Goal: Task Accomplishment & Management: Manage account settings

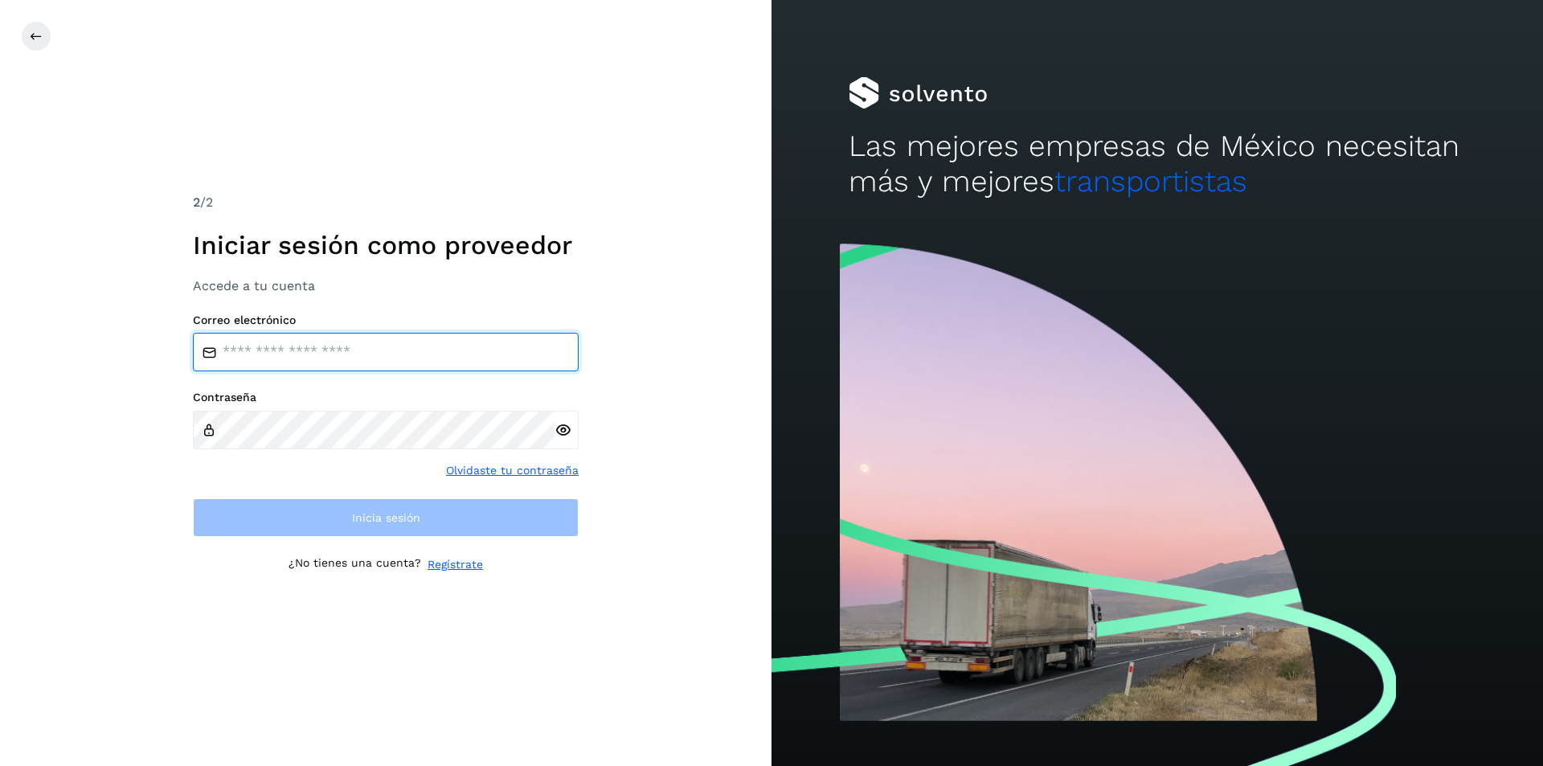
type input "**********"
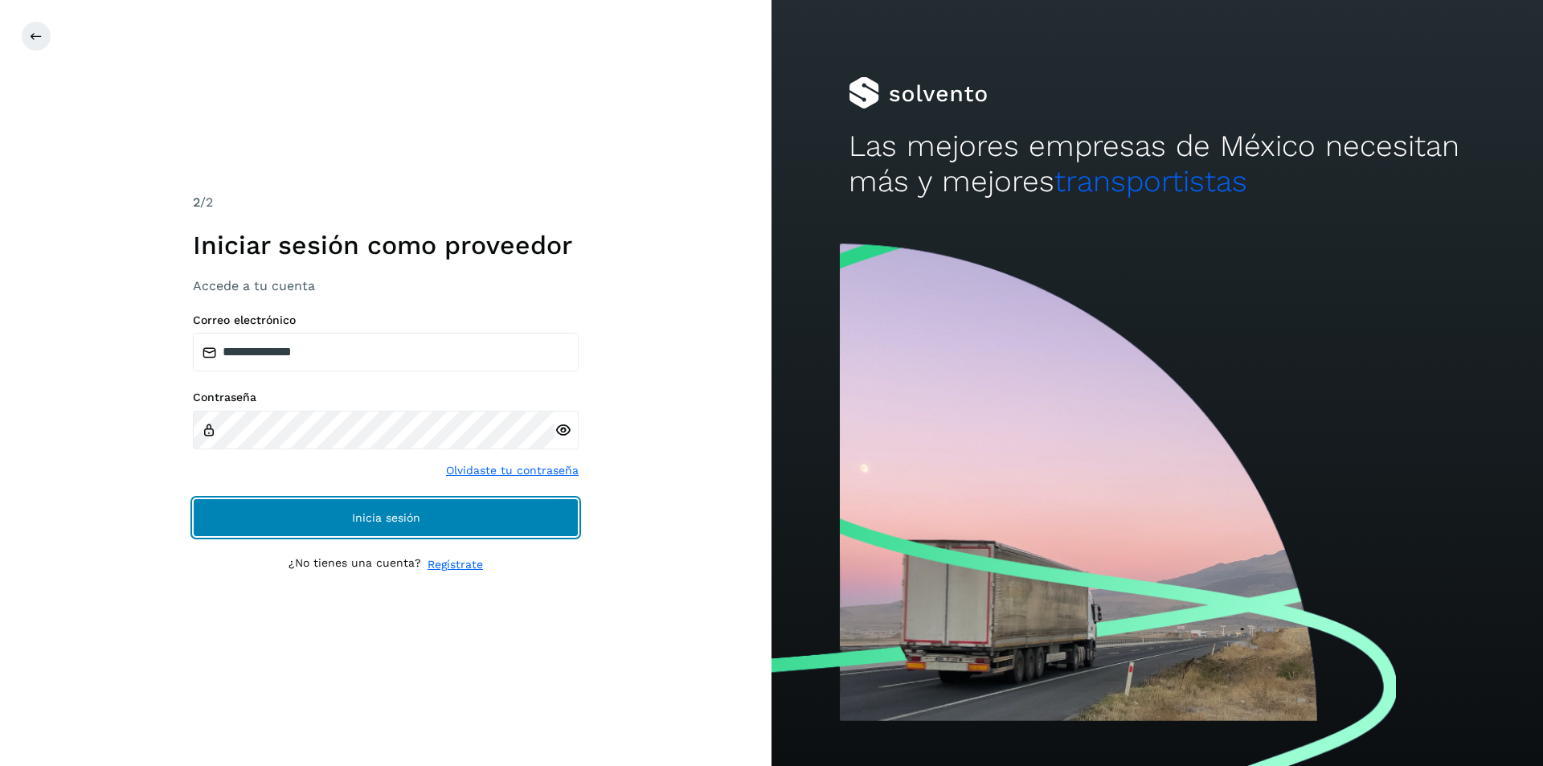
click at [439, 508] on button "Inicia sesión" at bounding box center [386, 517] width 386 height 39
click at [313, 520] on button "Inicia sesión" at bounding box center [386, 517] width 386 height 39
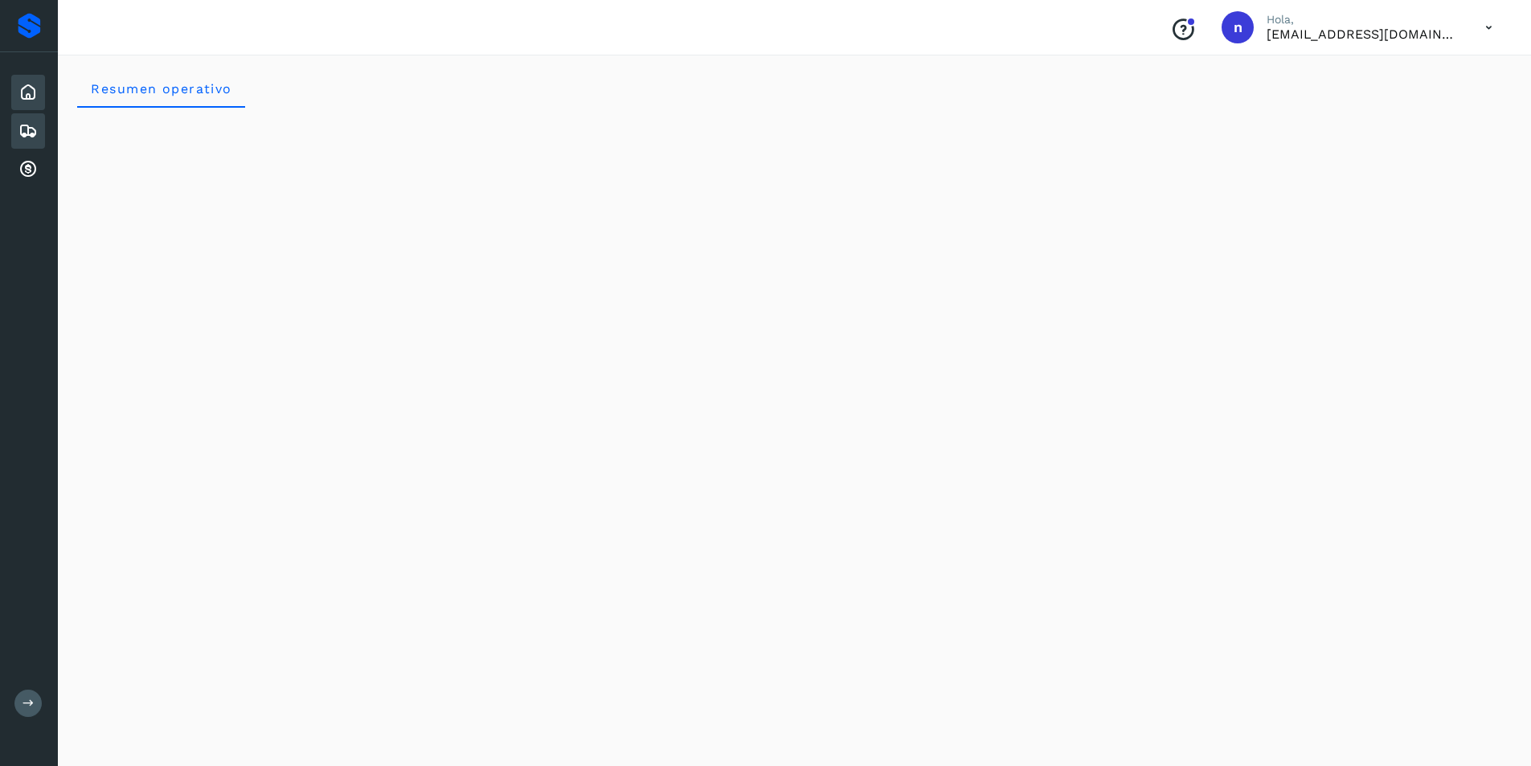
click at [28, 130] on icon at bounding box center [27, 130] width 19 height 19
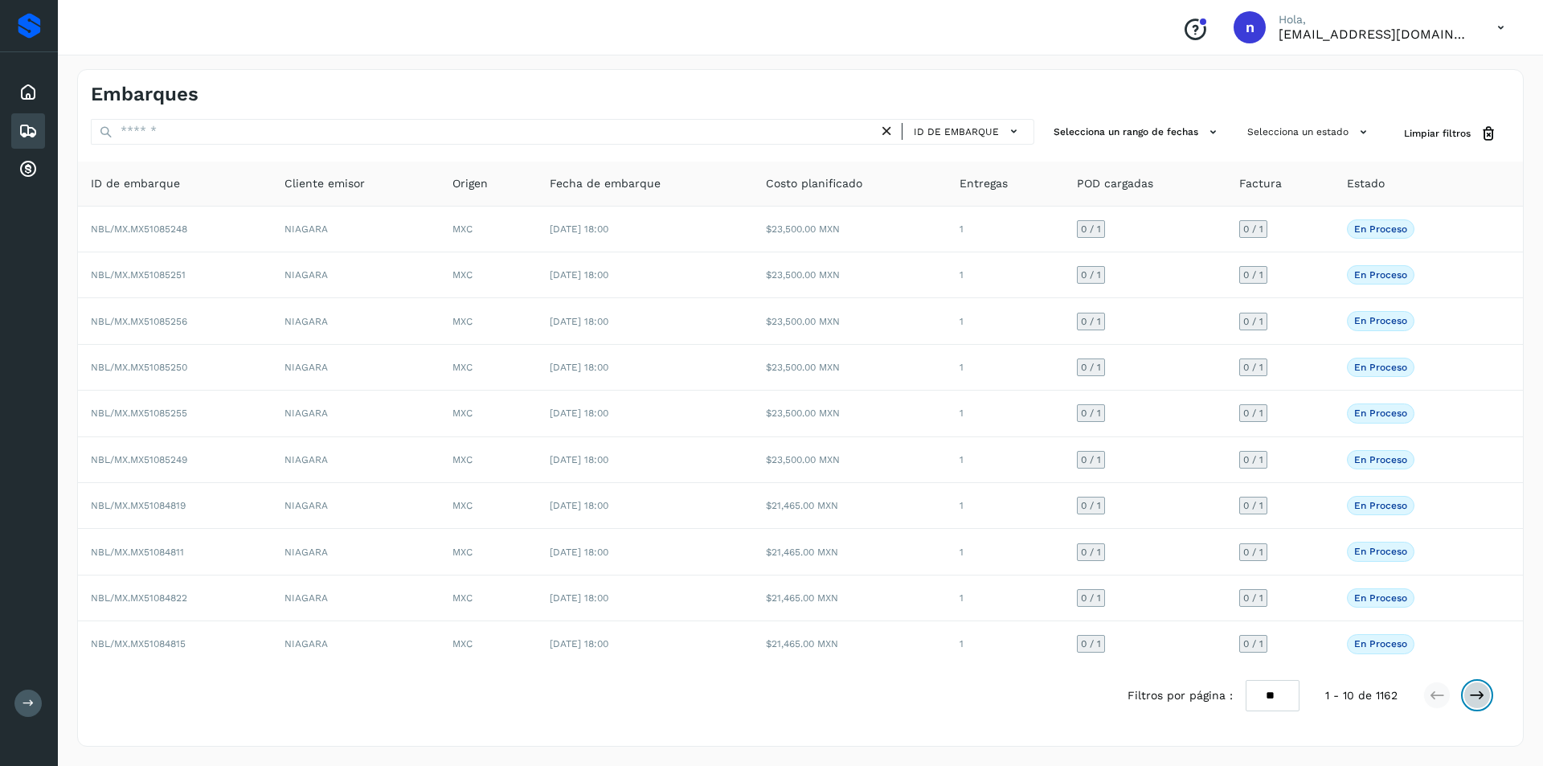
click at [1480, 698] on icon at bounding box center [1477, 695] width 16 height 16
click at [1474, 693] on icon at bounding box center [1477, 695] width 16 height 16
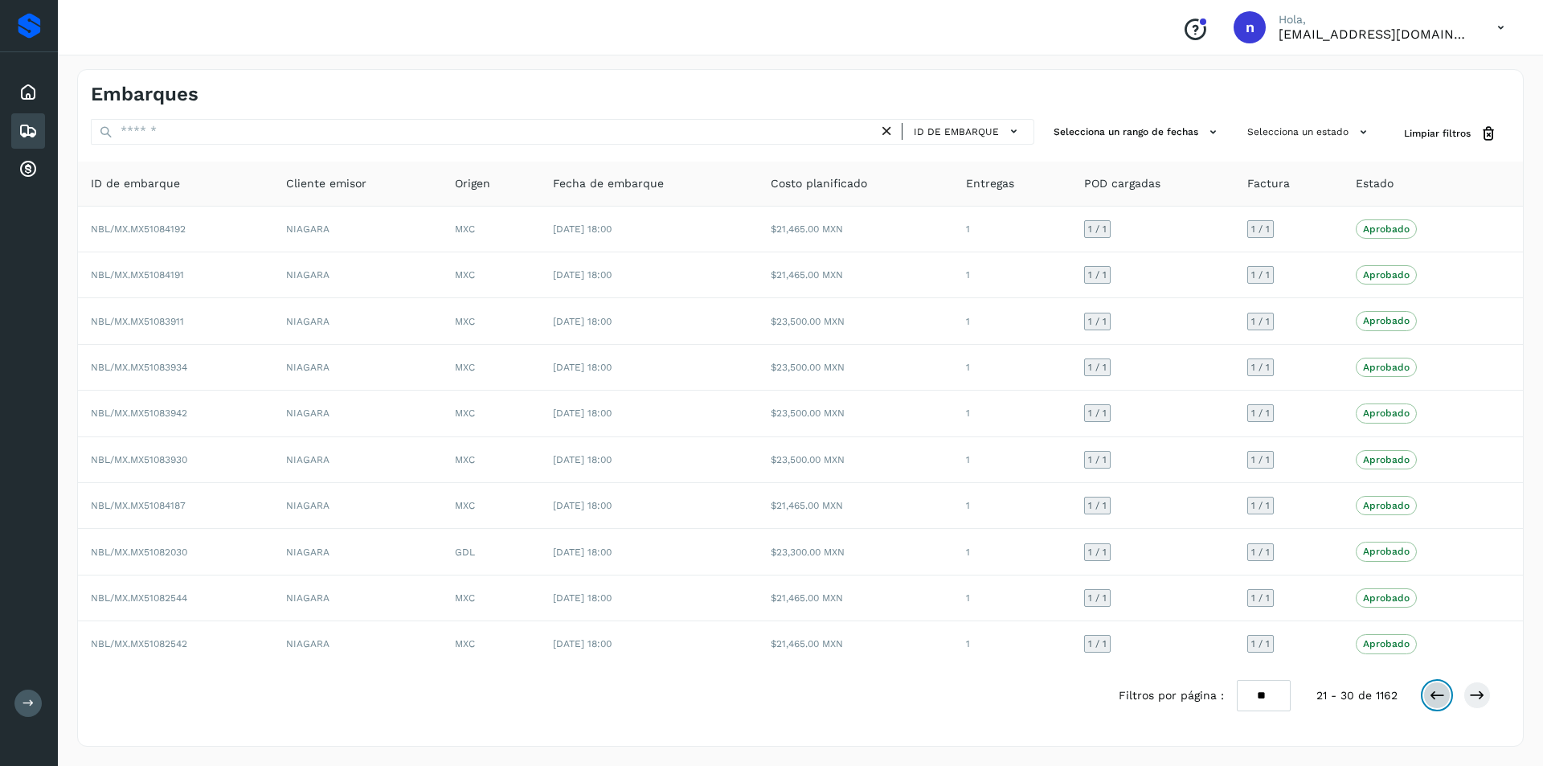
click at [1437, 693] on icon at bounding box center [1437, 695] width 16 height 16
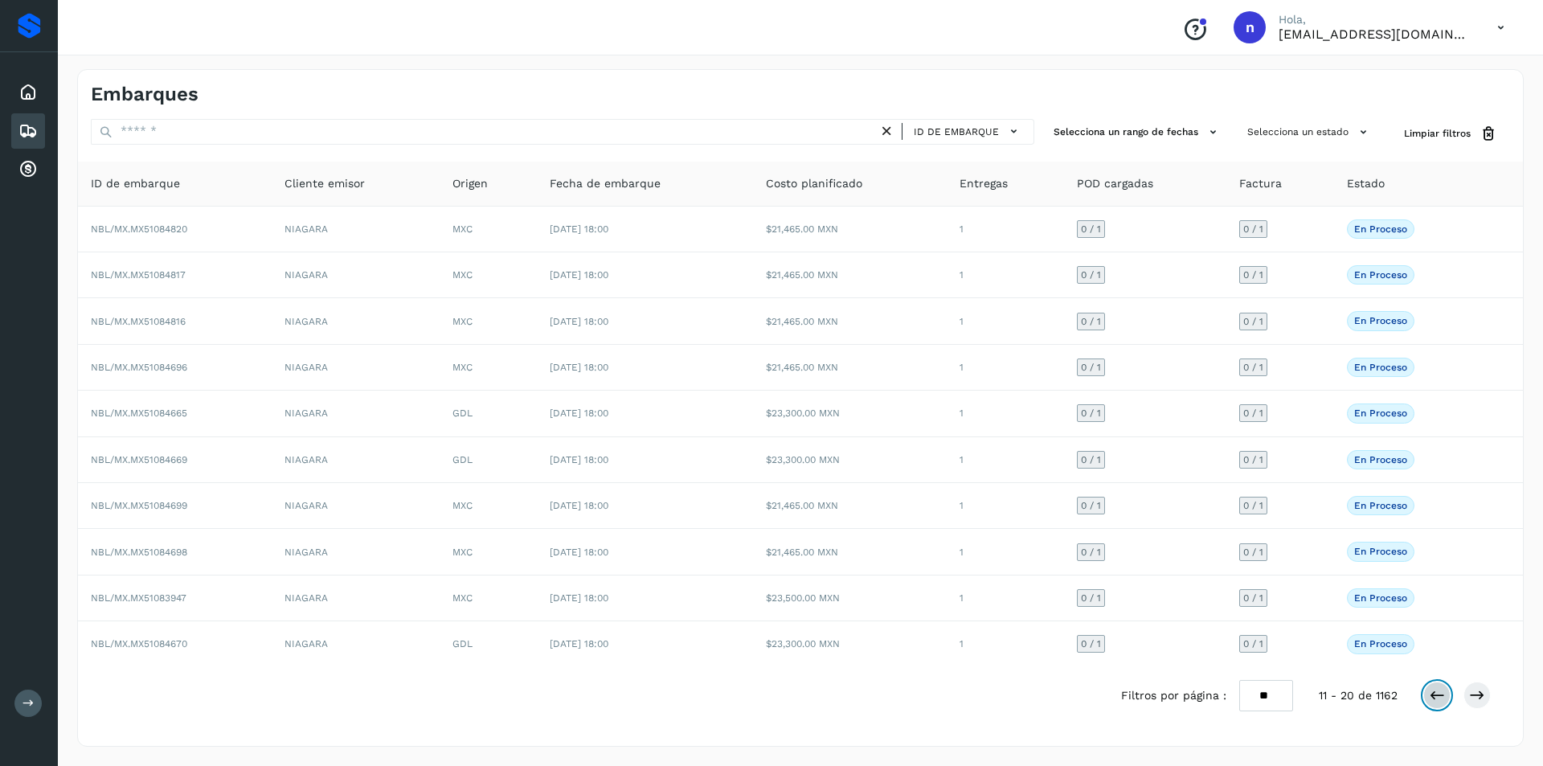
click at [1437, 693] on icon at bounding box center [1437, 695] width 16 height 16
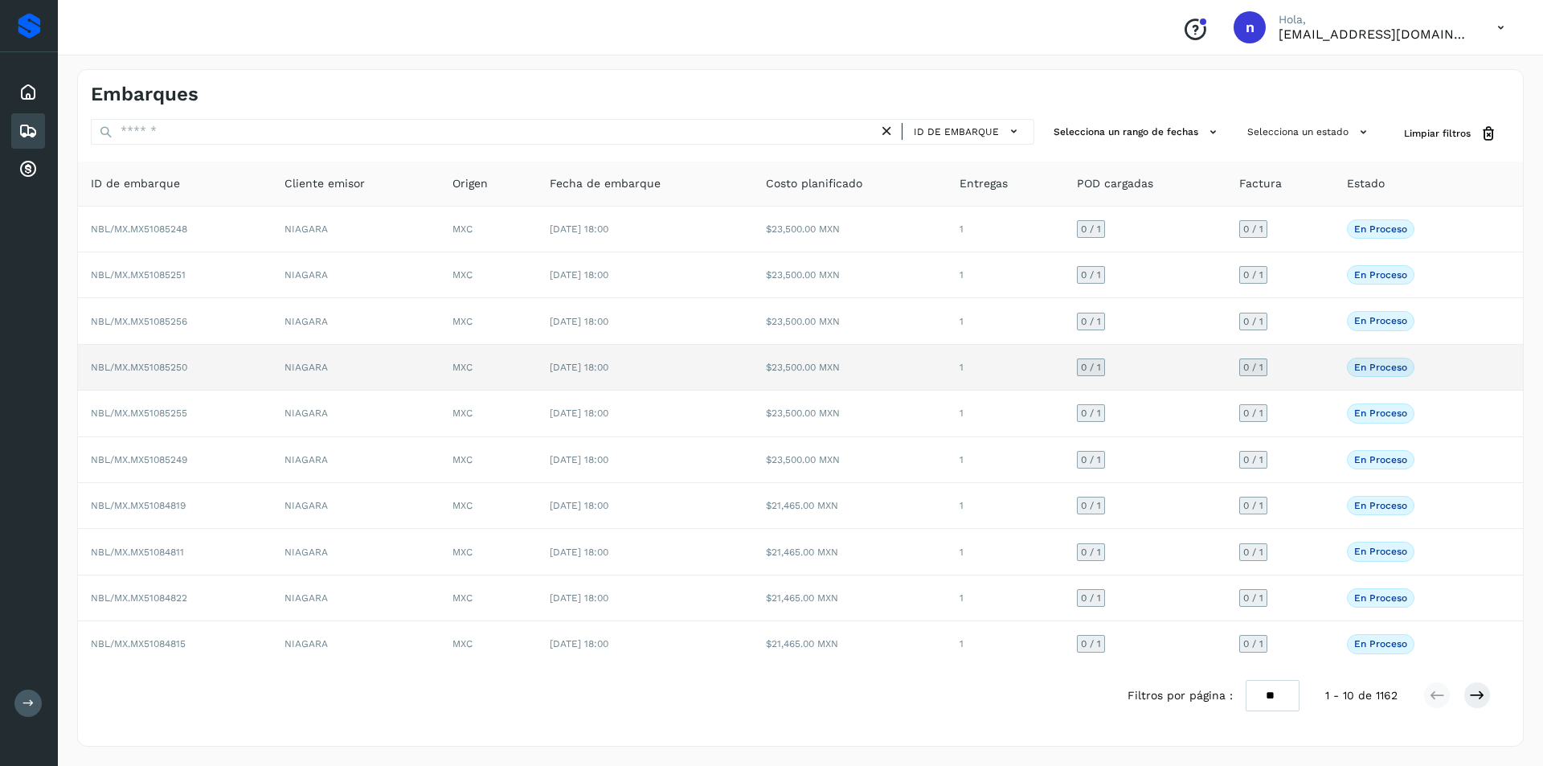
click at [148, 365] on span "NBL/MX.MX51085250" at bounding box center [139, 367] width 96 height 11
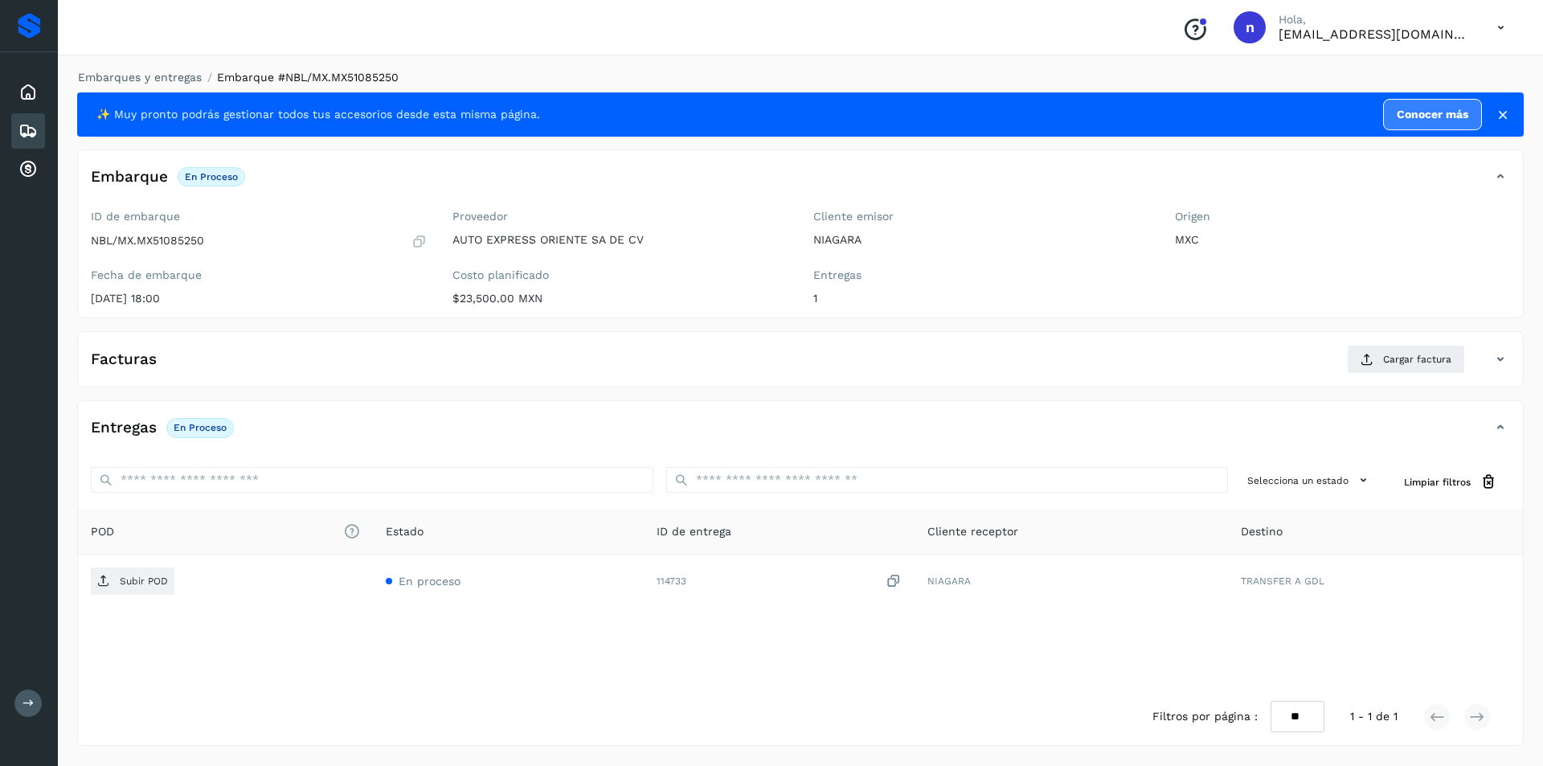
click at [22, 124] on icon at bounding box center [27, 130] width 19 height 19
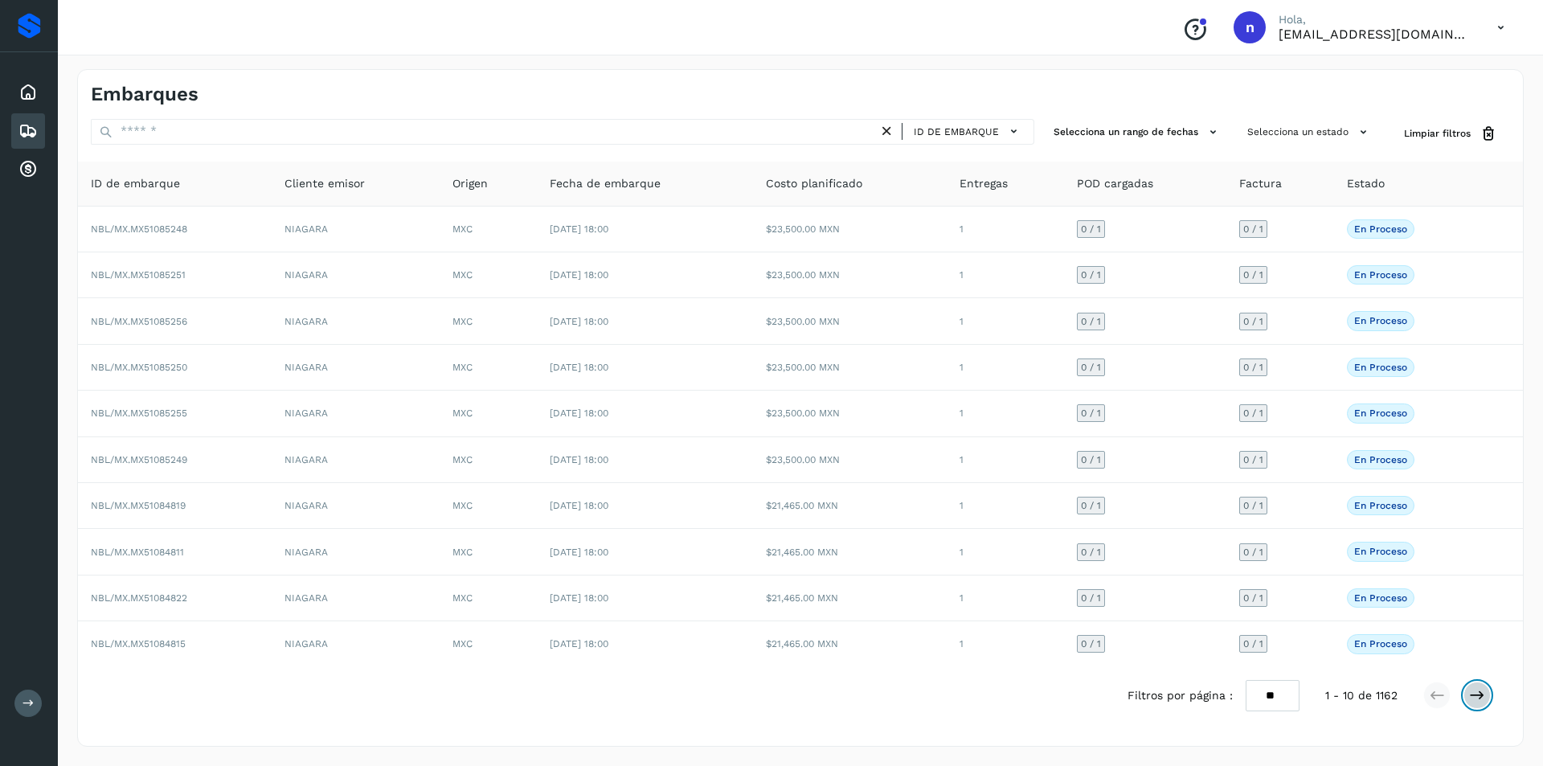
click at [1478, 693] on icon at bounding box center [1477, 695] width 16 height 16
click at [1012, 127] on icon at bounding box center [1013, 131] width 17 height 17
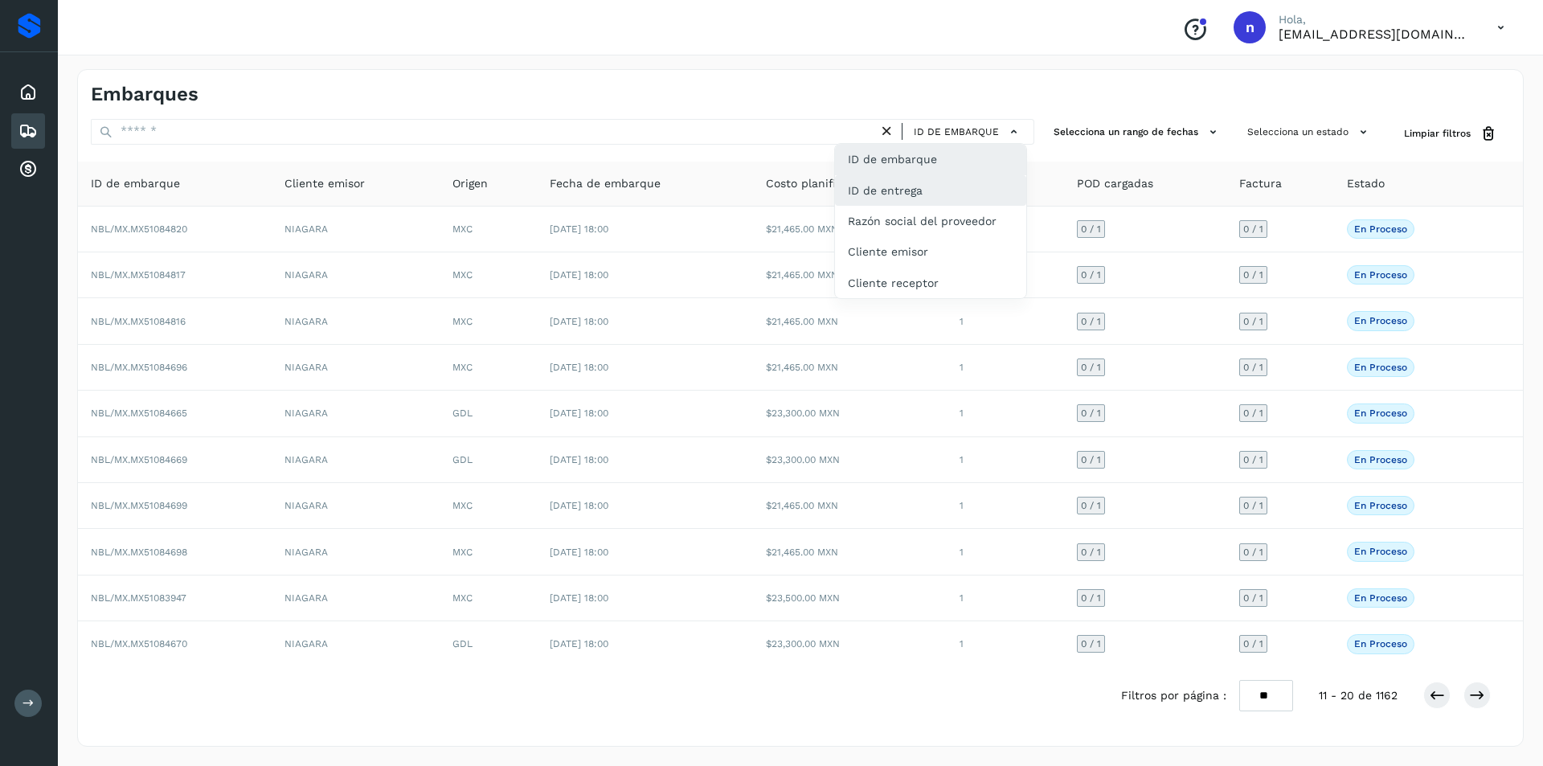
click at [919, 191] on div "ID de entrega" at bounding box center [930, 190] width 191 height 31
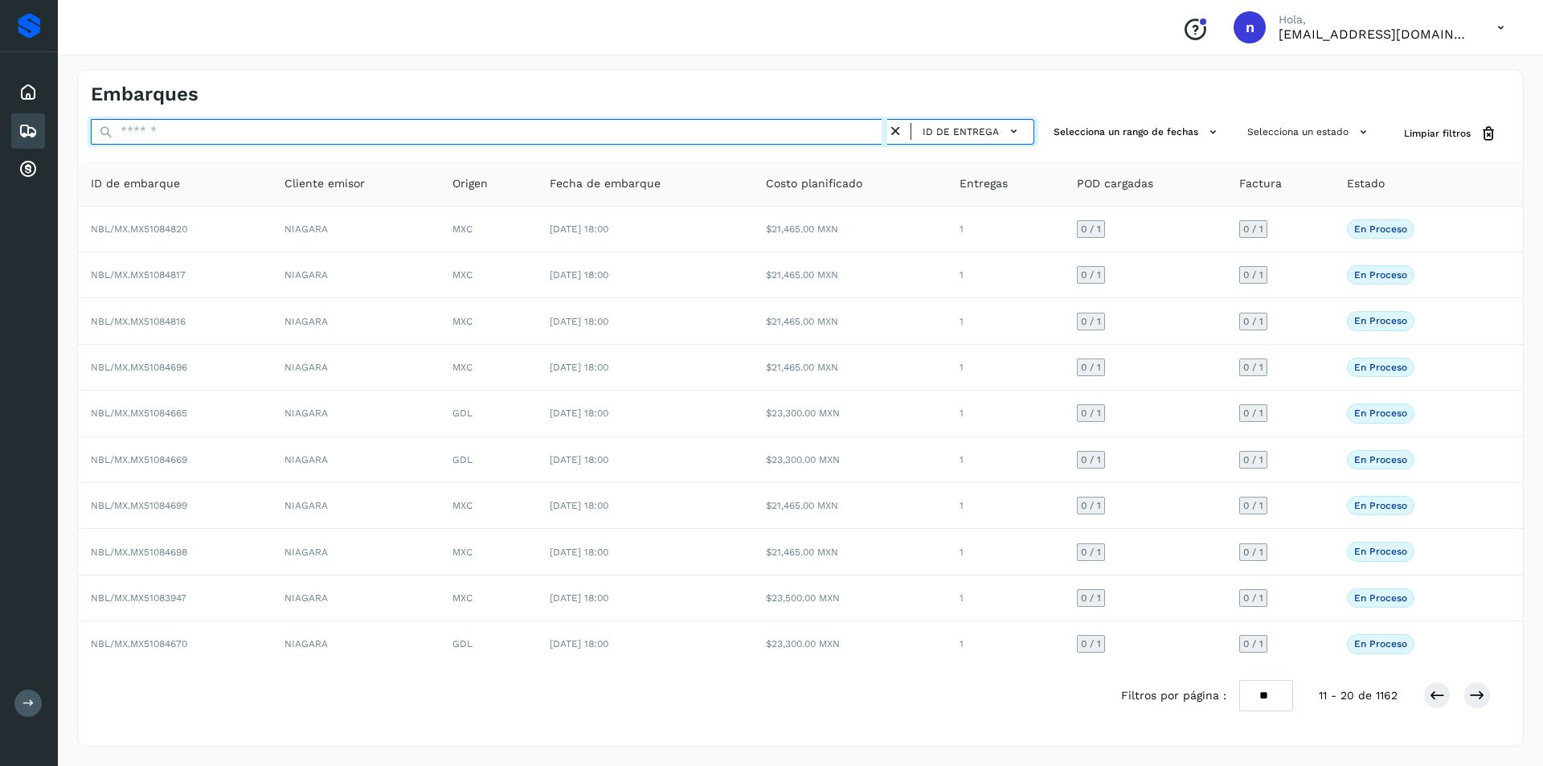
click at [680, 137] on input "text" at bounding box center [489, 132] width 796 height 26
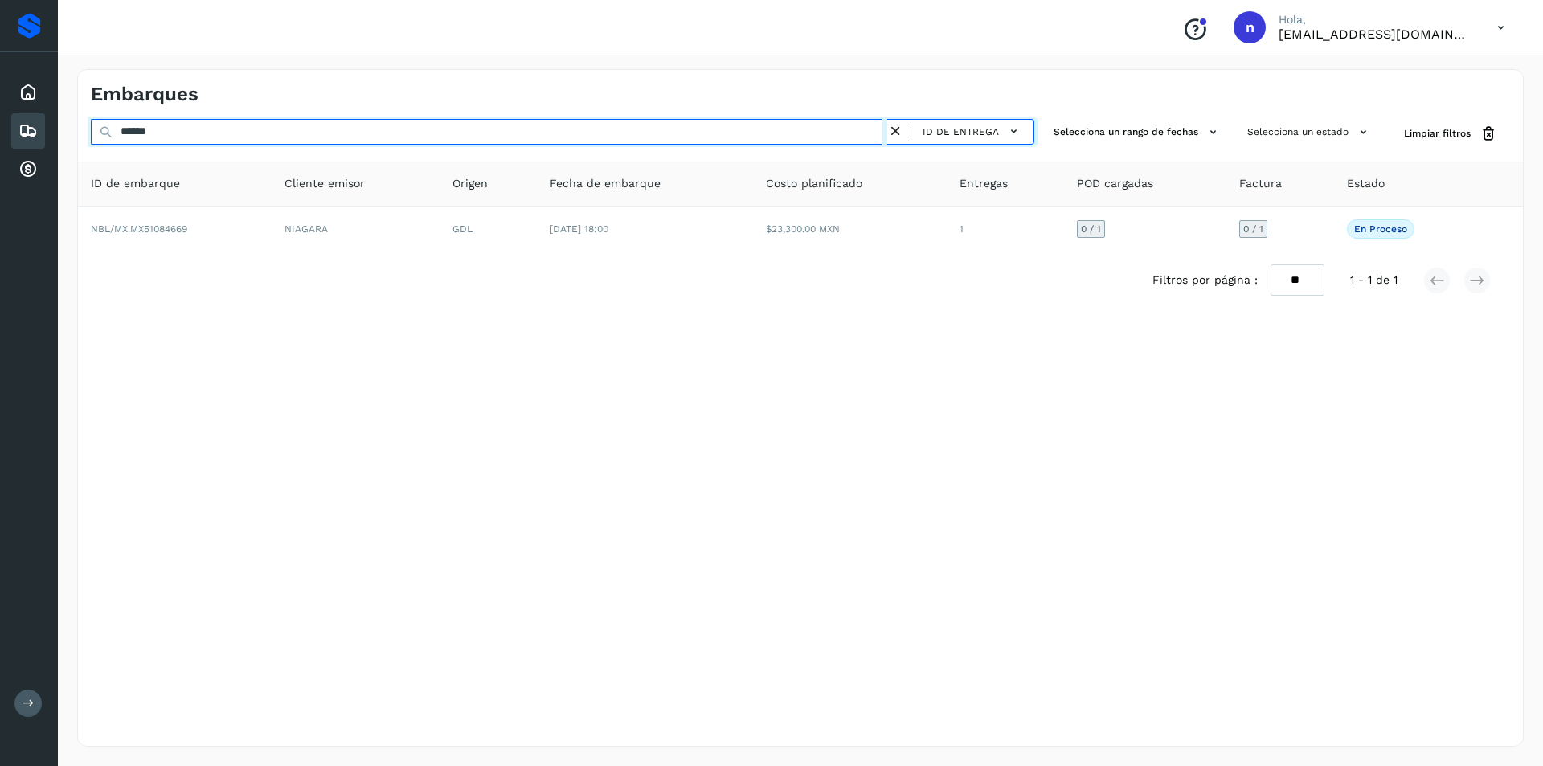
type input "******"
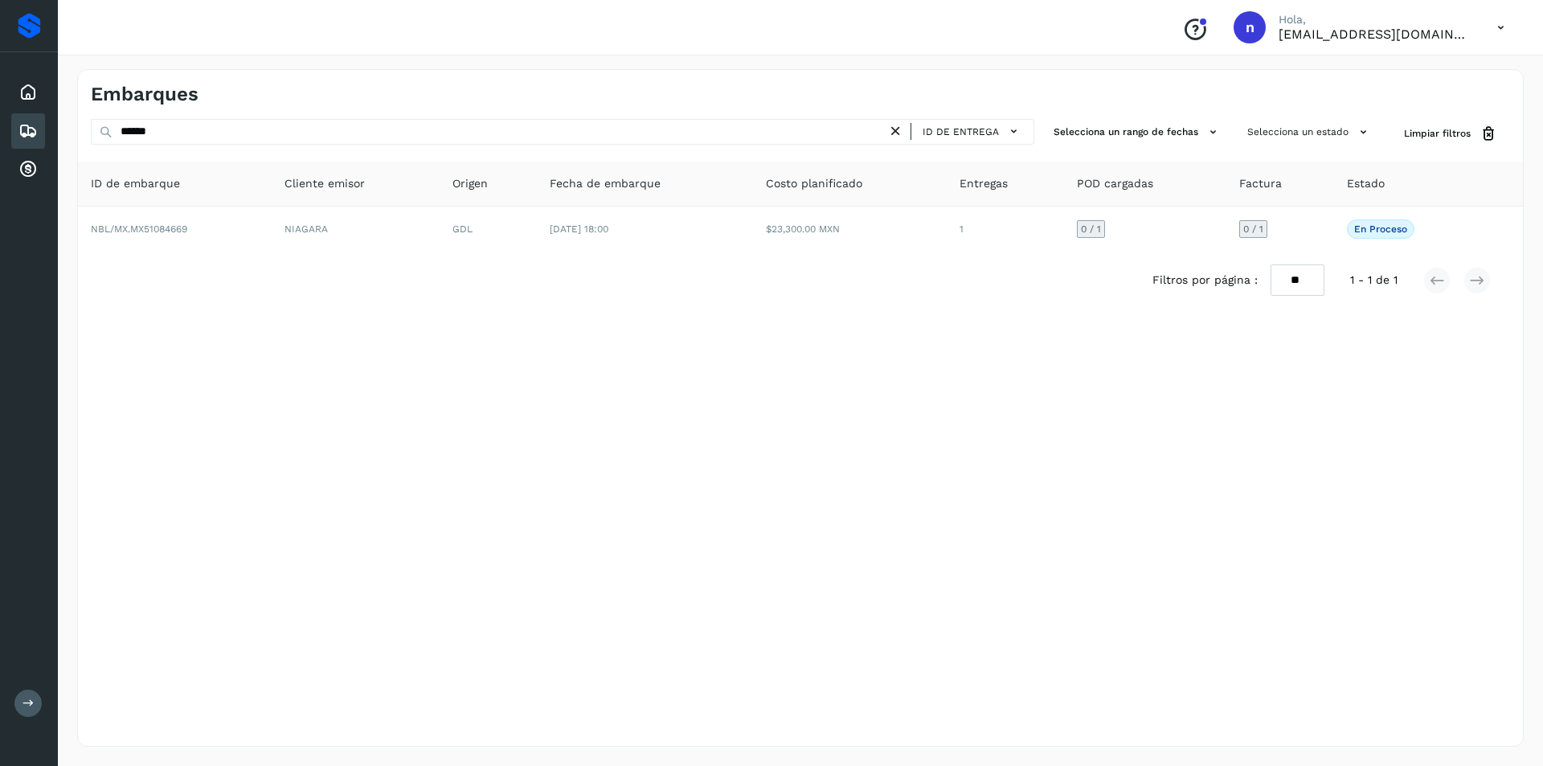
click at [17, 127] on div "Embarques" at bounding box center [28, 130] width 34 height 35
click at [1013, 133] on icon at bounding box center [1013, 131] width 17 height 17
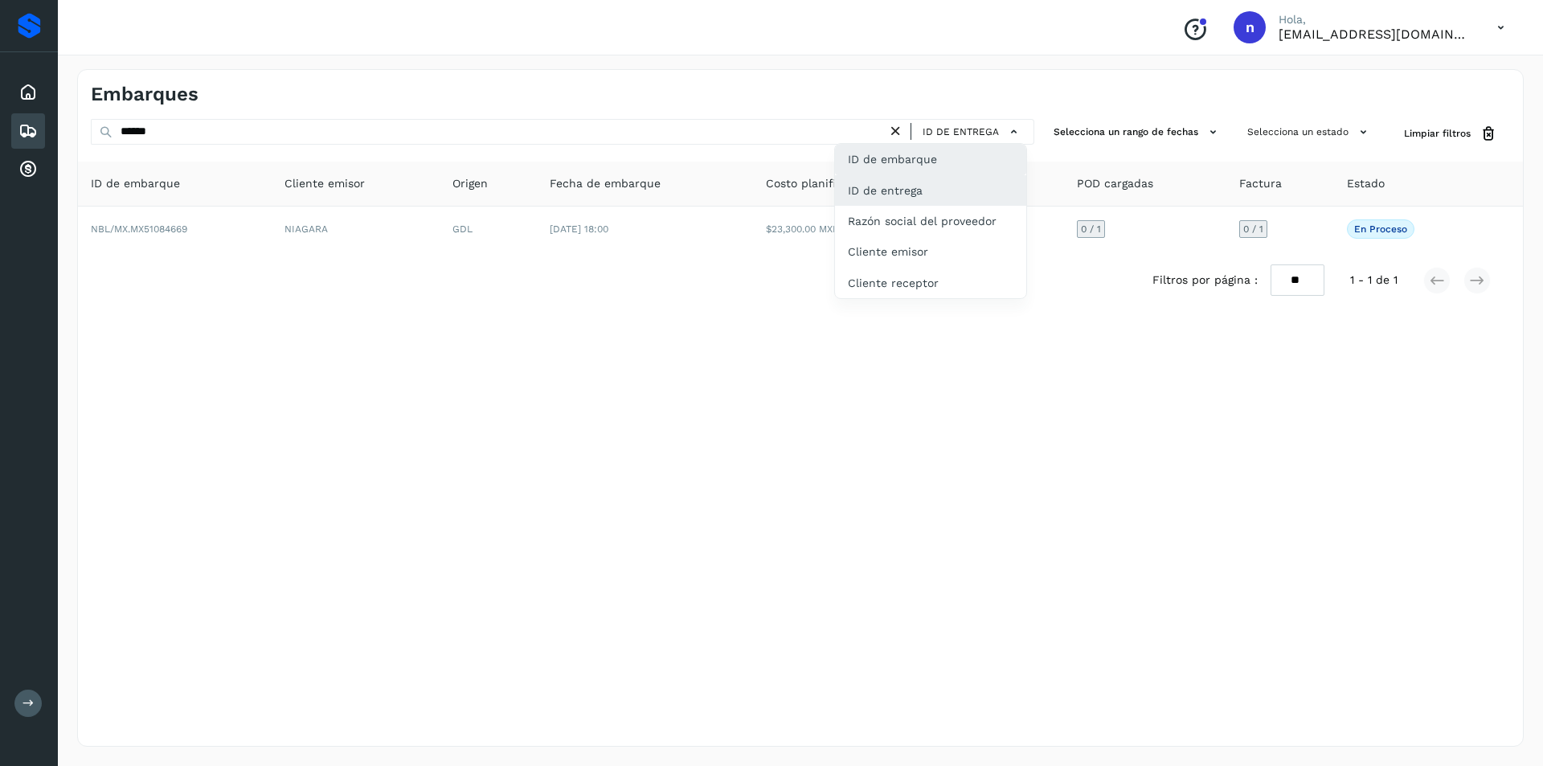
click at [955, 157] on div "ID de embarque" at bounding box center [930, 159] width 191 height 31
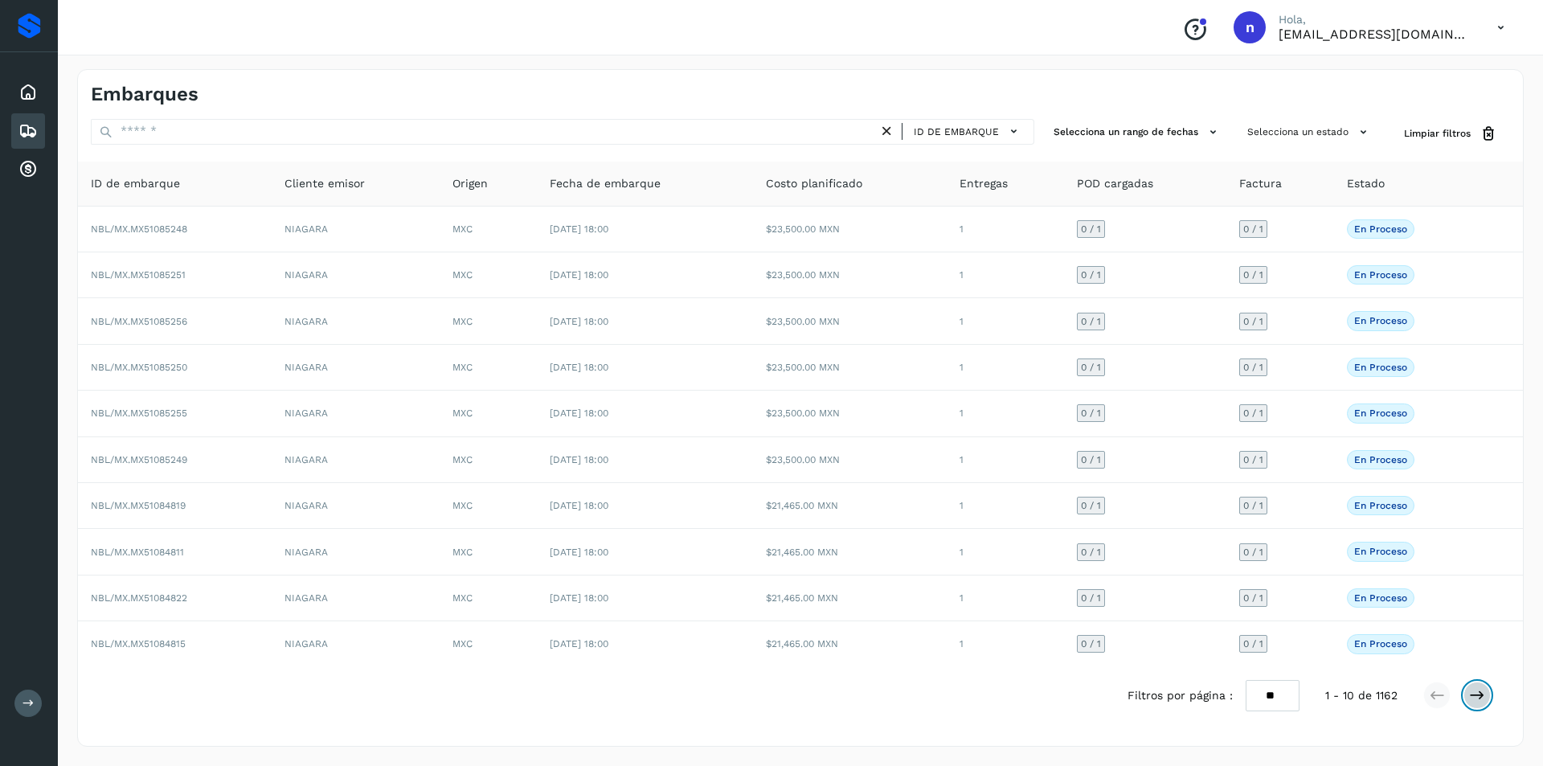
click at [1478, 692] on icon at bounding box center [1477, 695] width 16 height 16
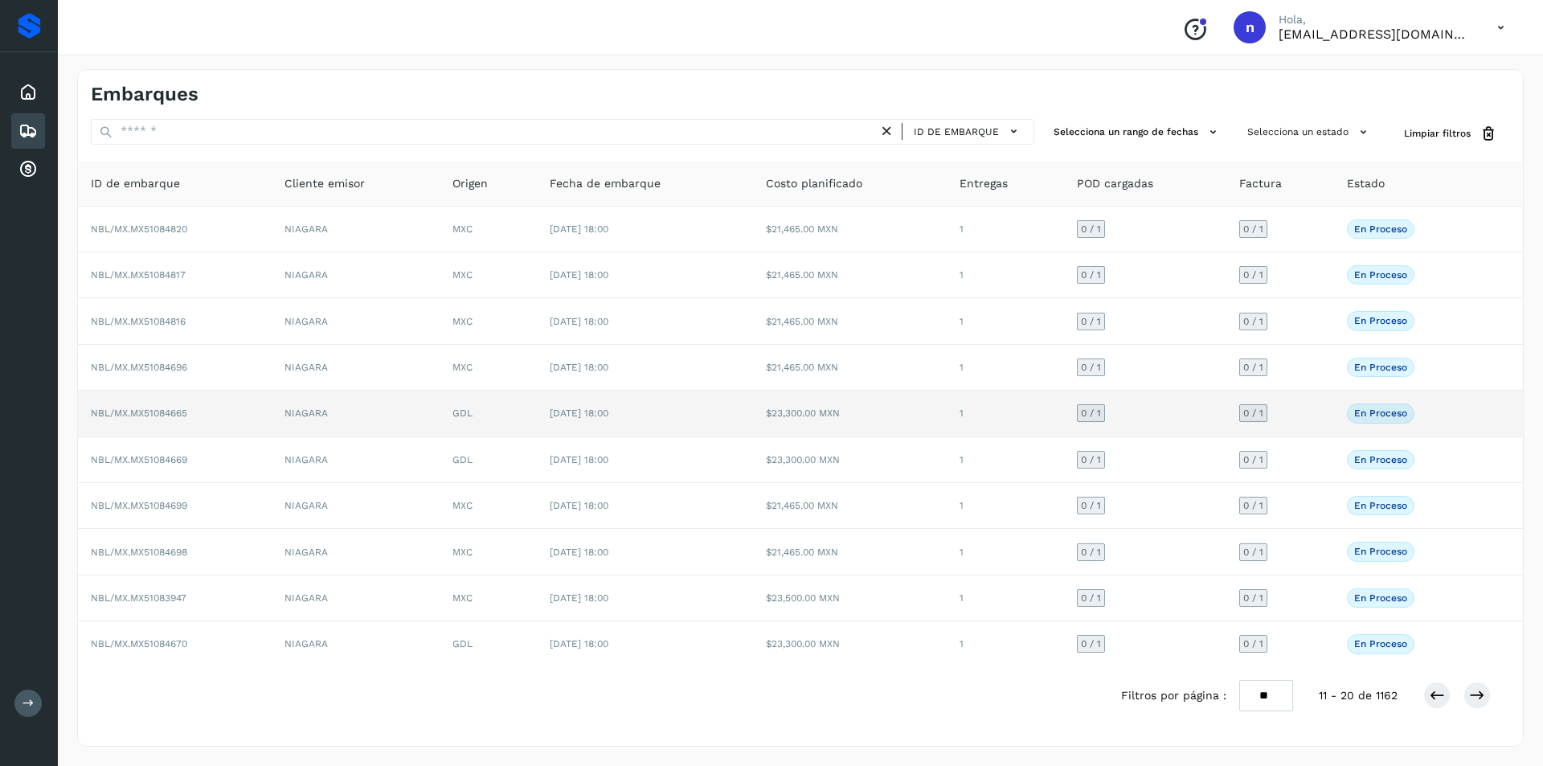
click at [159, 409] on span "NBL/MX.MX51084665" at bounding box center [139, 412] width 96 height 11
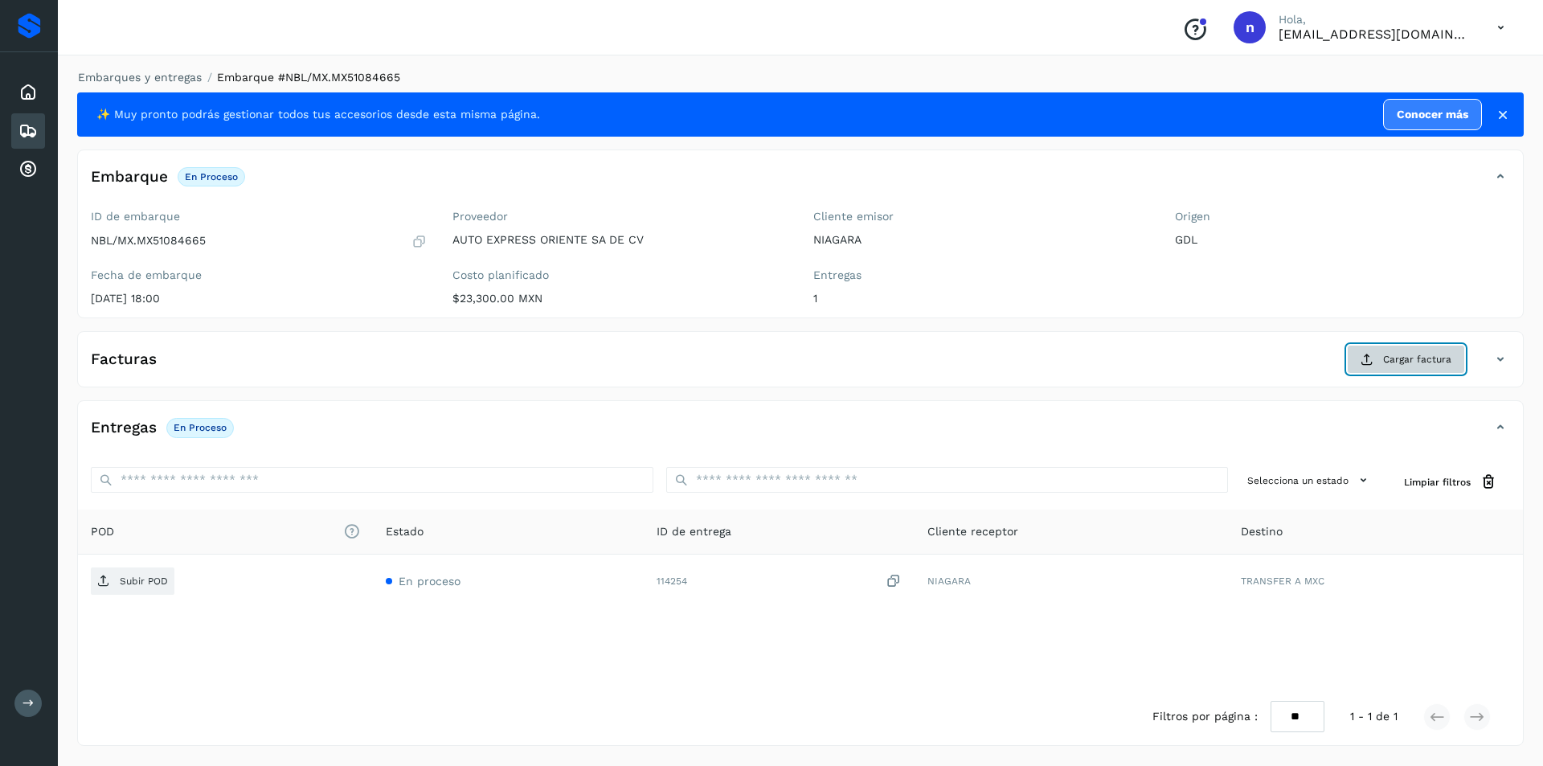
click at [1412, 357] on span "Cargar factura" at bounding box center [1417, 359] width 68 height 14
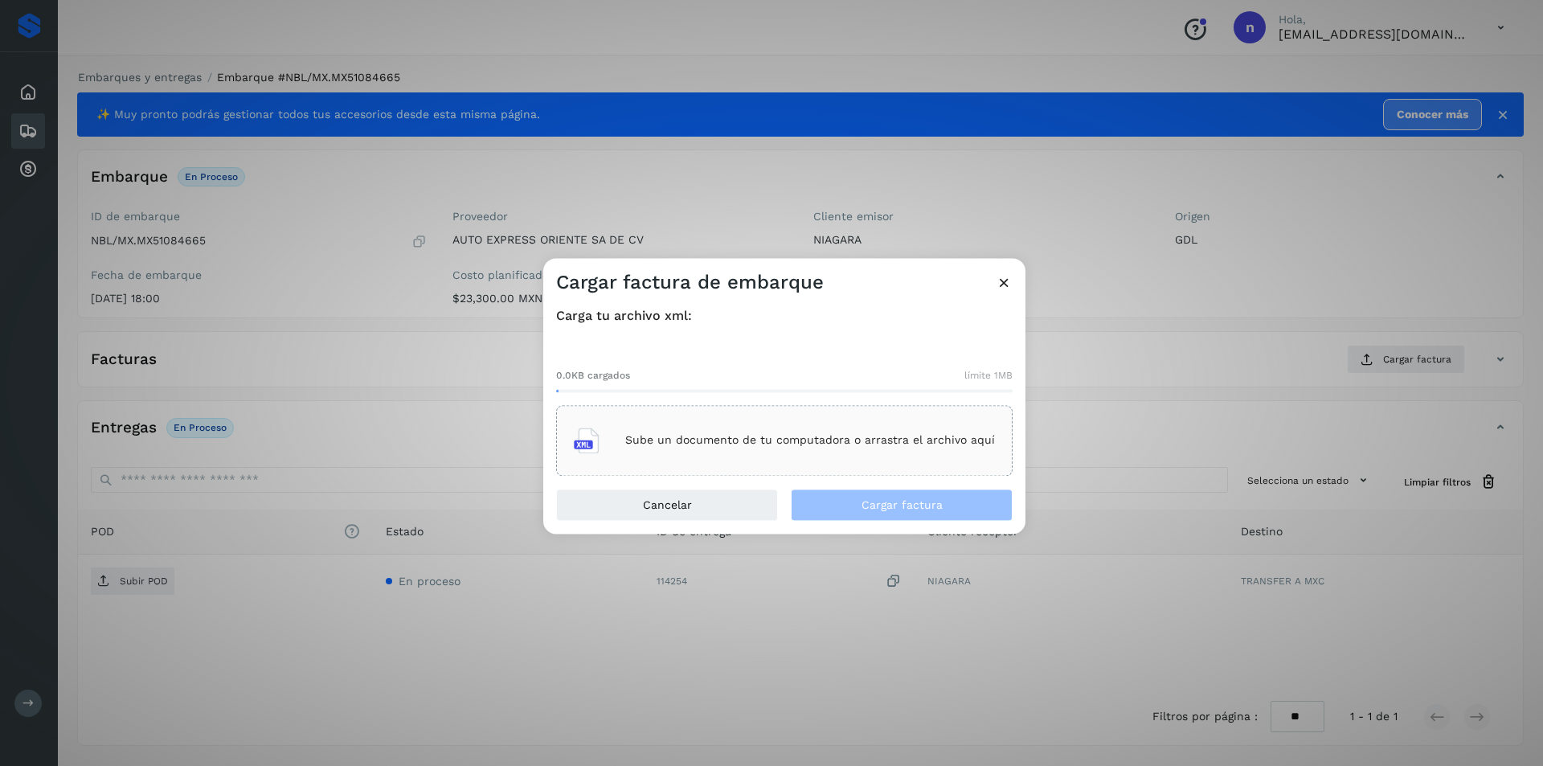
click at [822, 441] on p "Sube un documento de tu computadora o arrastra el archivo aquí" at bounding box center [810, 441] width 370 height 14
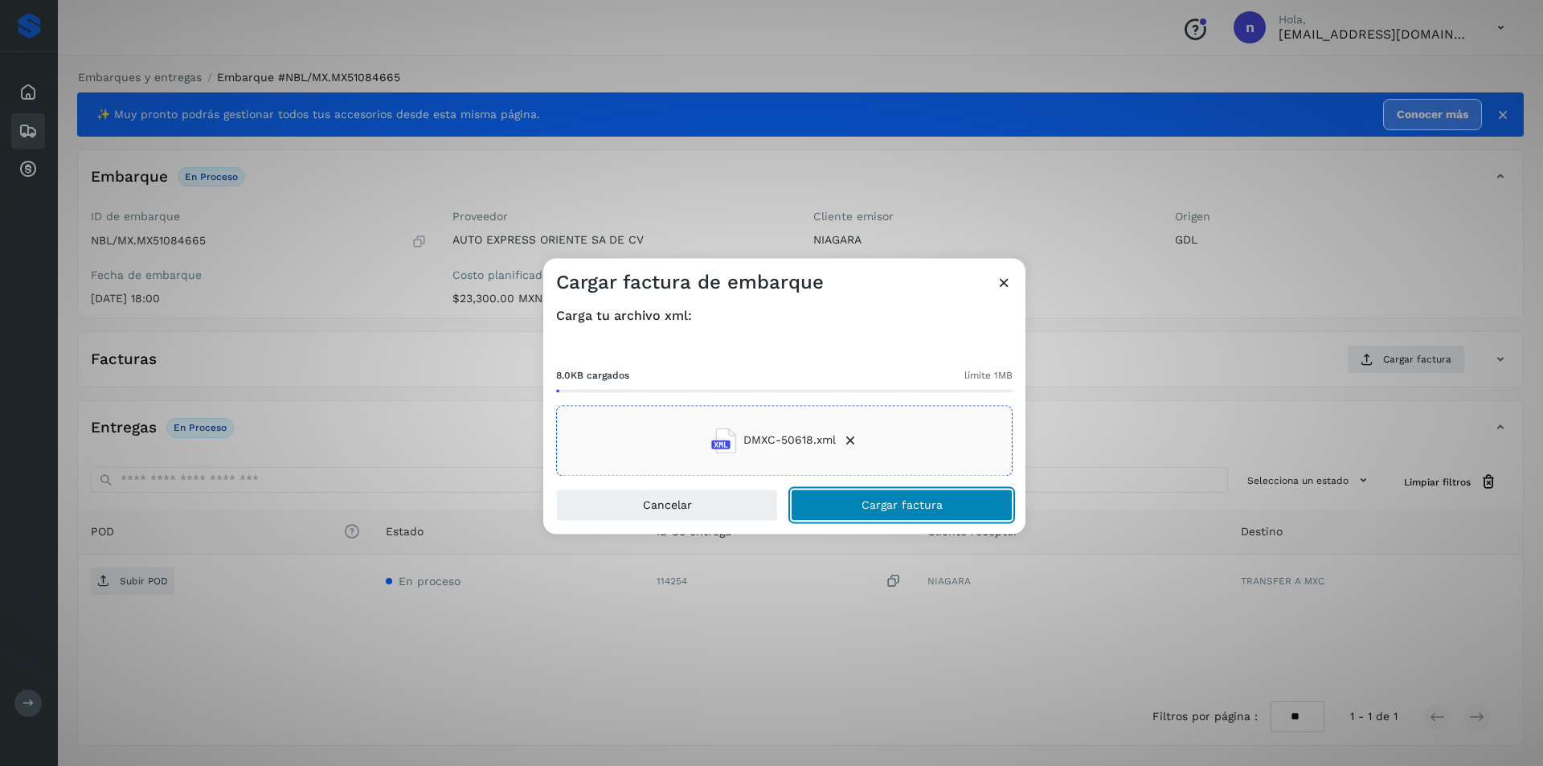
click at [902, 504] on span "Cargar factura" at bounding box center [901, 504] width 81 height 11
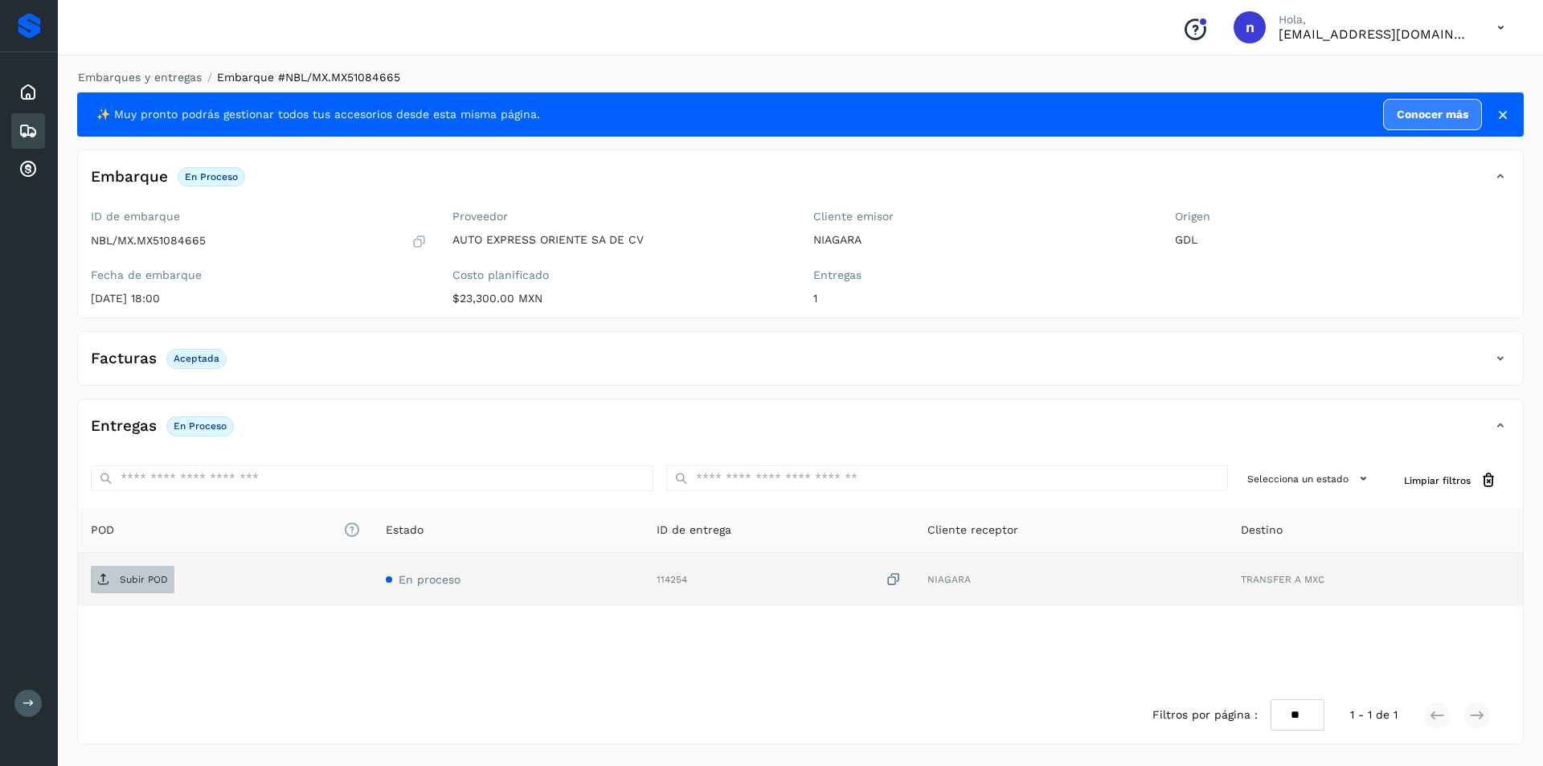
click at [138, 570] on span "Subir POD" at bounding box center [133, 579] width 84 height 26
click at [26, 129] on icon at bounding box center [27, 130] width 19 height 19
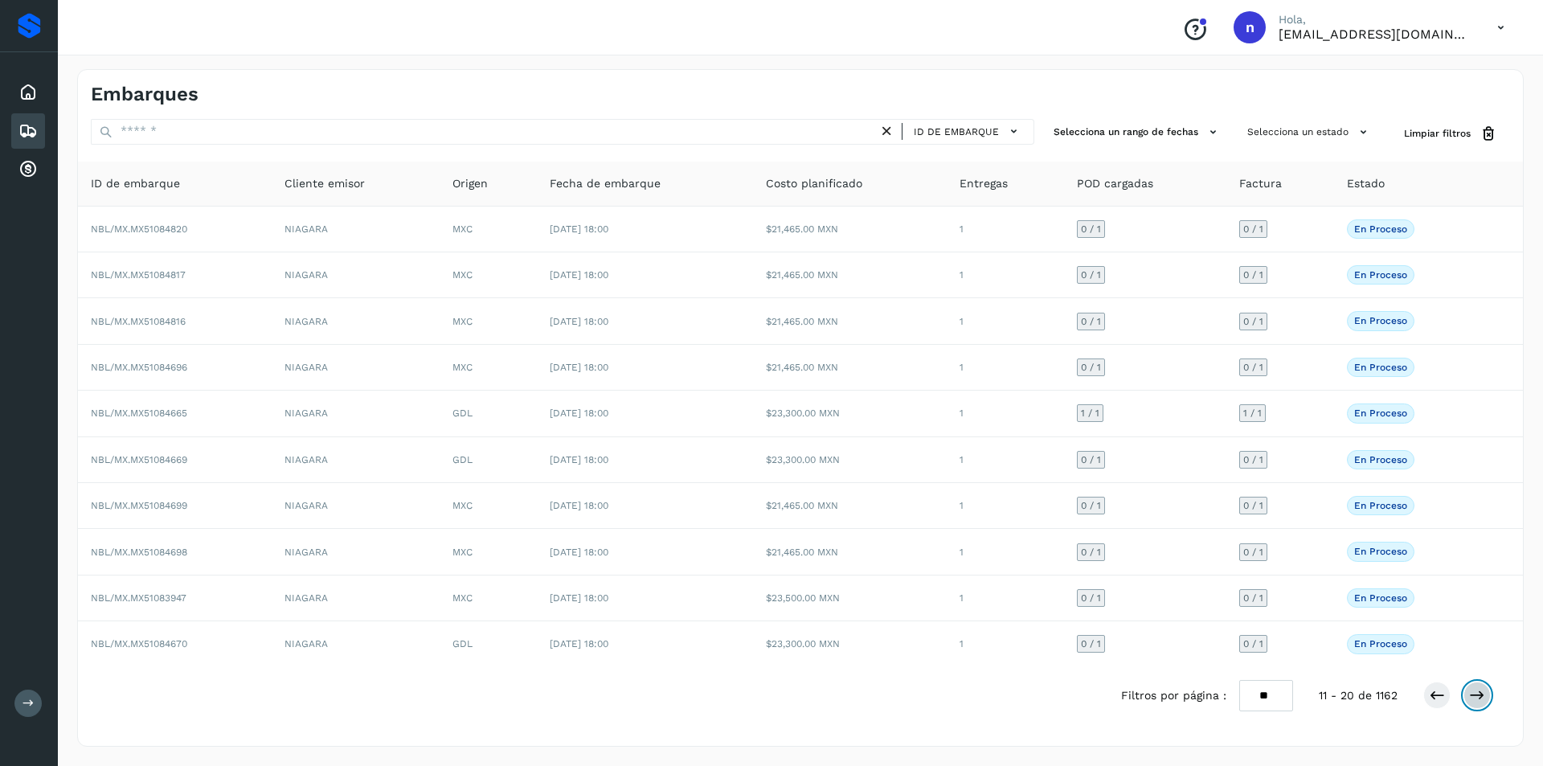
click at [1473, 692] on icon at bounding box center [1477, 695] width 16 height 16
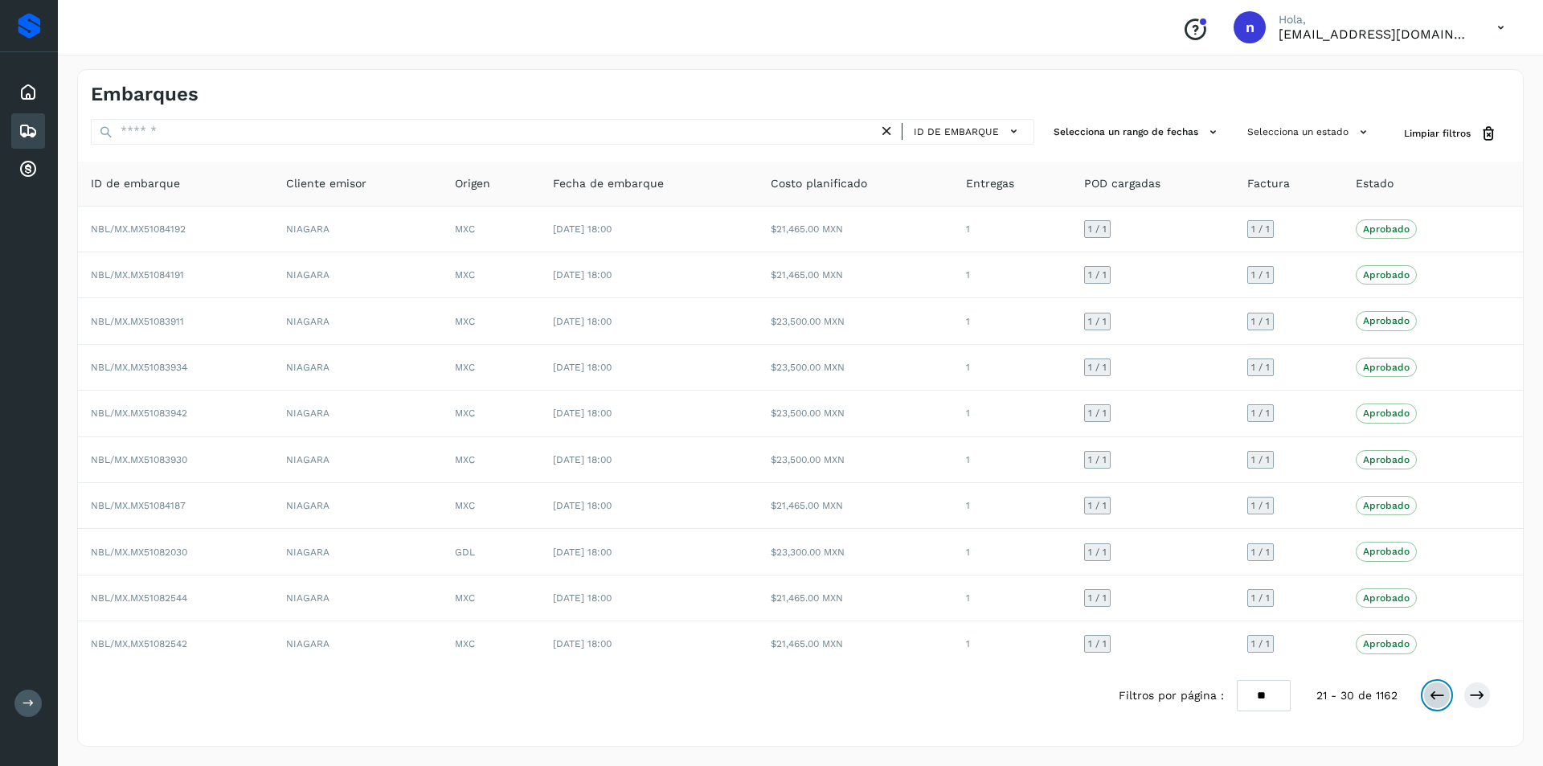
click at [1440, 693] on icon at bounding box center [1437, 695] width 16 height 16
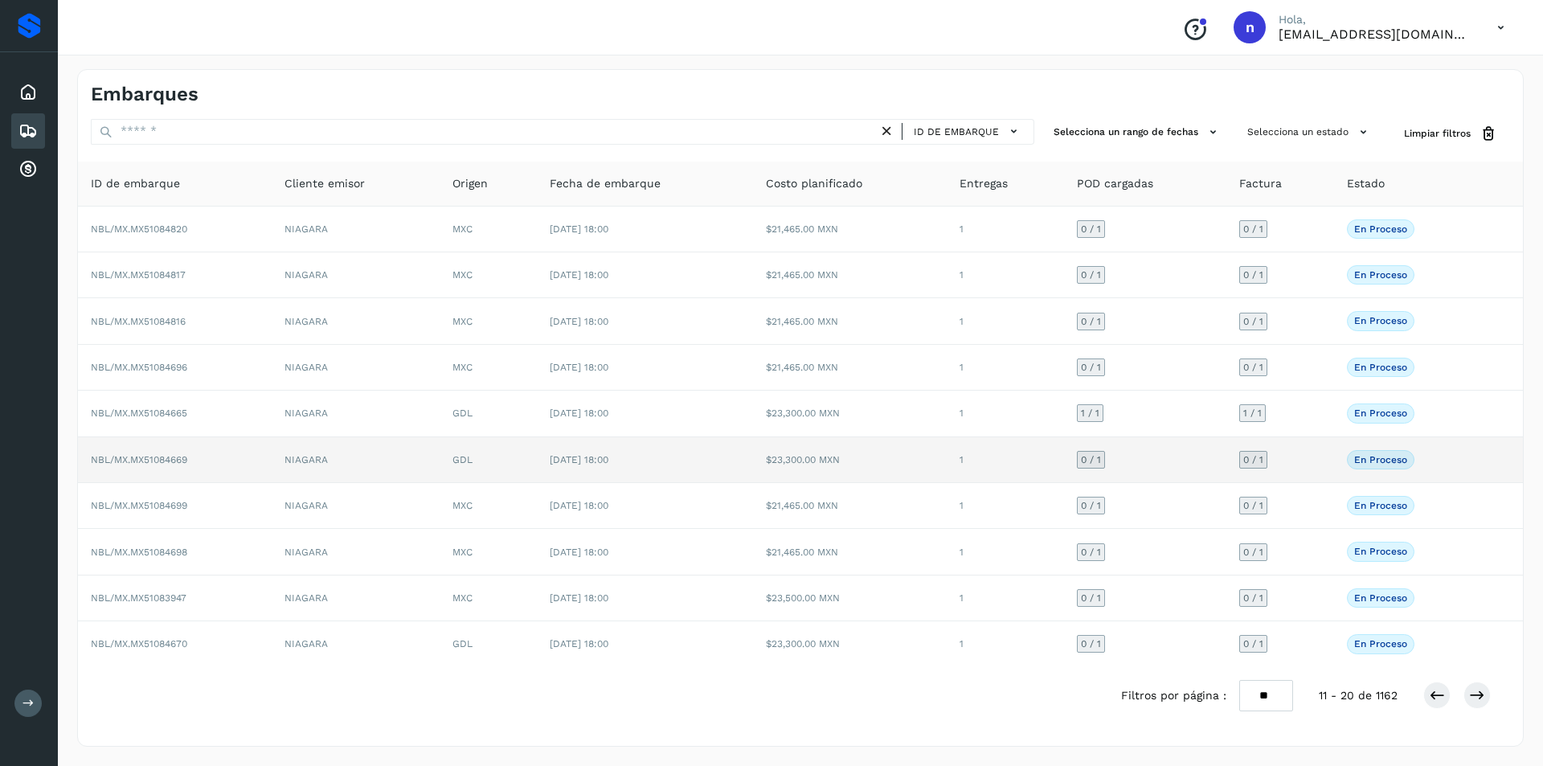
click at [162, 456] on span "NBL/MX.MX51084669" at bounding box center [139, 459] width 96 height 11
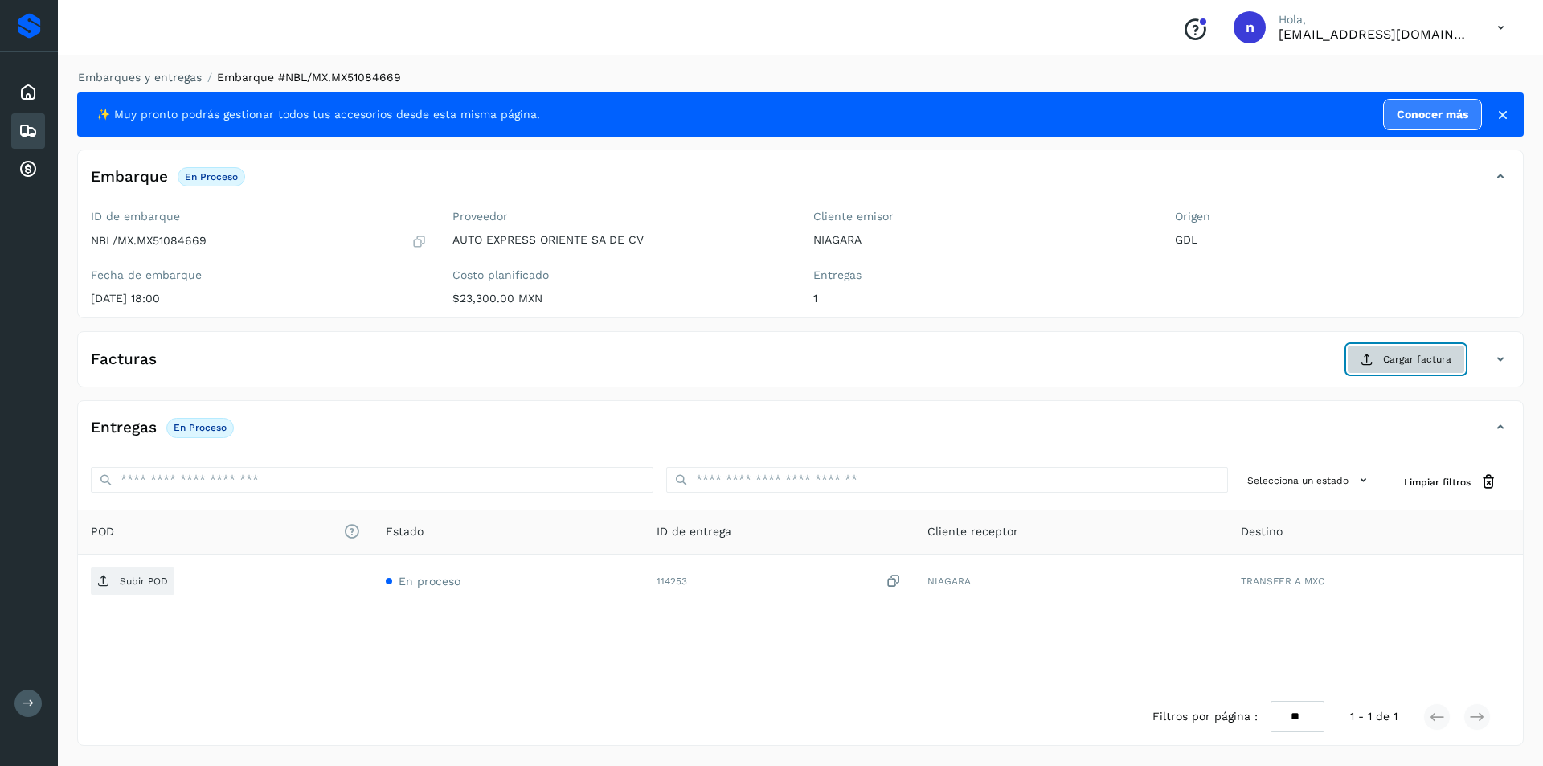
click at [1421, 356] on span "Cargar factura" at bounding box center [1417, 359] width 68 height 14
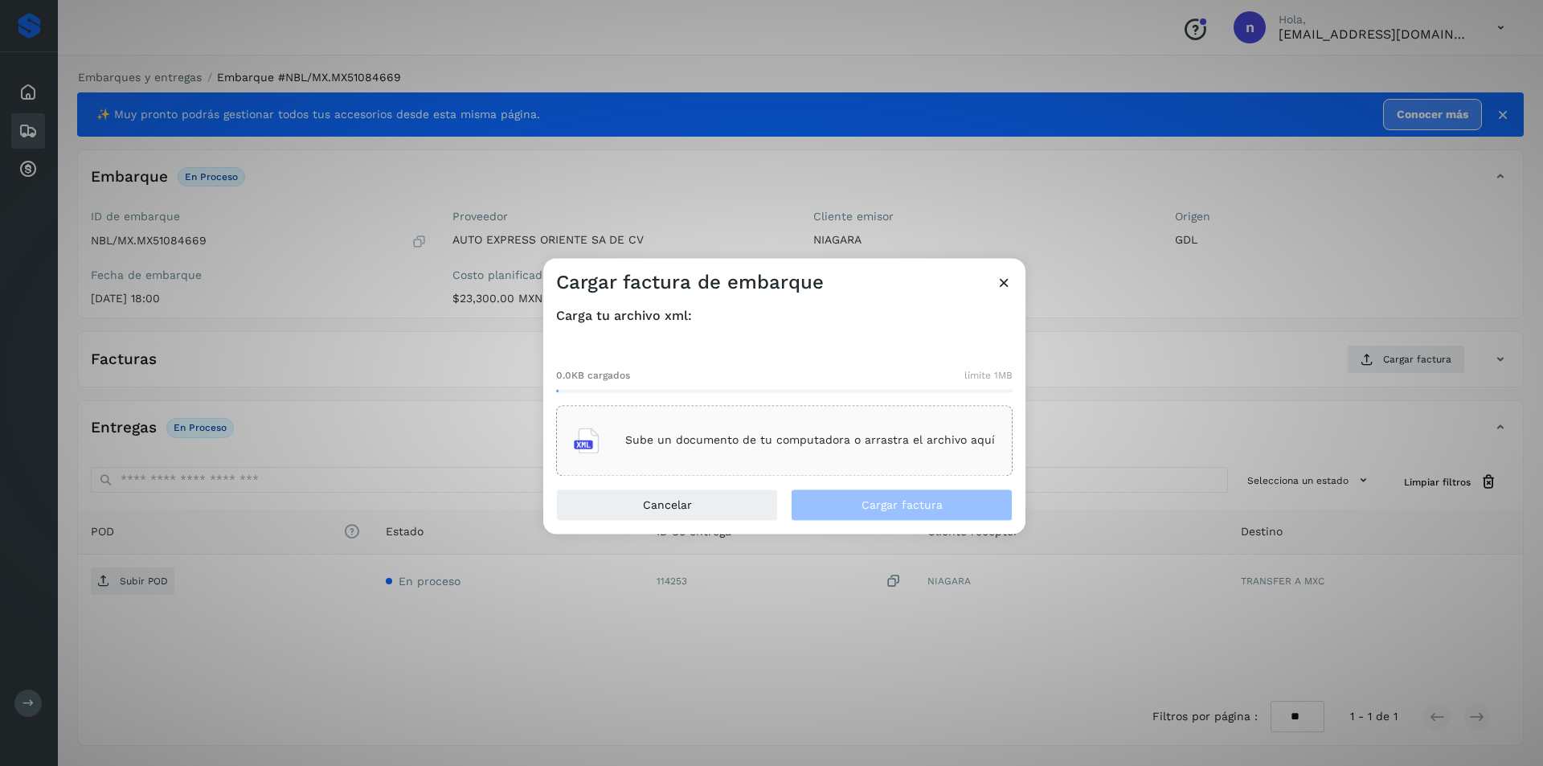
click at [836, 432] on div "Sube un documento de tu computadora o arrastra el archivo aquí" at bounding box center [784, 440] width 421 height 43
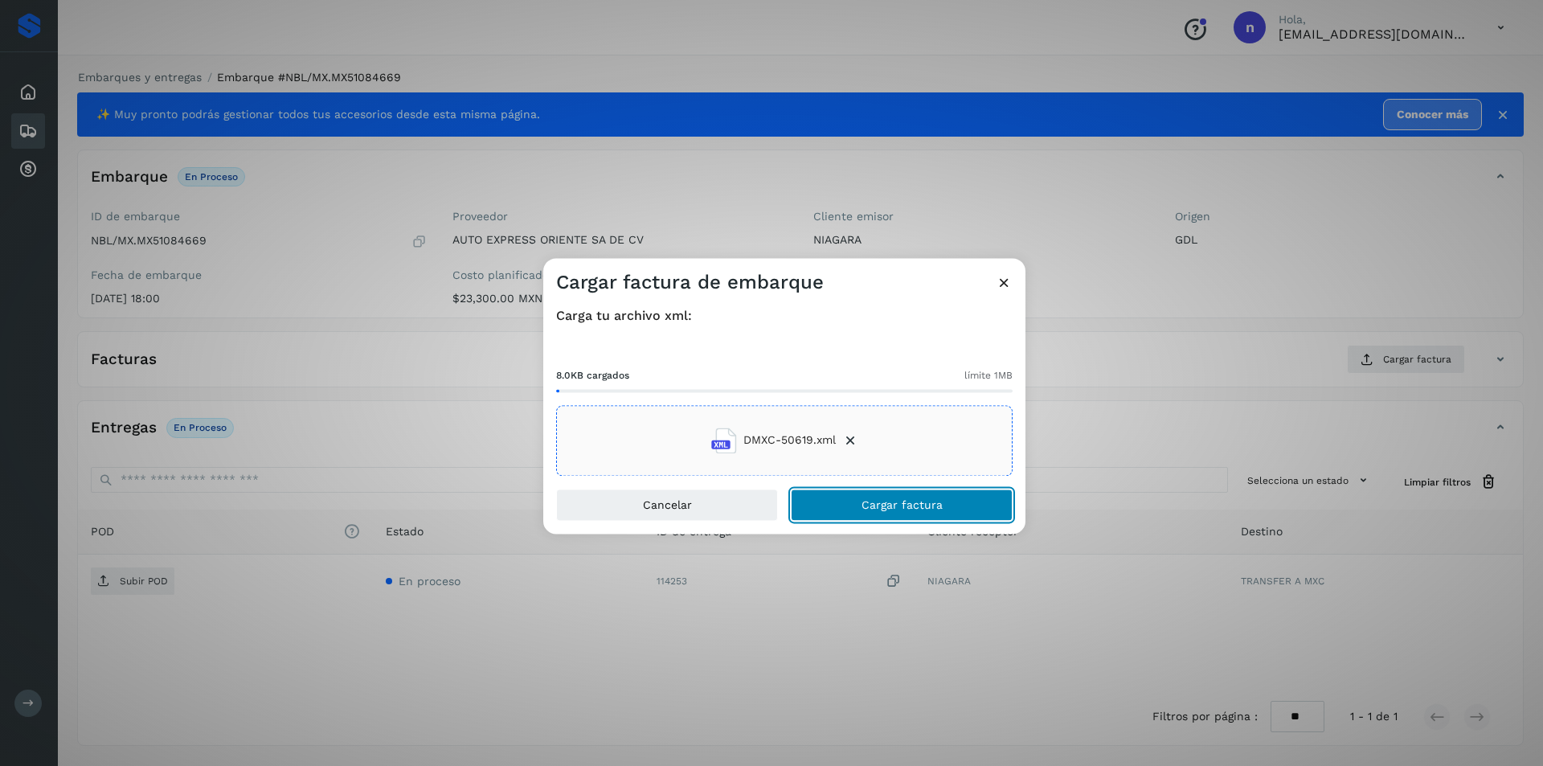
click at [896, 497] on button "Cargar factura" at bounding box center [902, 505] width 222 height 32
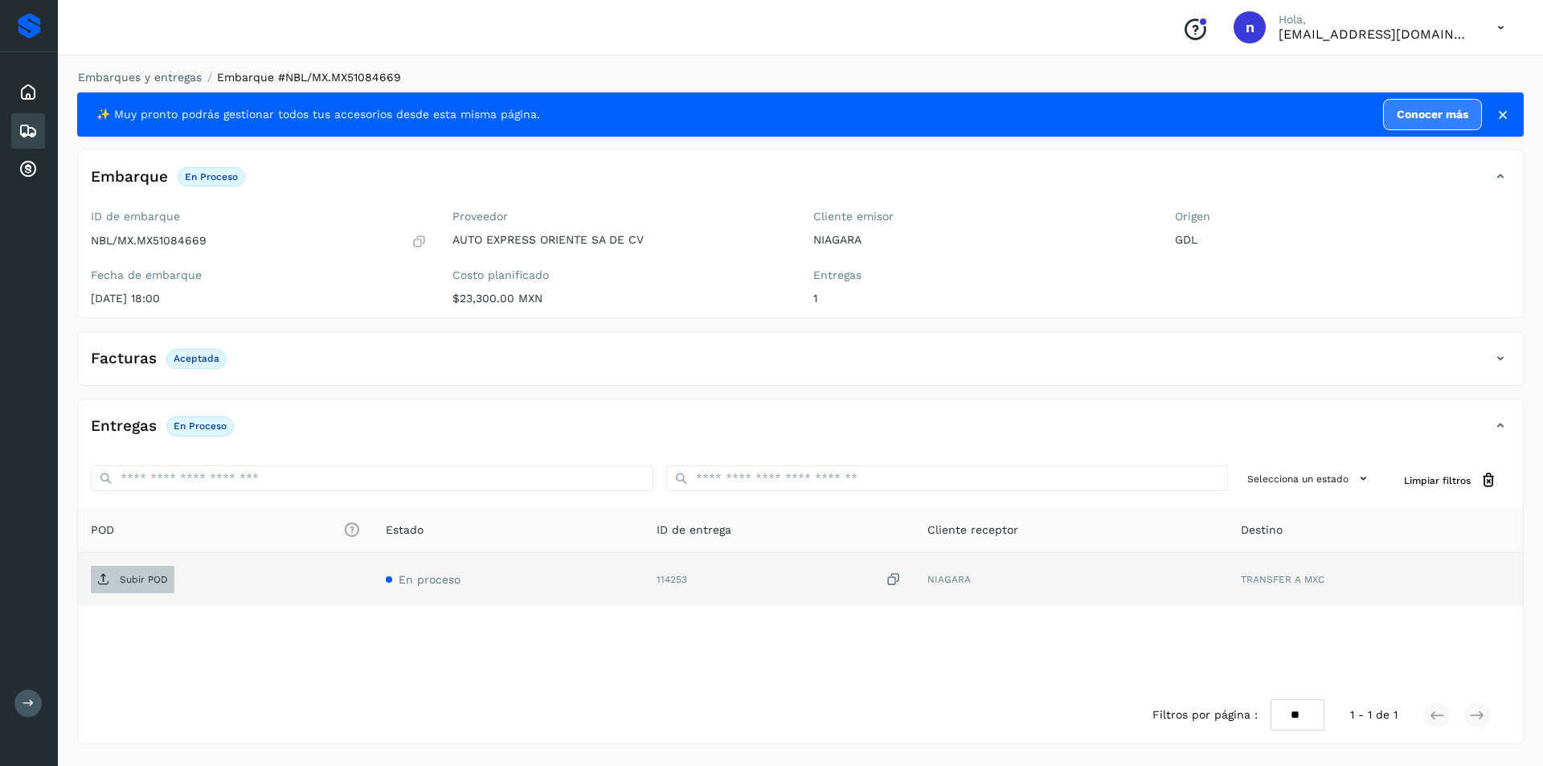
click at [132, 576] on p "Subir POD" at bounding box center [144, 579] width 48 height 11
click at [26, 129] on icon at bounding box center [27, 130] width 19 height 19
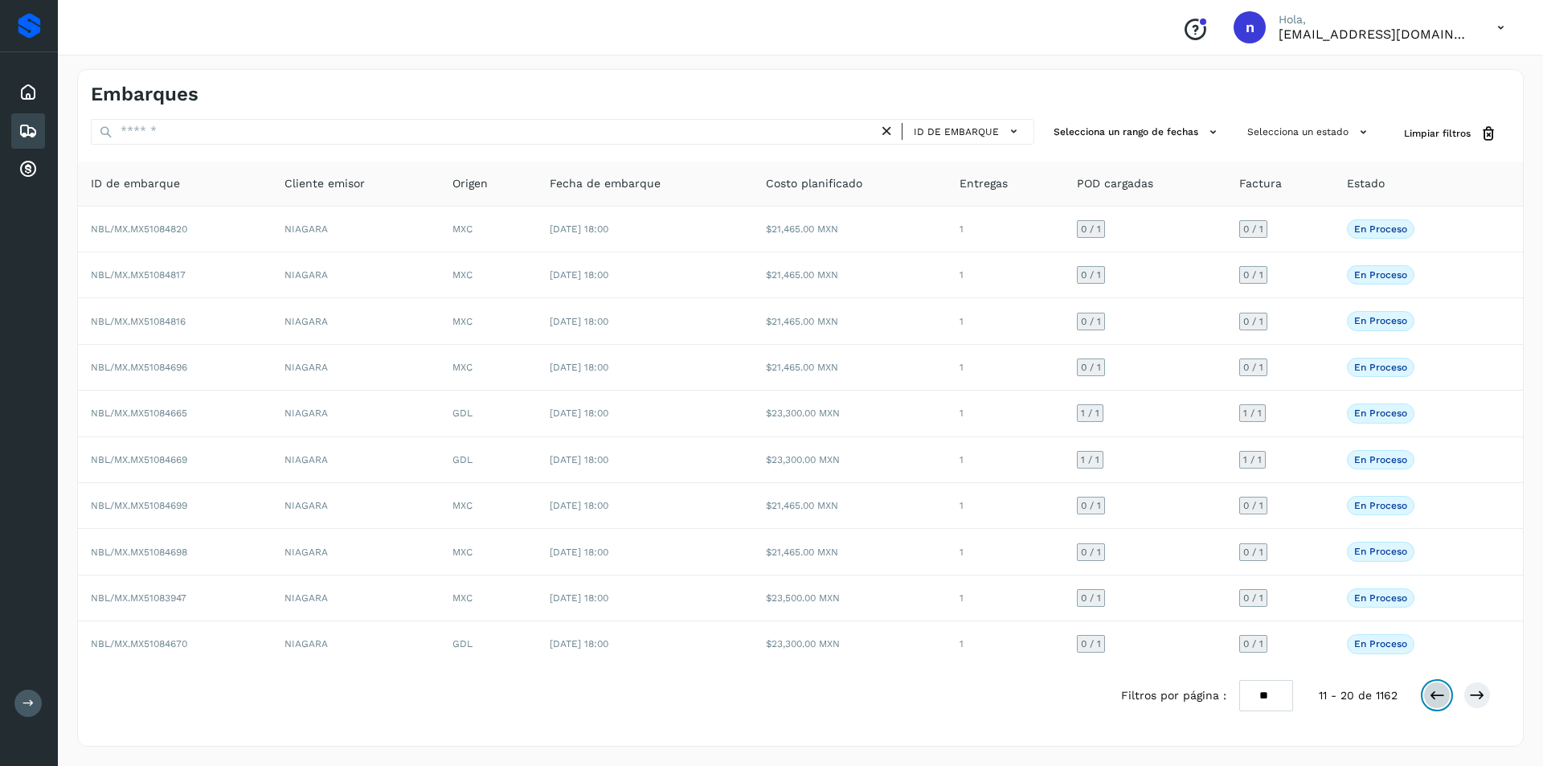
click at [1436, 691] on icon at bounding box center [1437, 695] width 16 height 16
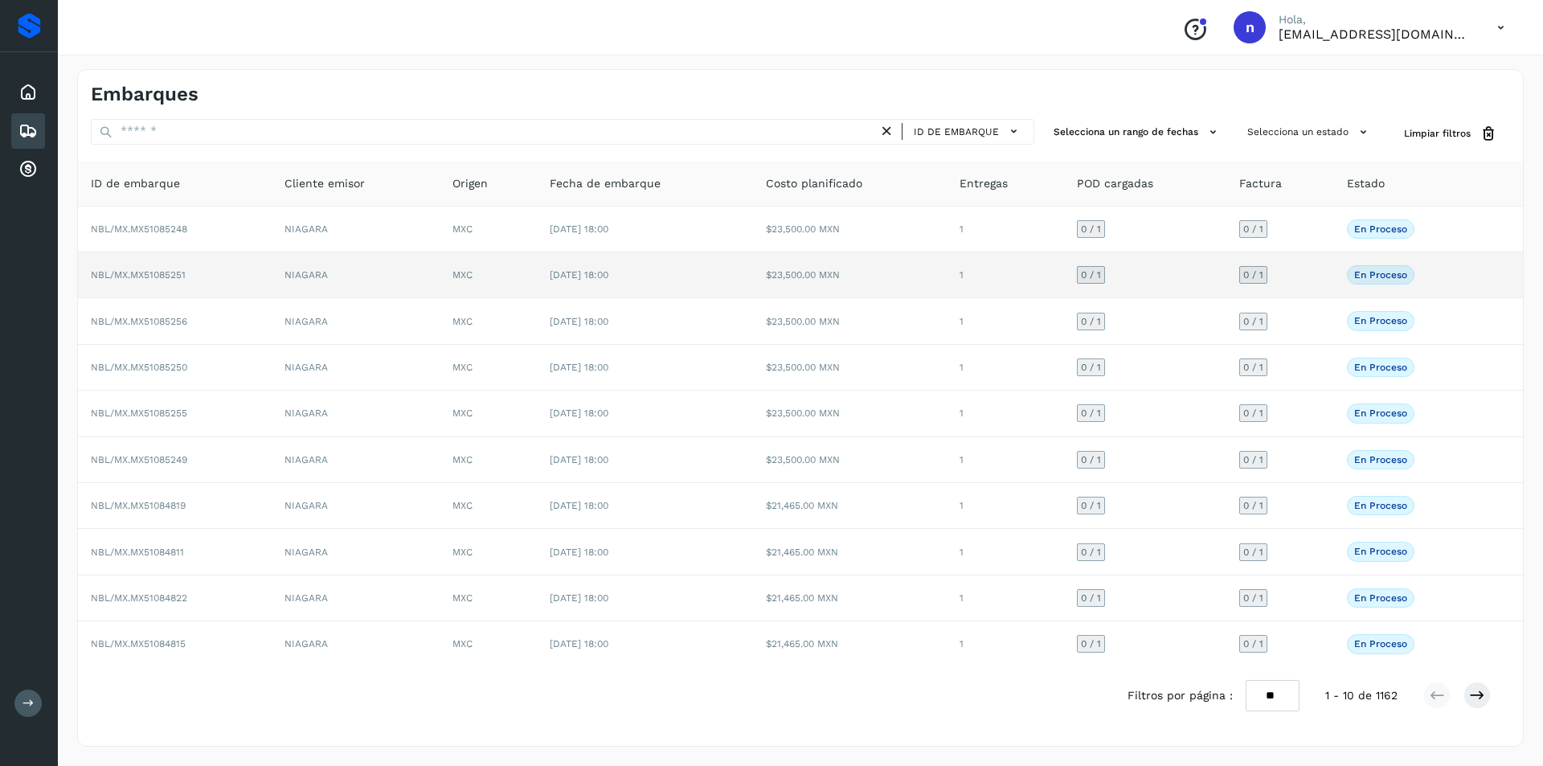
click at [155, 274] on span "NBL/MX.MX51085251" at bounding box center [138, 274] width 95 height 11
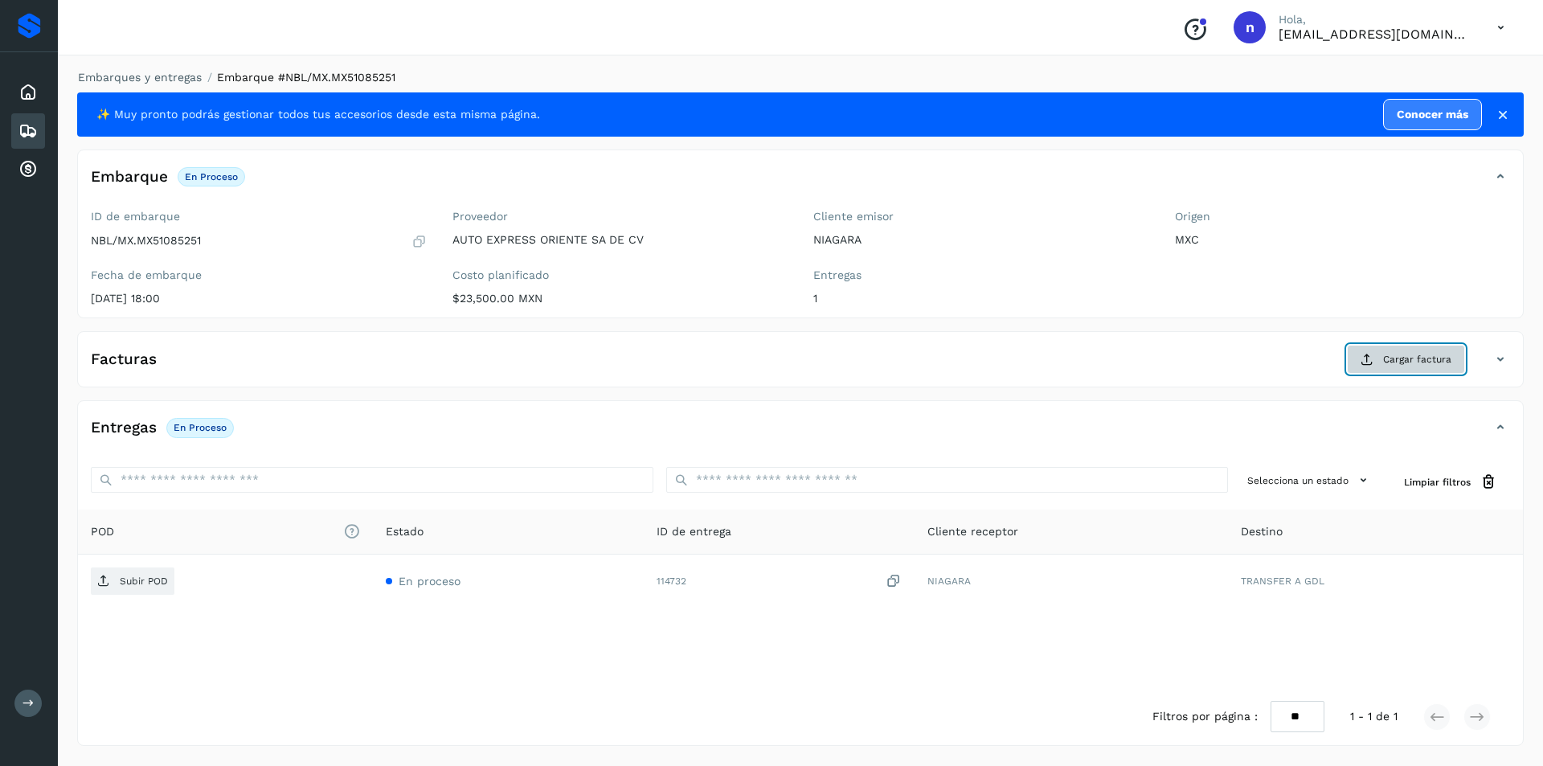
click at [1415, 356] on span "Cargar factura" at bounding box center [1417, 359] width 68 height 14
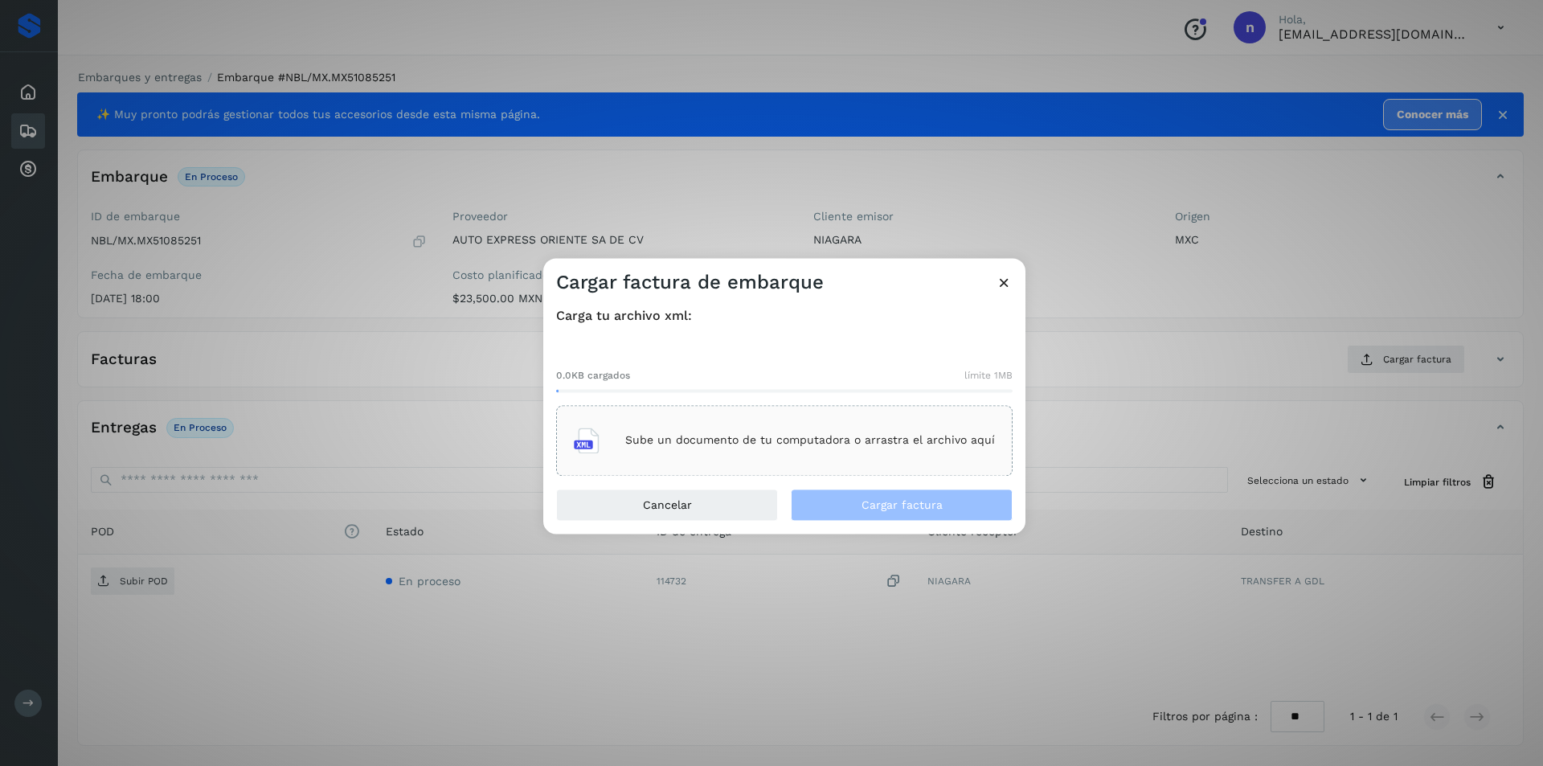
click at [783, 439] on p "Sube un documento de tu computadora o arrastra el archivo aquí" at bounding box center [810, 441] width 370 height 14
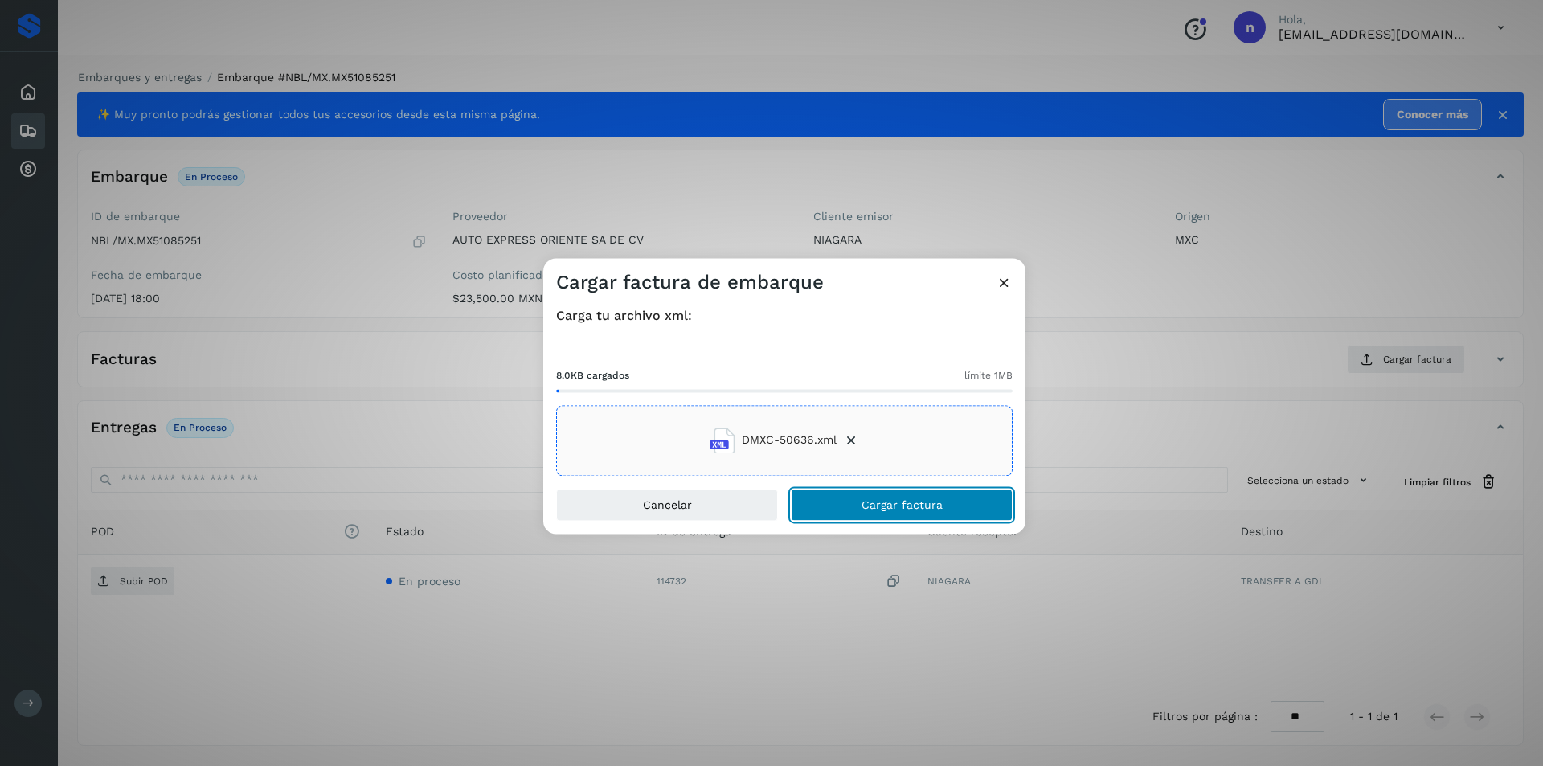
click at [884, 502] on span "Cargar factura" at bounding box center [901, 504] width 81 height 11
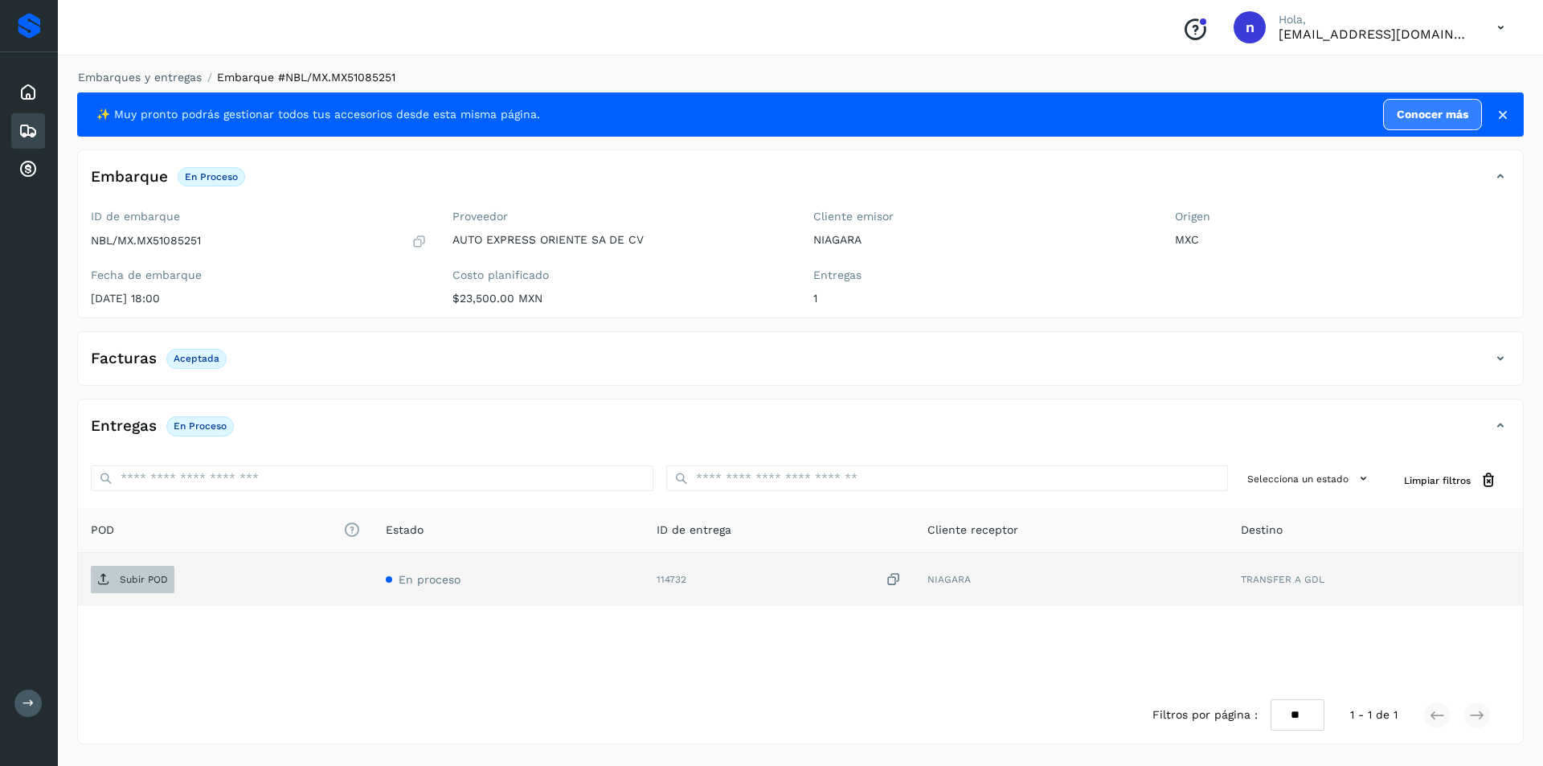
click at [127, 581] on p "Subir POD" at bounding box center [144, 579] width 48 height 11
click at [25, 126] on icon at bounding box center [27, 130] width 19 height 19
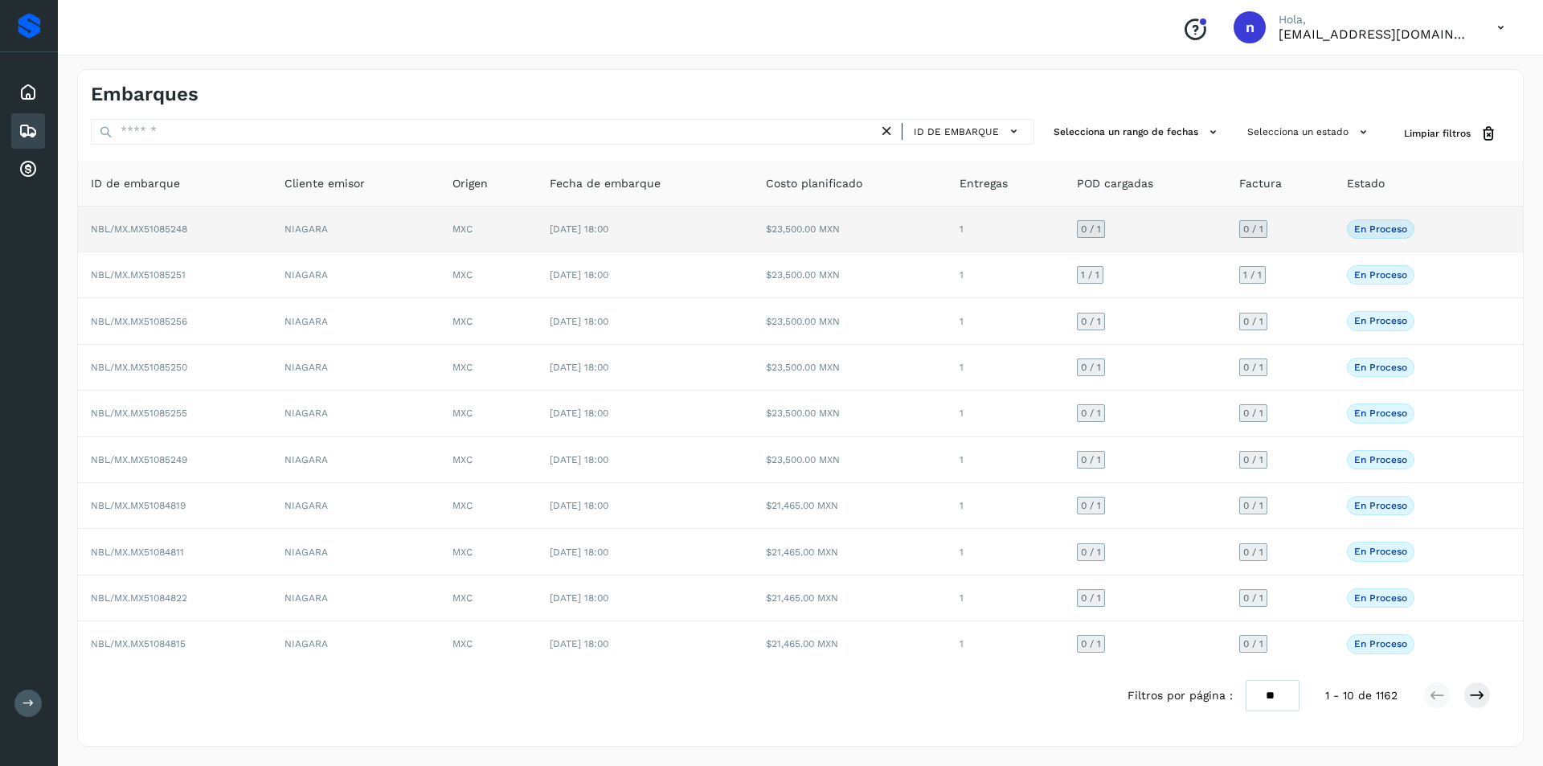
click at [141, 225] on span "NBL/MX.MX51085248" at bounding box center [139, 228] width 96 height 11
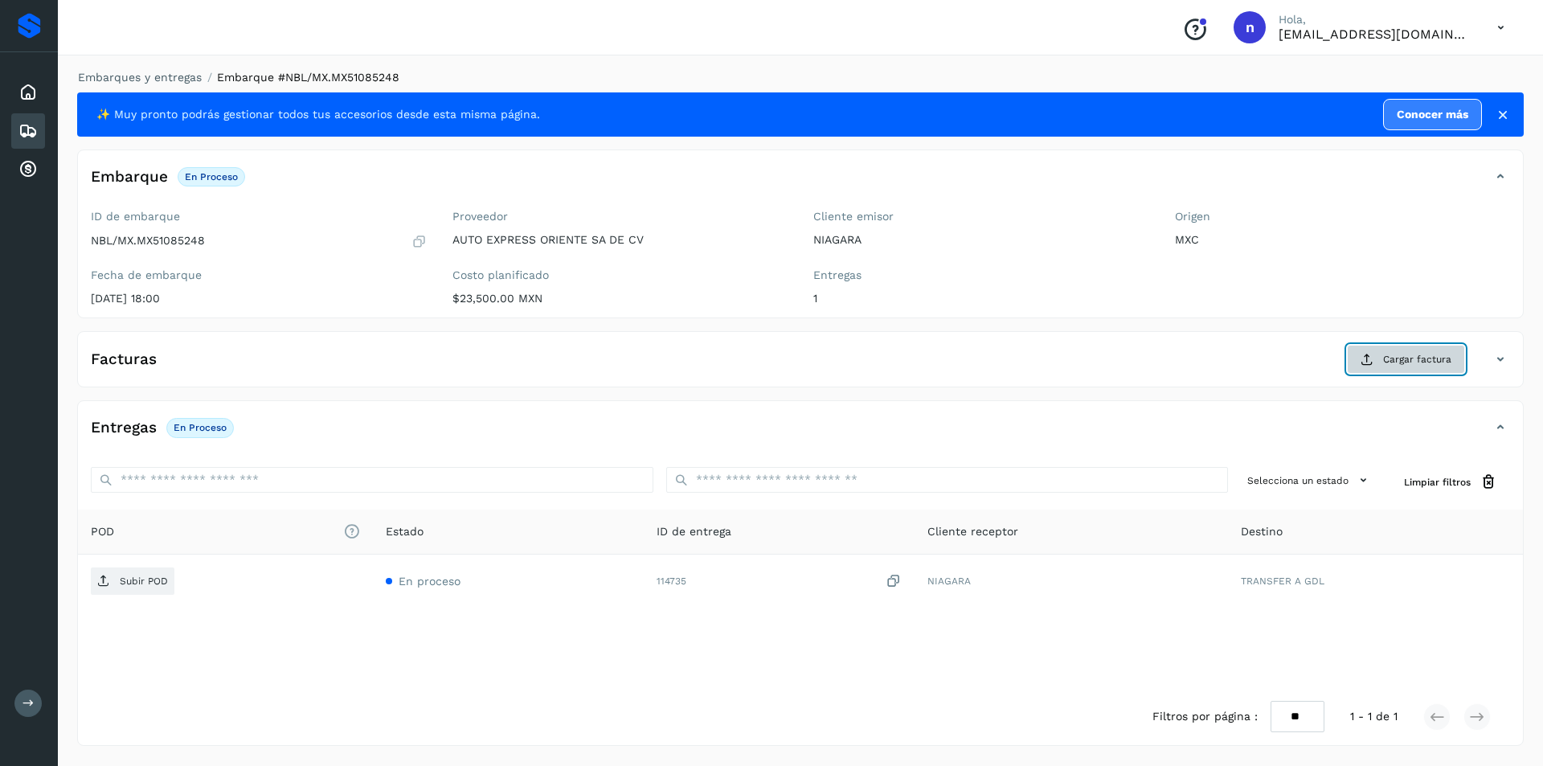
click at [1418, 356] on span "Cargar factura" at bounding box center [1417, 359] width 68 height 14
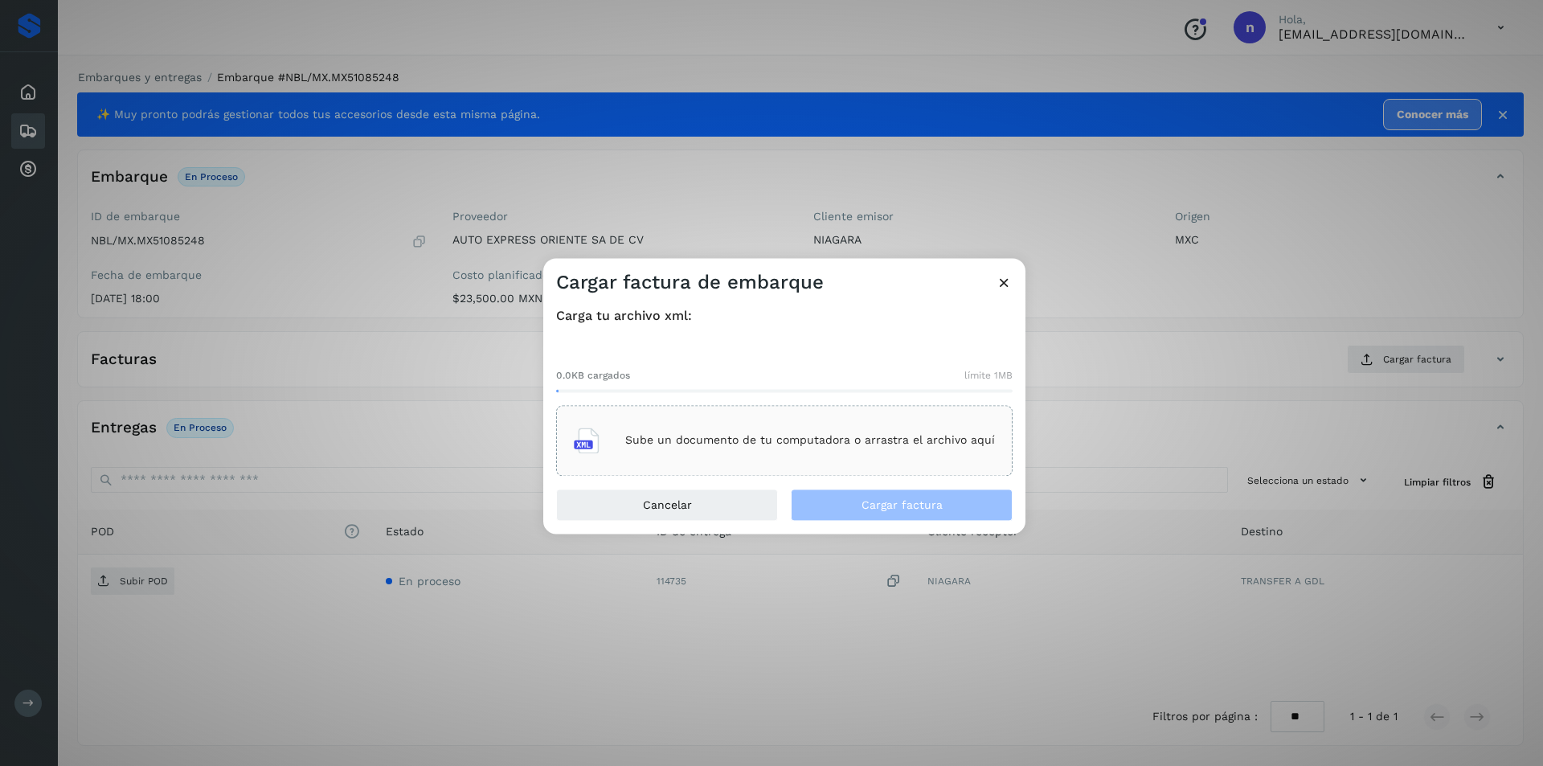
click at [818, 437] on p "Sube un documento de tu computadora o arrastra el archivo aquí" at bounding box center [810, 441] width 370 height 14
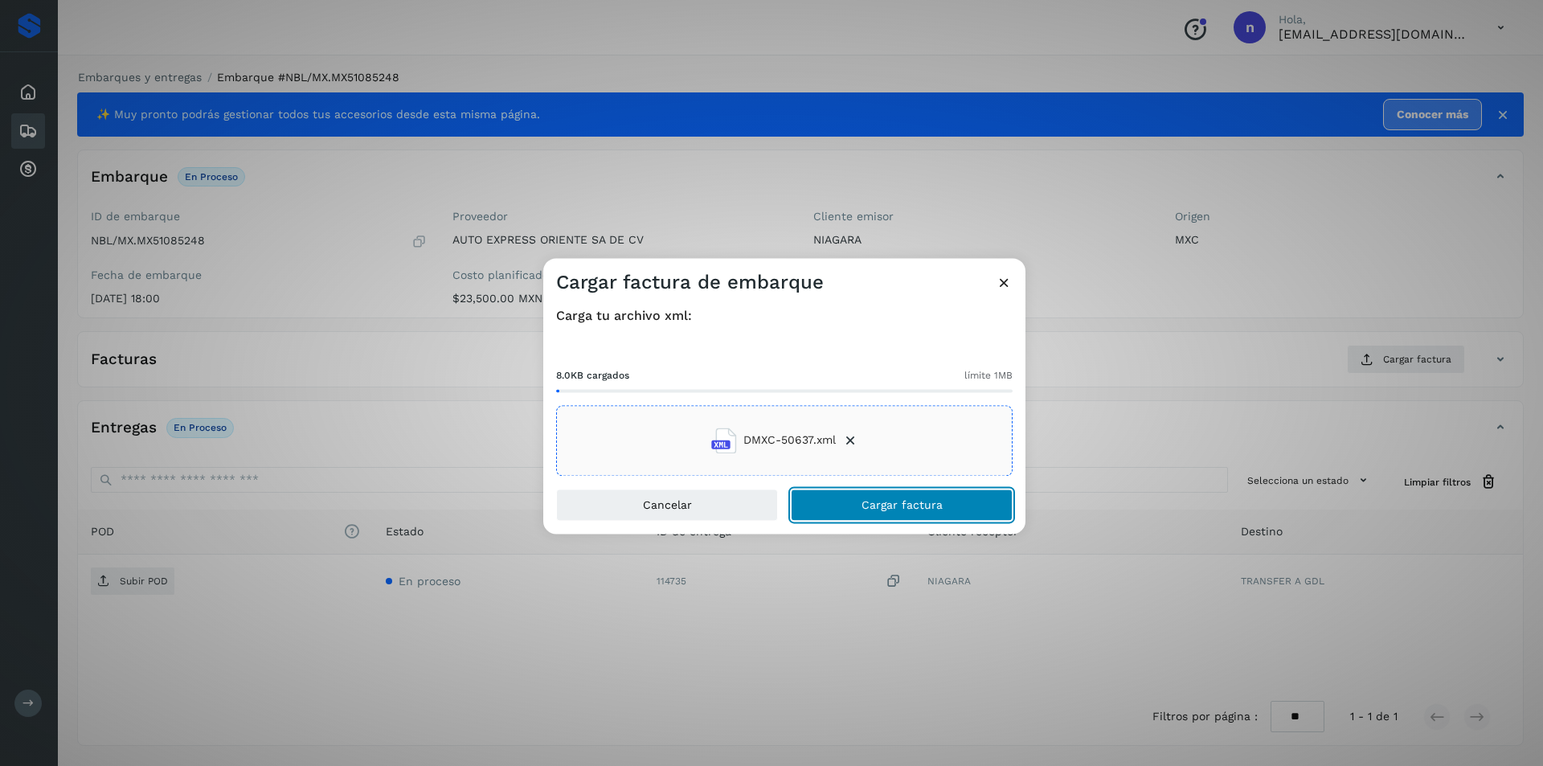
click at [900, 501] on span "Cargar factura" at bounding box center [901, 504] width 81 height 11
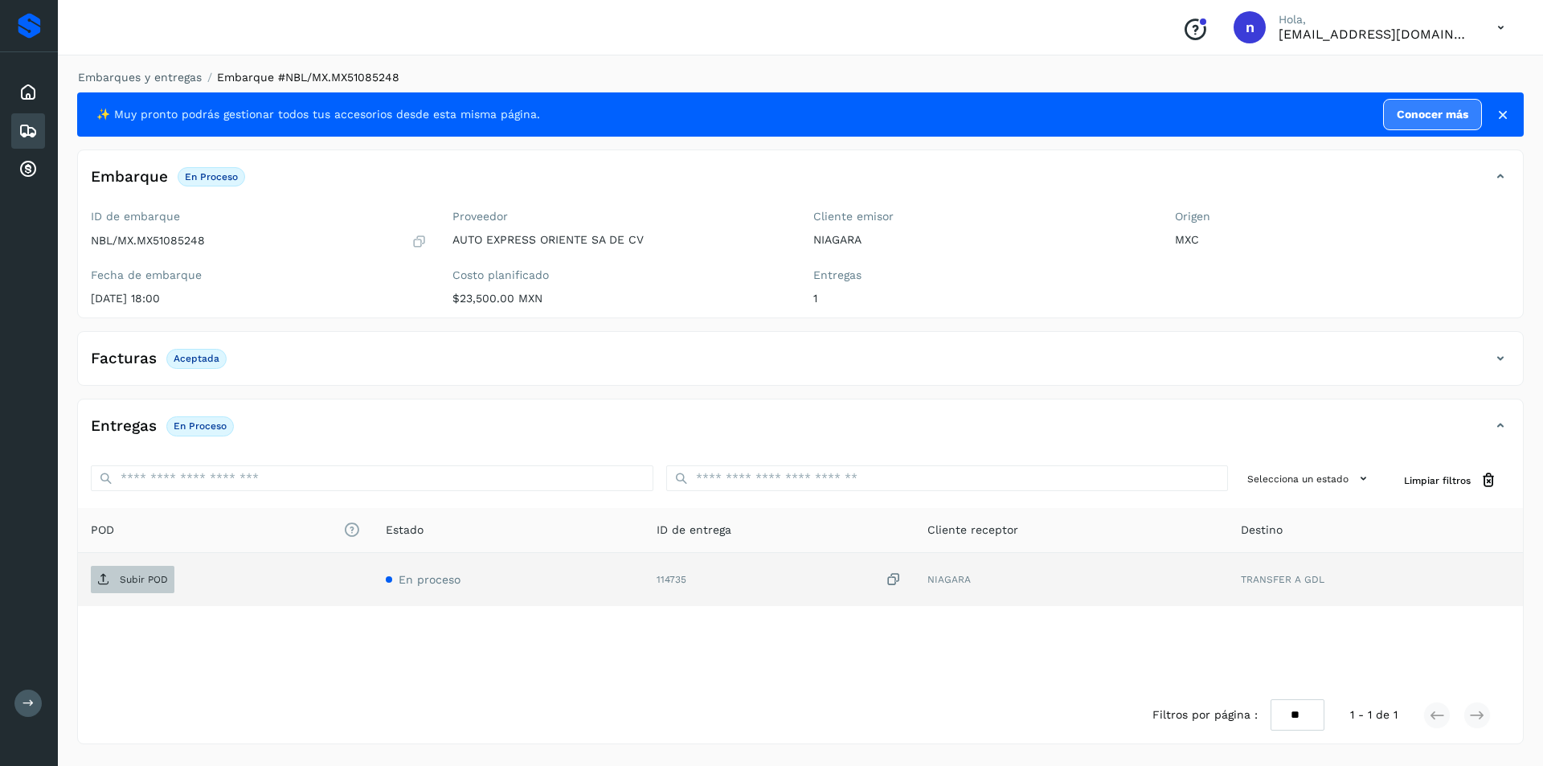
click at [131, 579] on p "Subir POD" at bounding box center [144, 579] width 48 height 11
click at [21, 129] on icon at bounding box center [27, 130] width 19 height 19
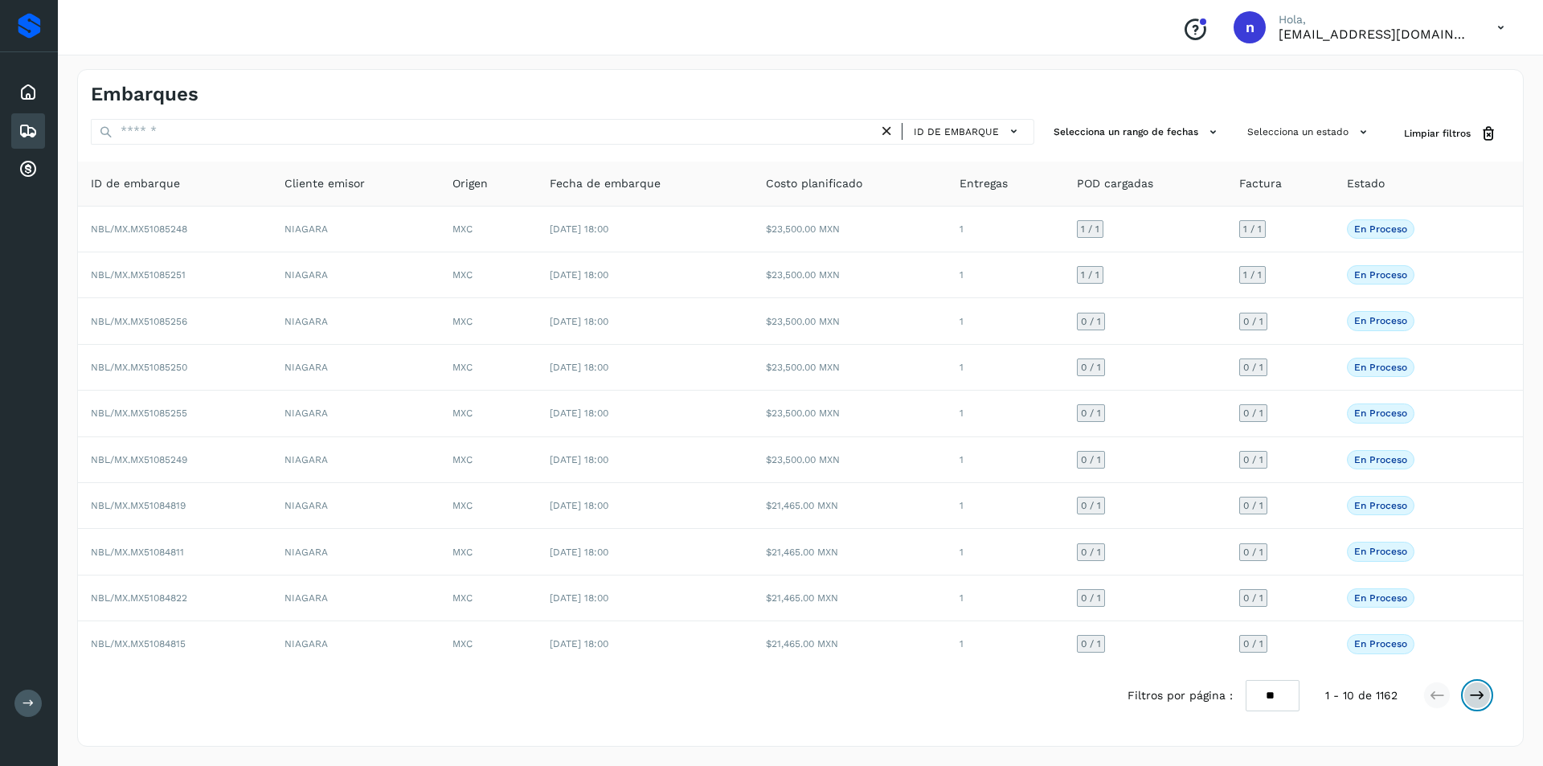
click at [1478, 695] on icon at bounding box center [1477, 695] width 16 height 16
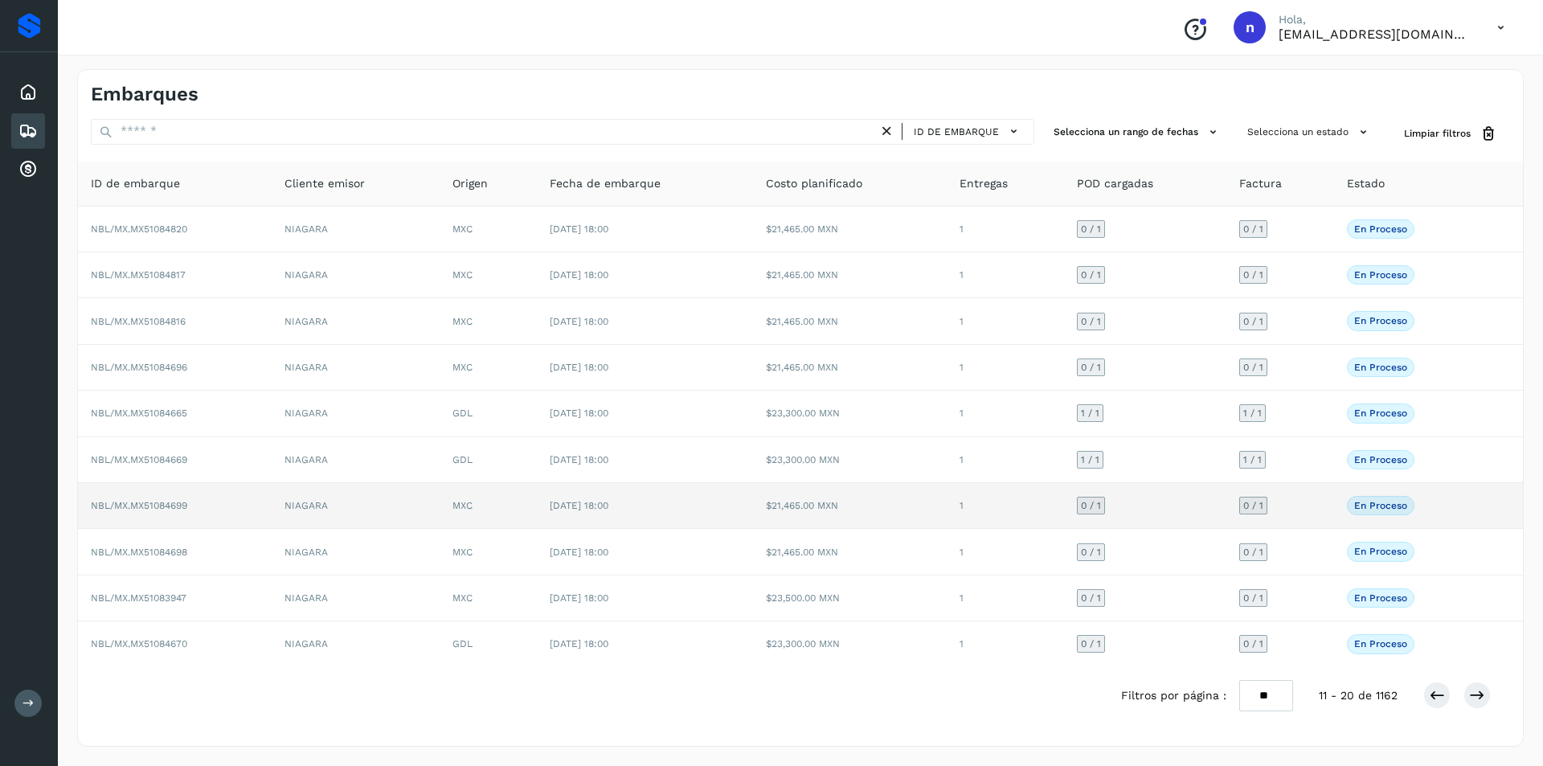
click at [172, 500] on span "NBL/MX.MX51084699" at bounding box center [139, 505] width 96 height 11
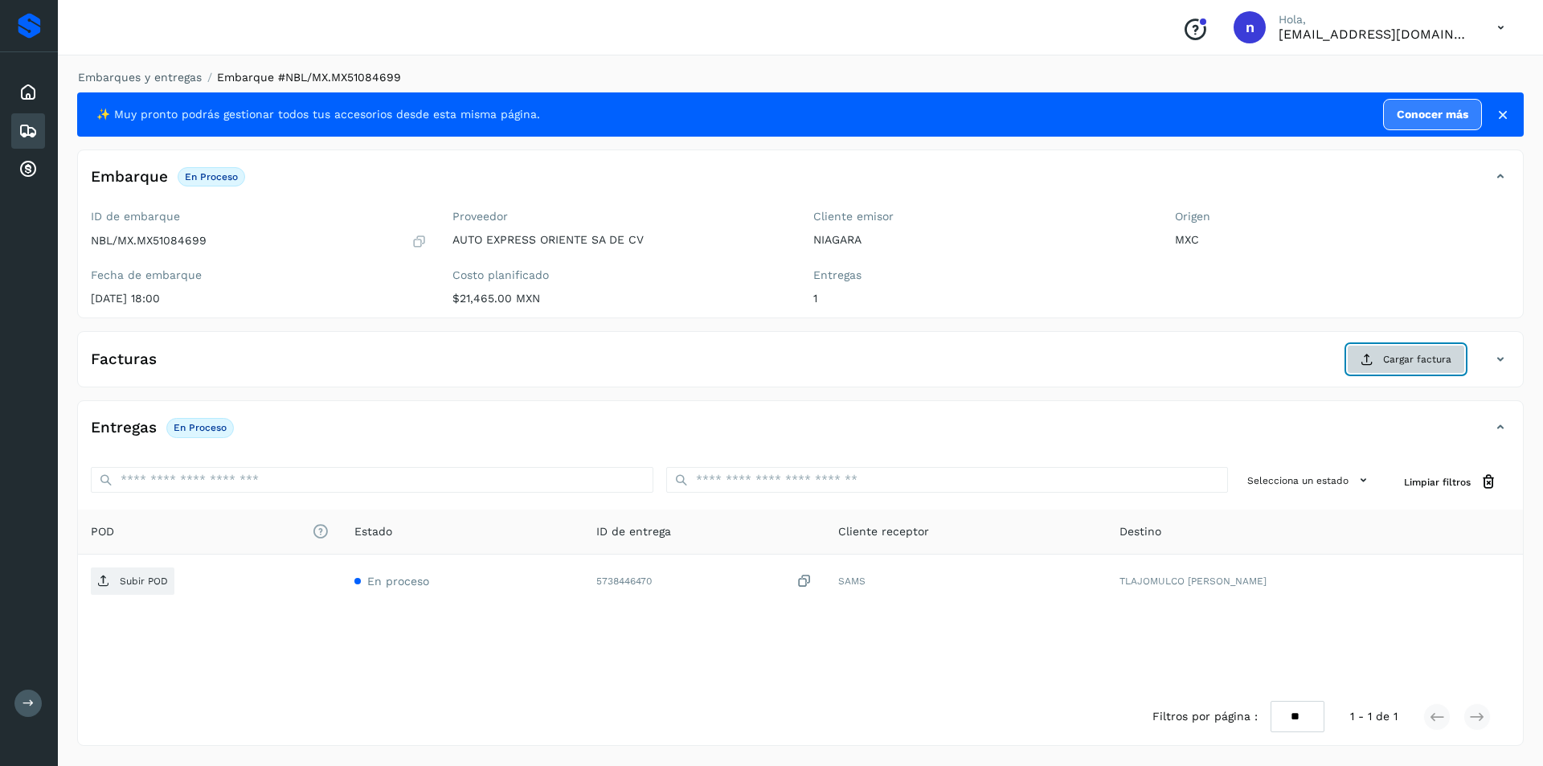
click at [1429, 357] on span "Cargar factura" at bounding box center [1417, 359] width 68 height 14
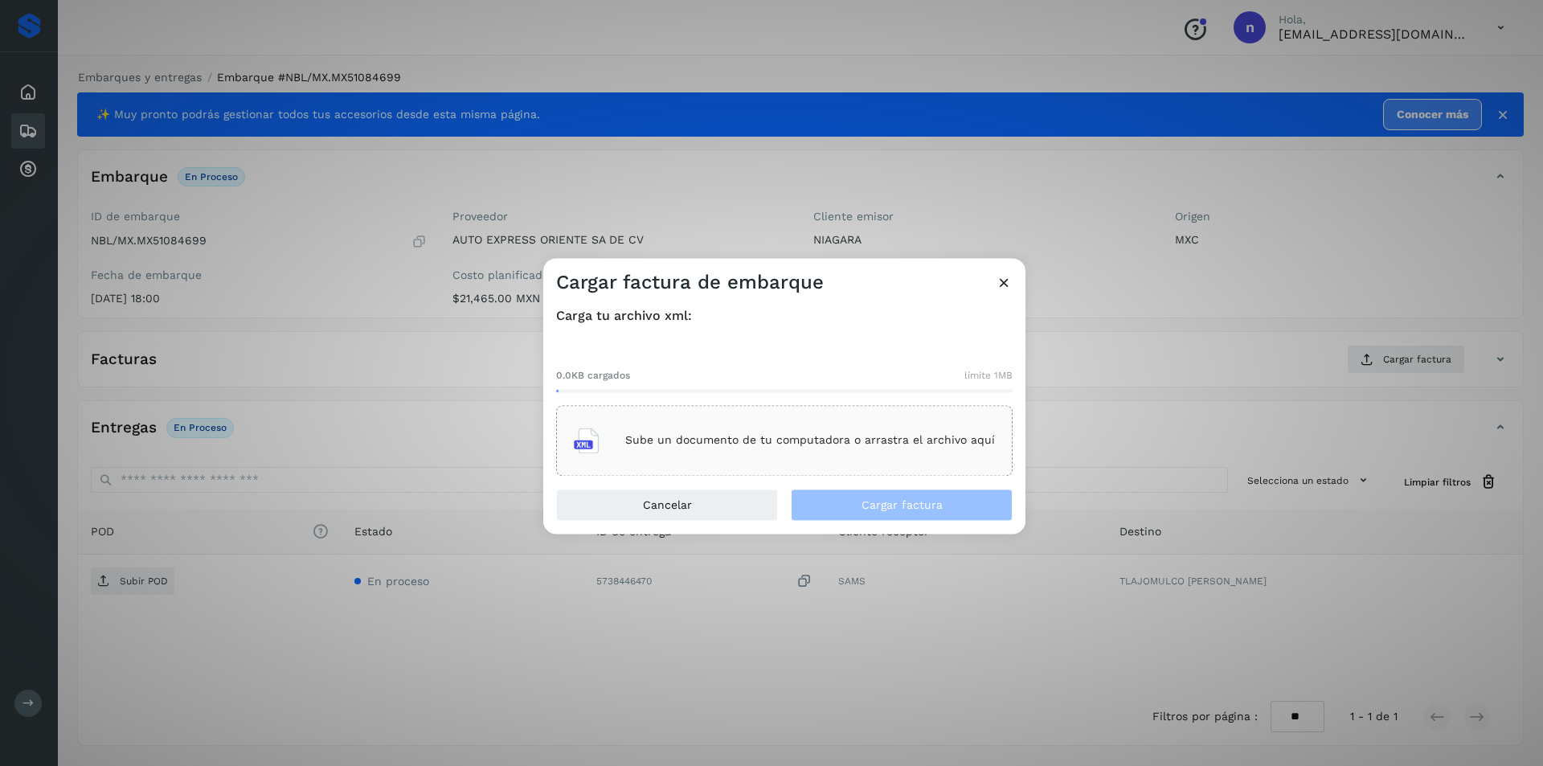
click at [760, 434] on p "Sube un documento de tu computadora o arrastra el archivo aquí" at bounding box center [810, 441] width 370 height 14
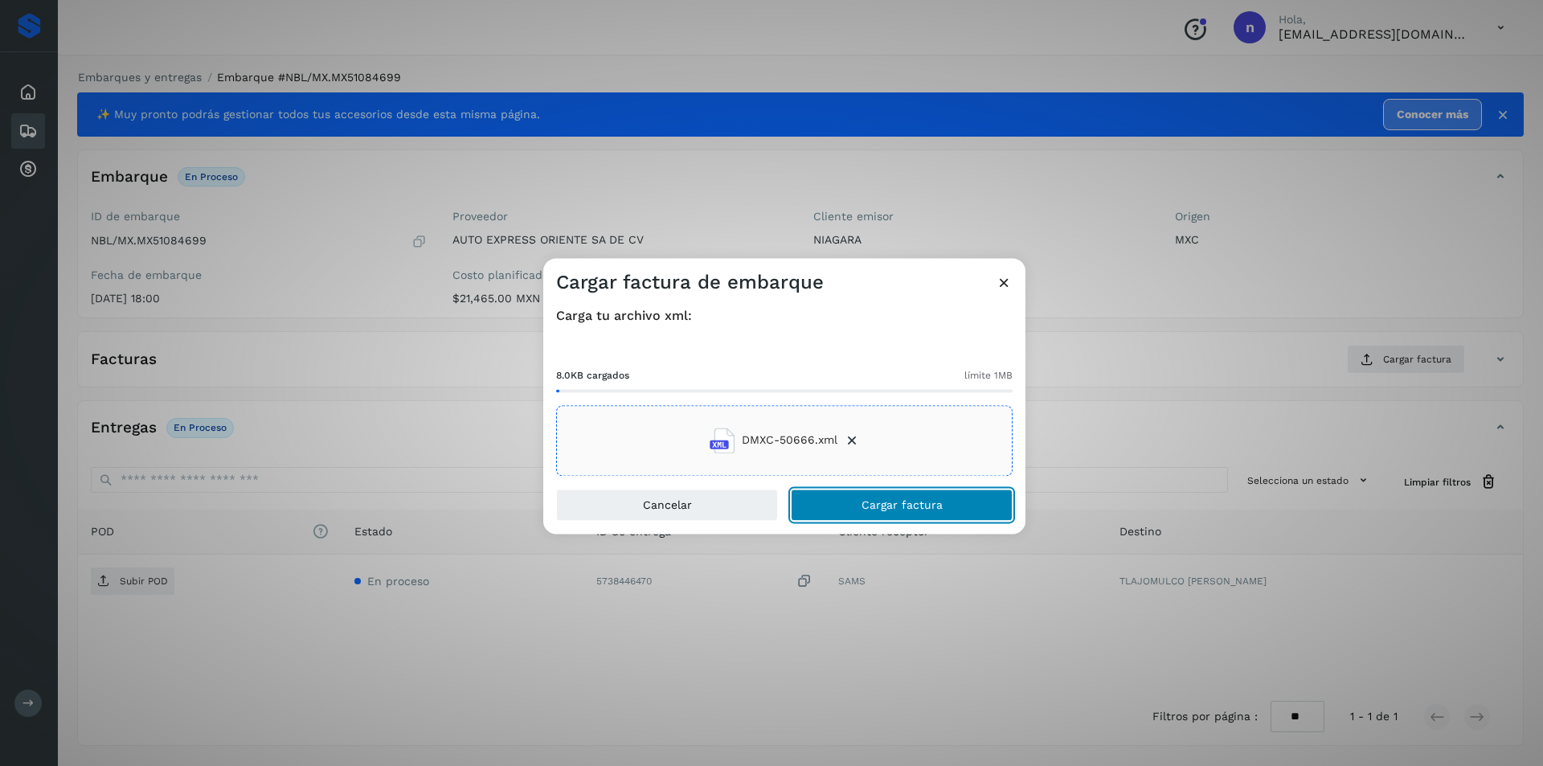
click at [904, 501] on span "Cargar factura" at bounding box center [901, 504] width 81 height 11
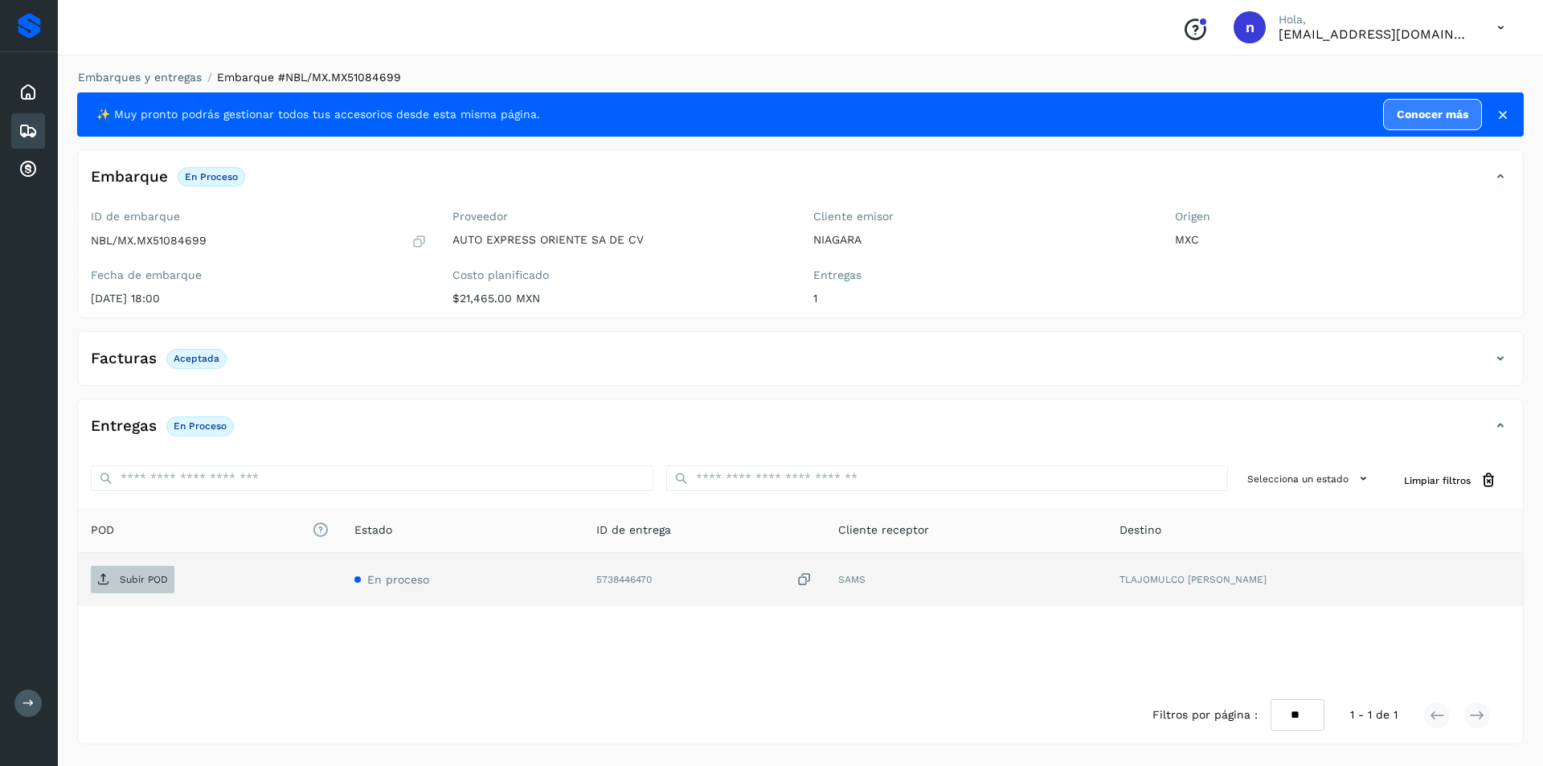
click at [113, 577] on span "Subir POD" at bounding box center [133, 579] width 84 height 26
click at [18, 129] on div "Embarques" at bounding box center [28, 130] width 34 height 35
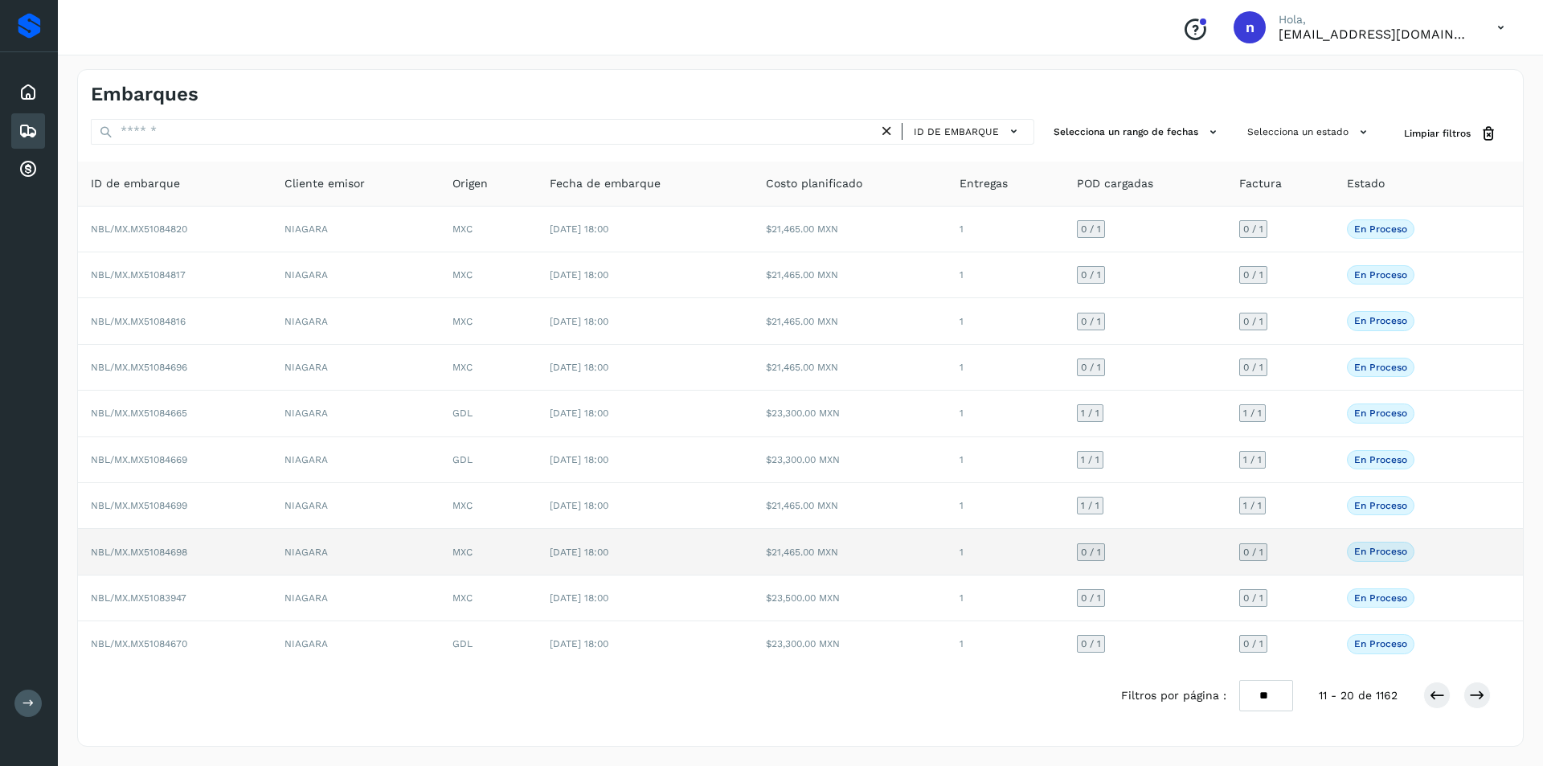
click at [167, 546] on span "NBL/MX.MX51084698" at bounding box center [139, 551] width 96 height 11
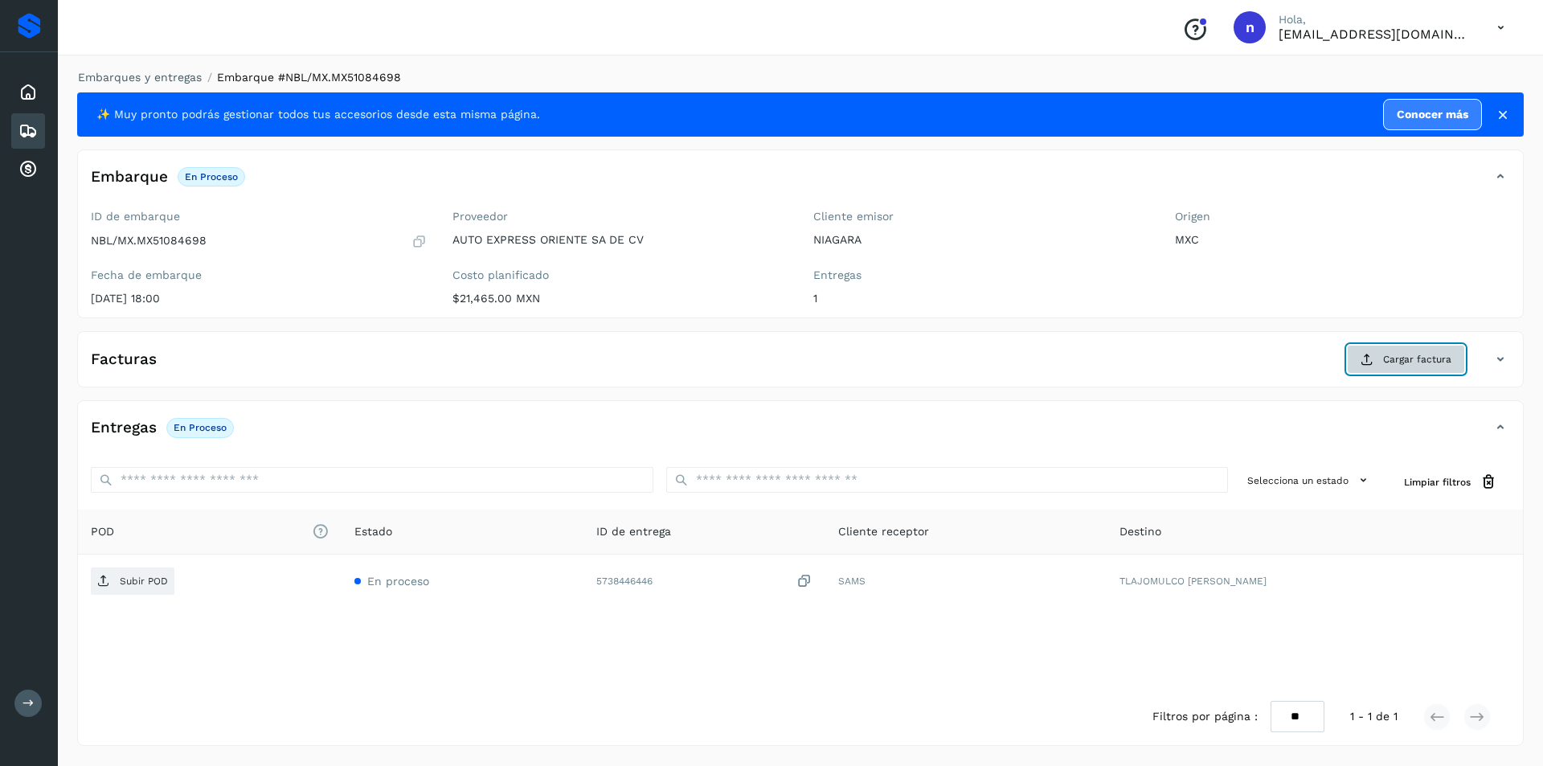
click at [1397, 350] on button "Cargar factura" at bounding box center [1406, 359] width 118 height 29
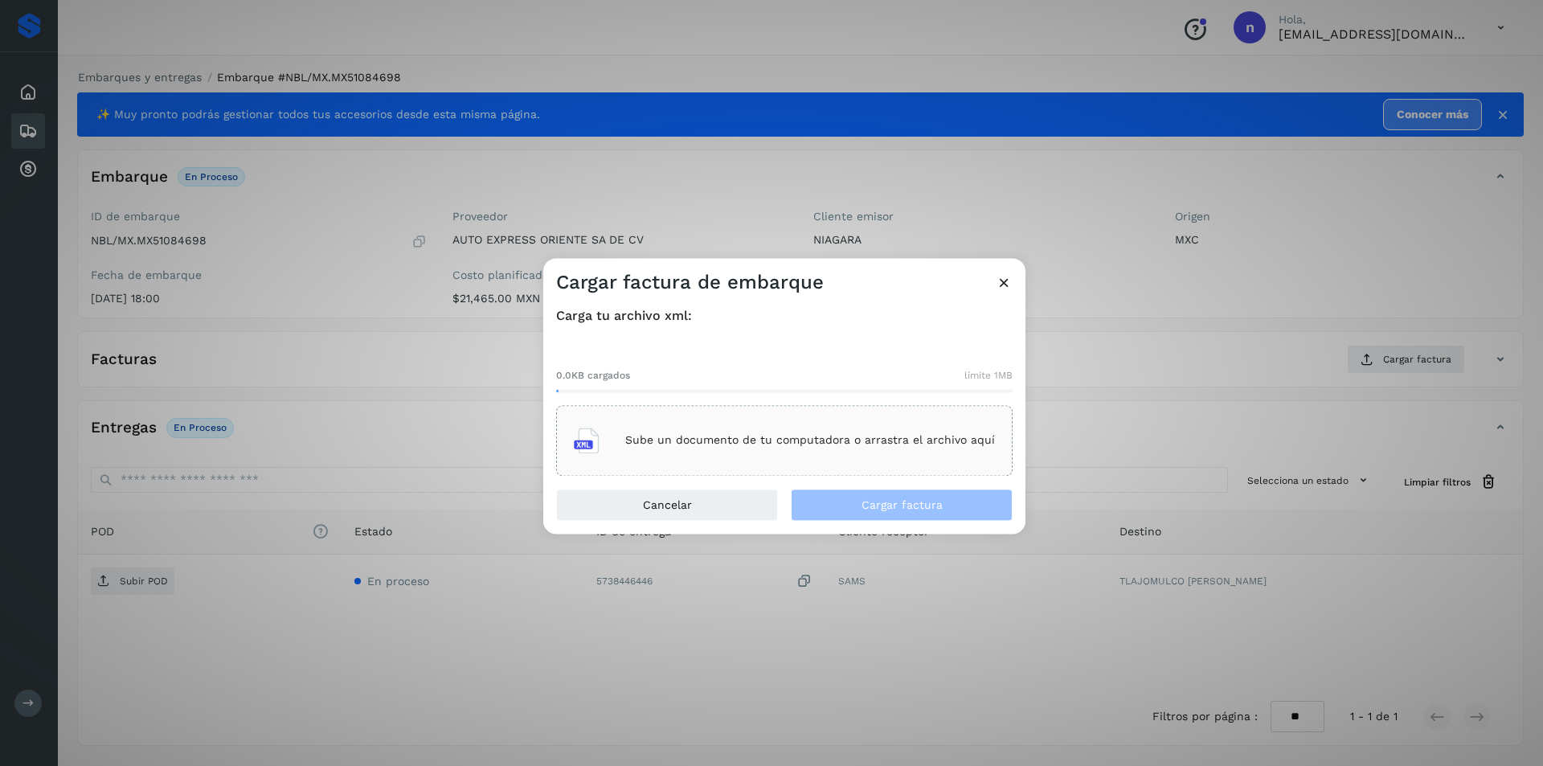
click at [819, 439] on p "Sube un documento de tu computadora o arrastra el archivo aquí" at bounding box center [810, 441] width 370 height 14
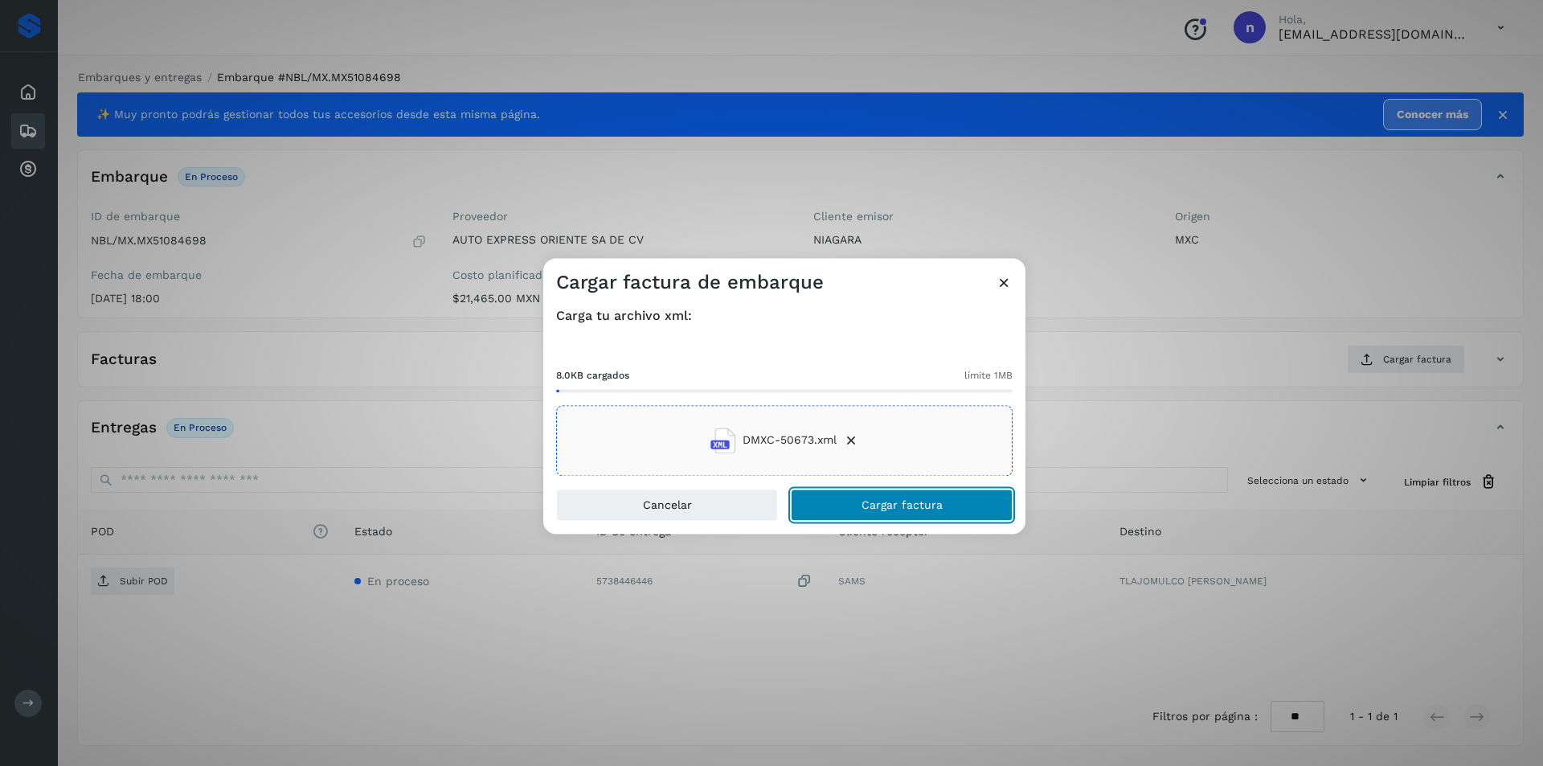
click at [902, 501] on span "Cargar factura" at bounding box center [901, 504] width 81 height 11
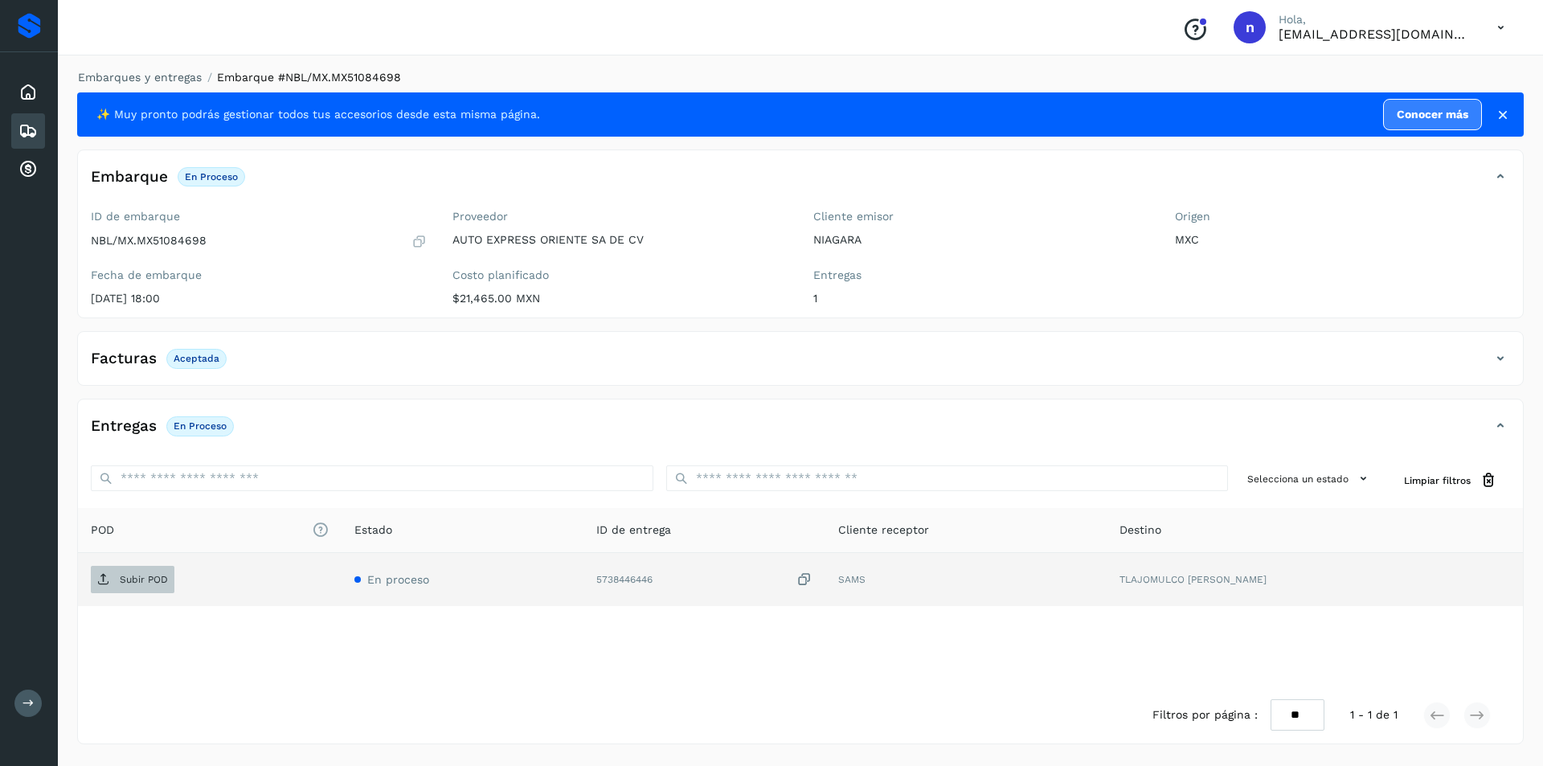
click at [135, 577] on p "Subir POD" at bounding box center [144, 579] width 48 height 11
click at [20, 123] on icon at bounding box center [27, 130] width 19 height 19
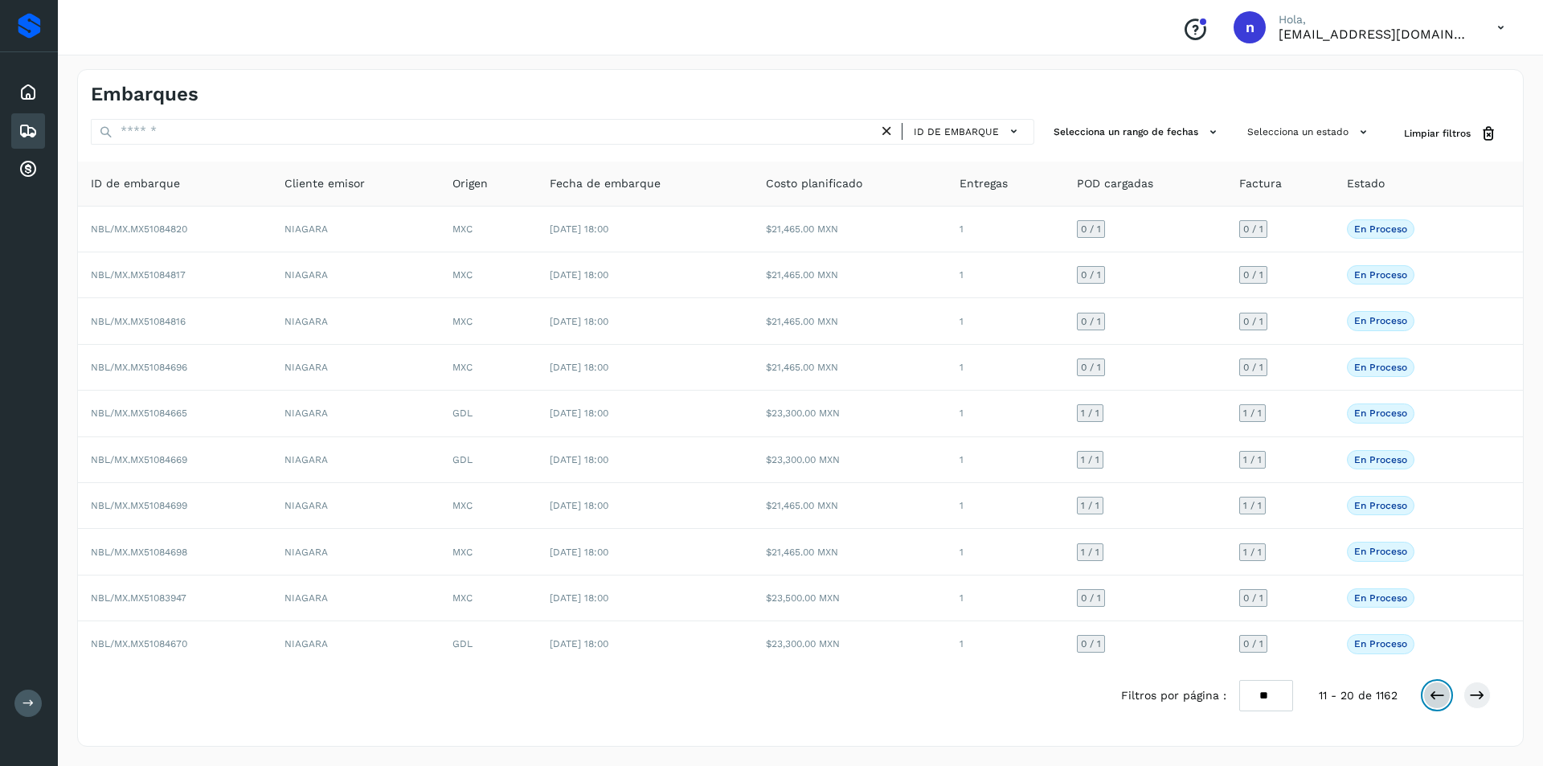
click at [1437, 692] on icon at bounding box center [1437, 695] width 16 height 16
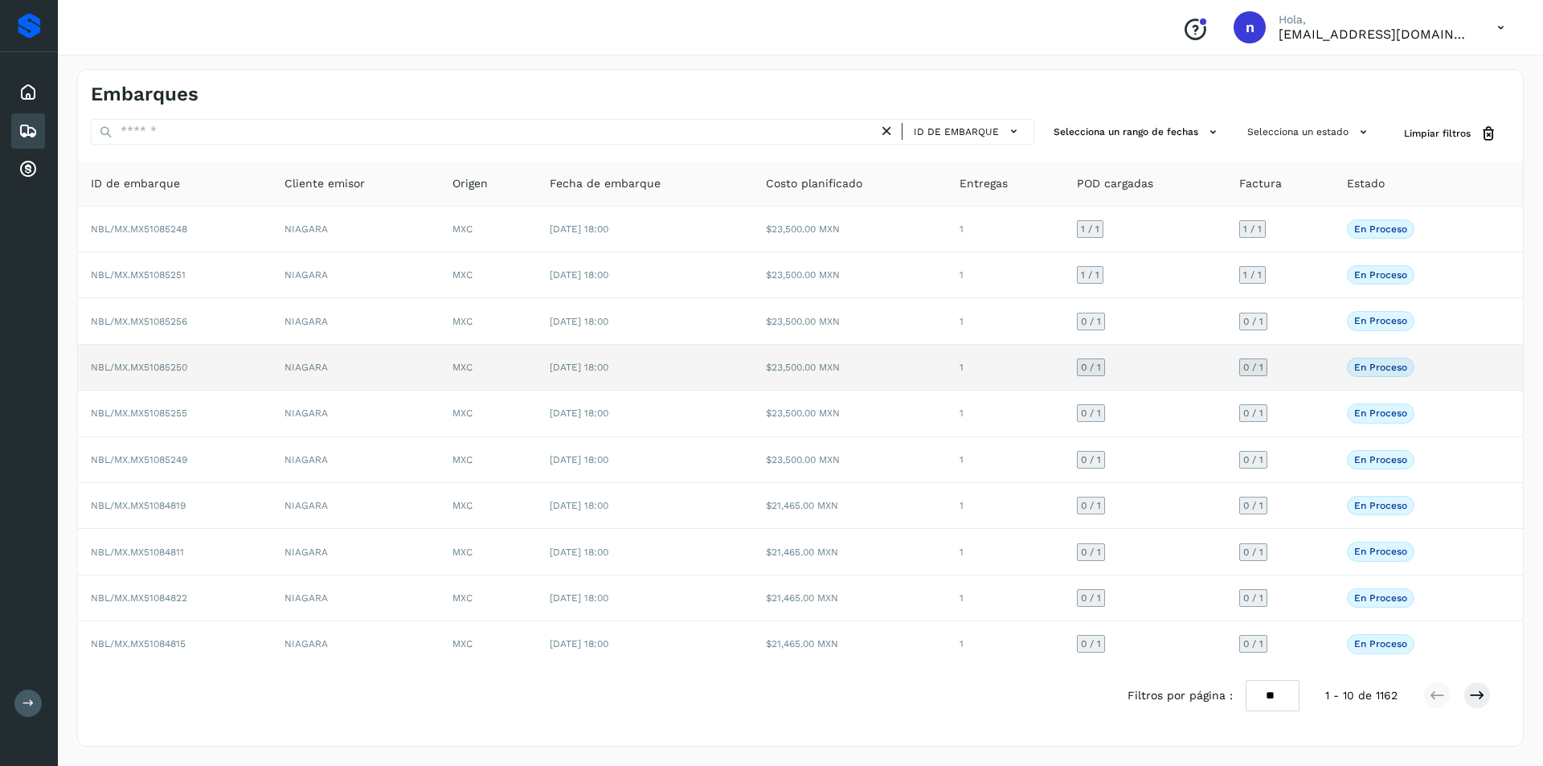
click at [147, 366] on span "NBL/MX.MX51085250" at bounding box center [139, 367] width 96 height 11
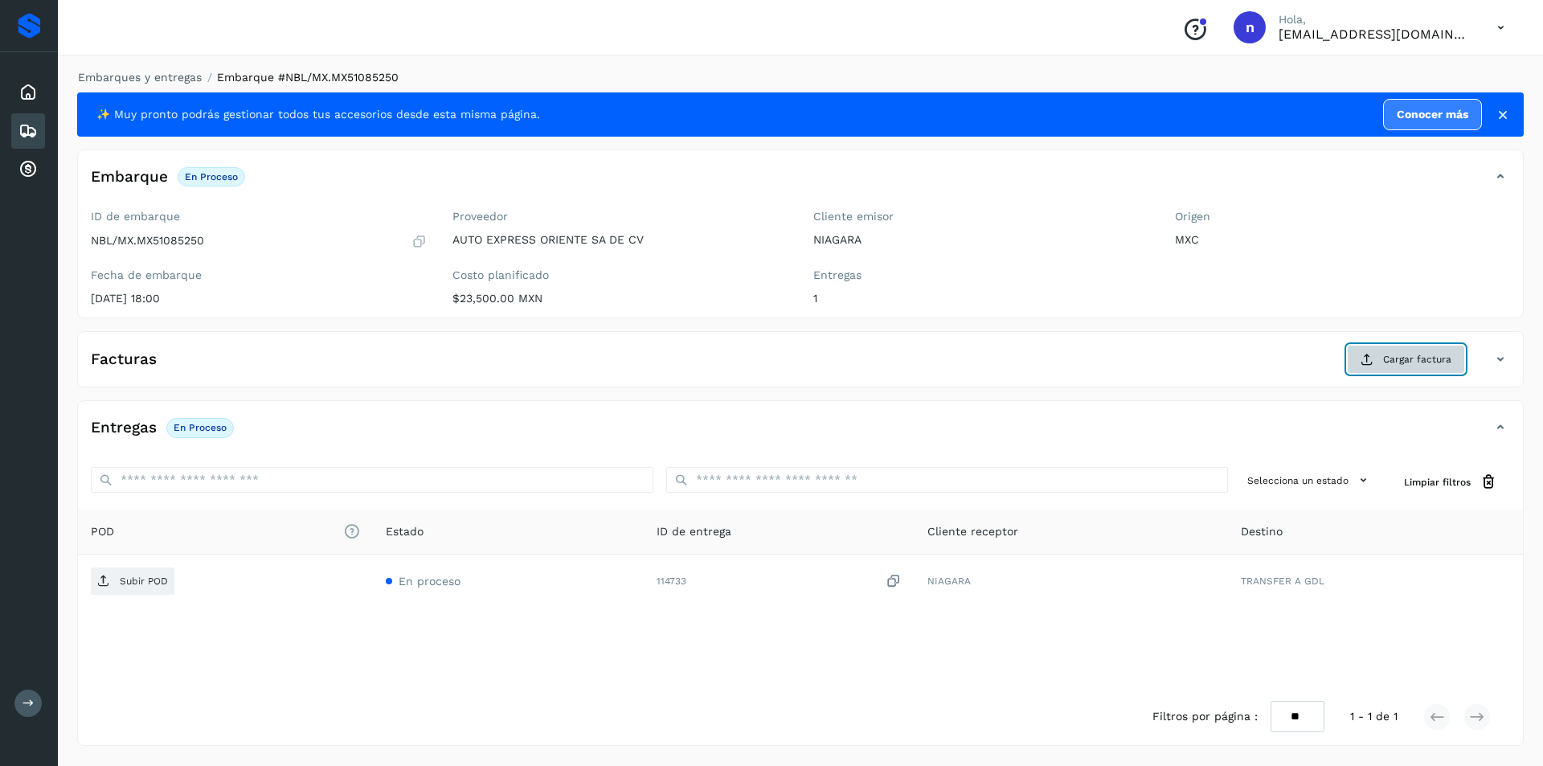
click at [1408, 350] on button "Cargar factura" at bounding box center [1406, 359] width 118 height 29
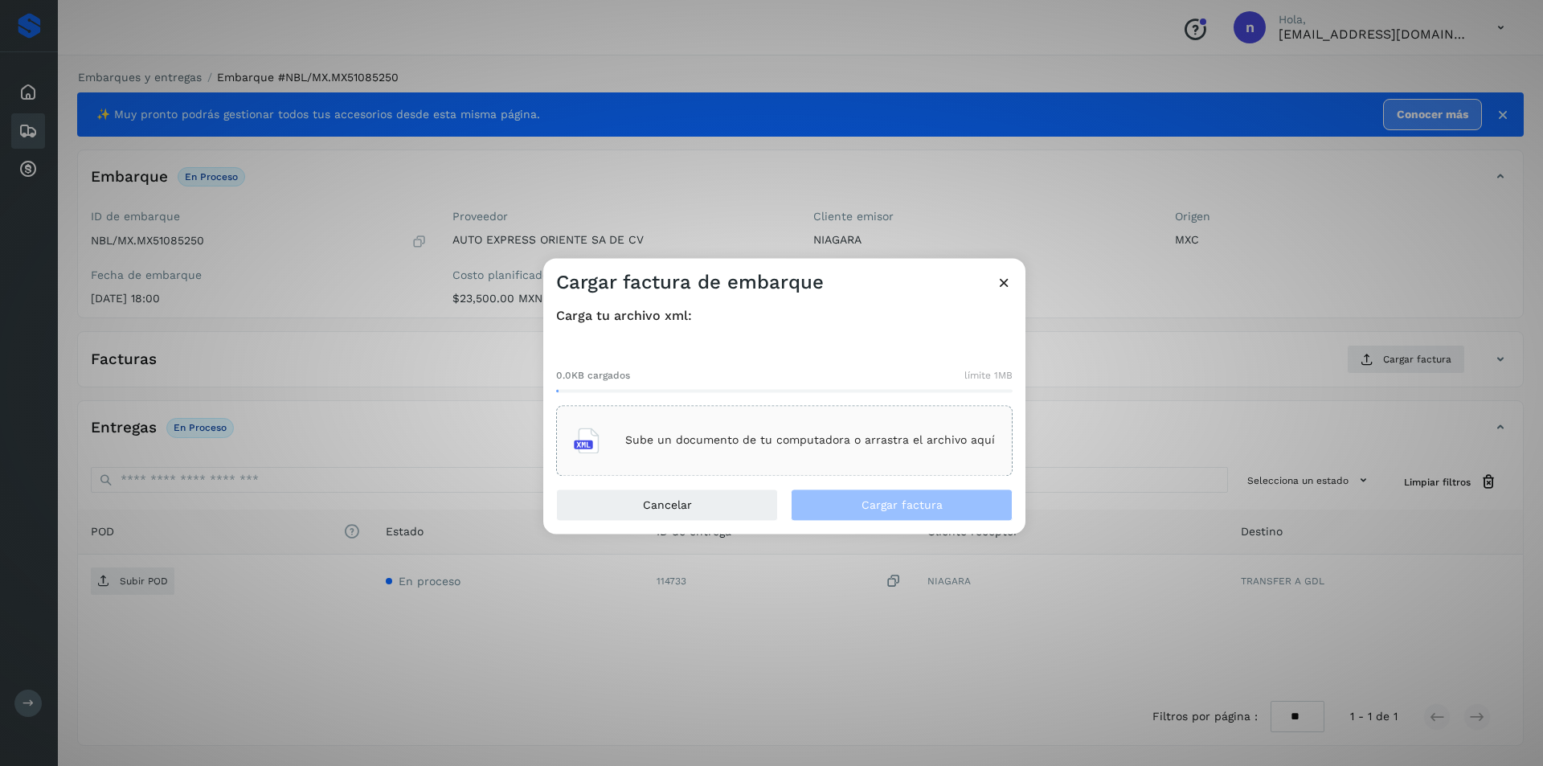
click at [838, 436] on p "Sube un documento de tu computadora o arrastra el archivo aquí" at bounding box center [810, 441] width 370 height 14
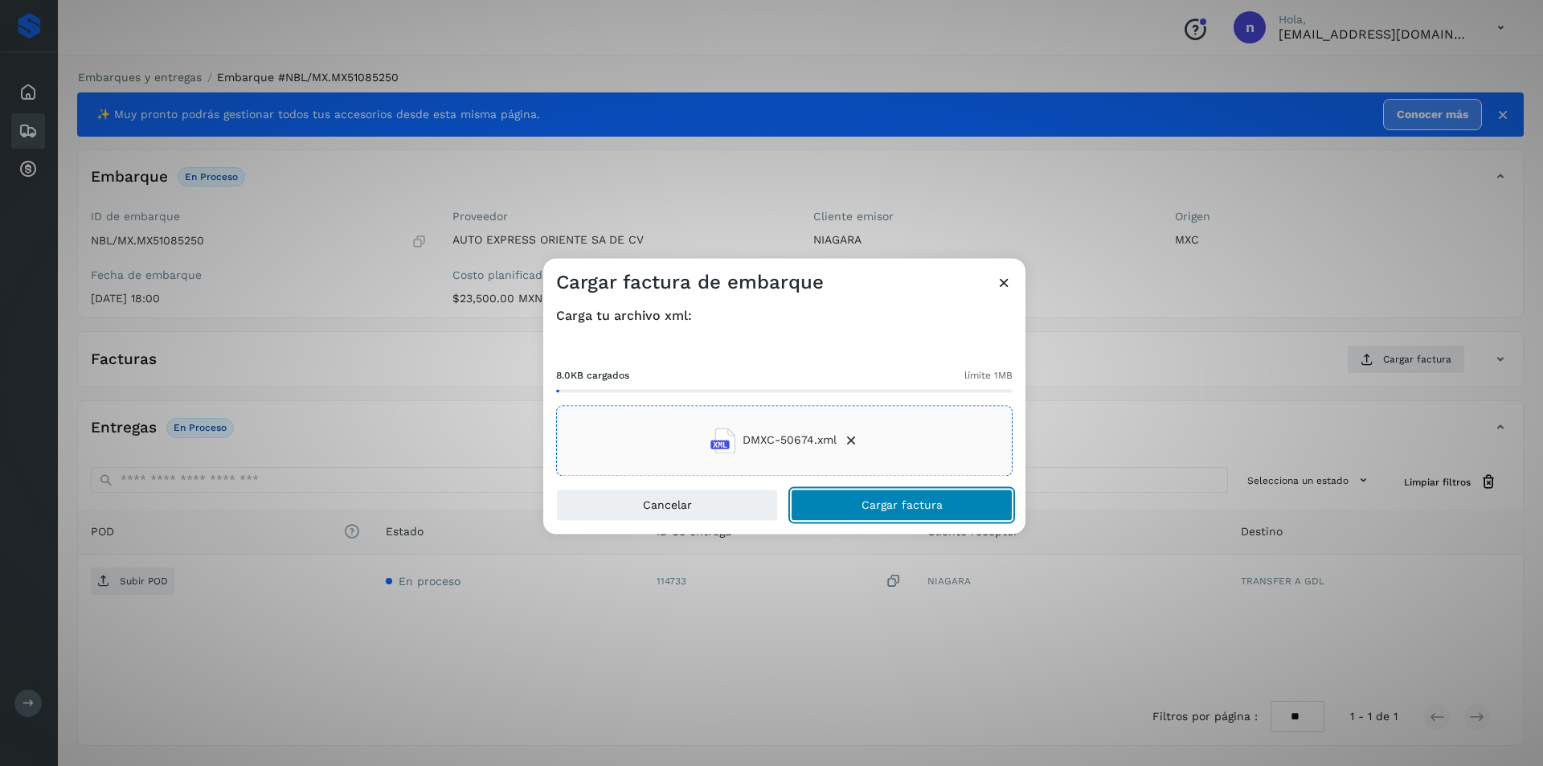
click at [848, 502] on button "Cargar factura" at bounding box center [902, 505] width 222 height 32
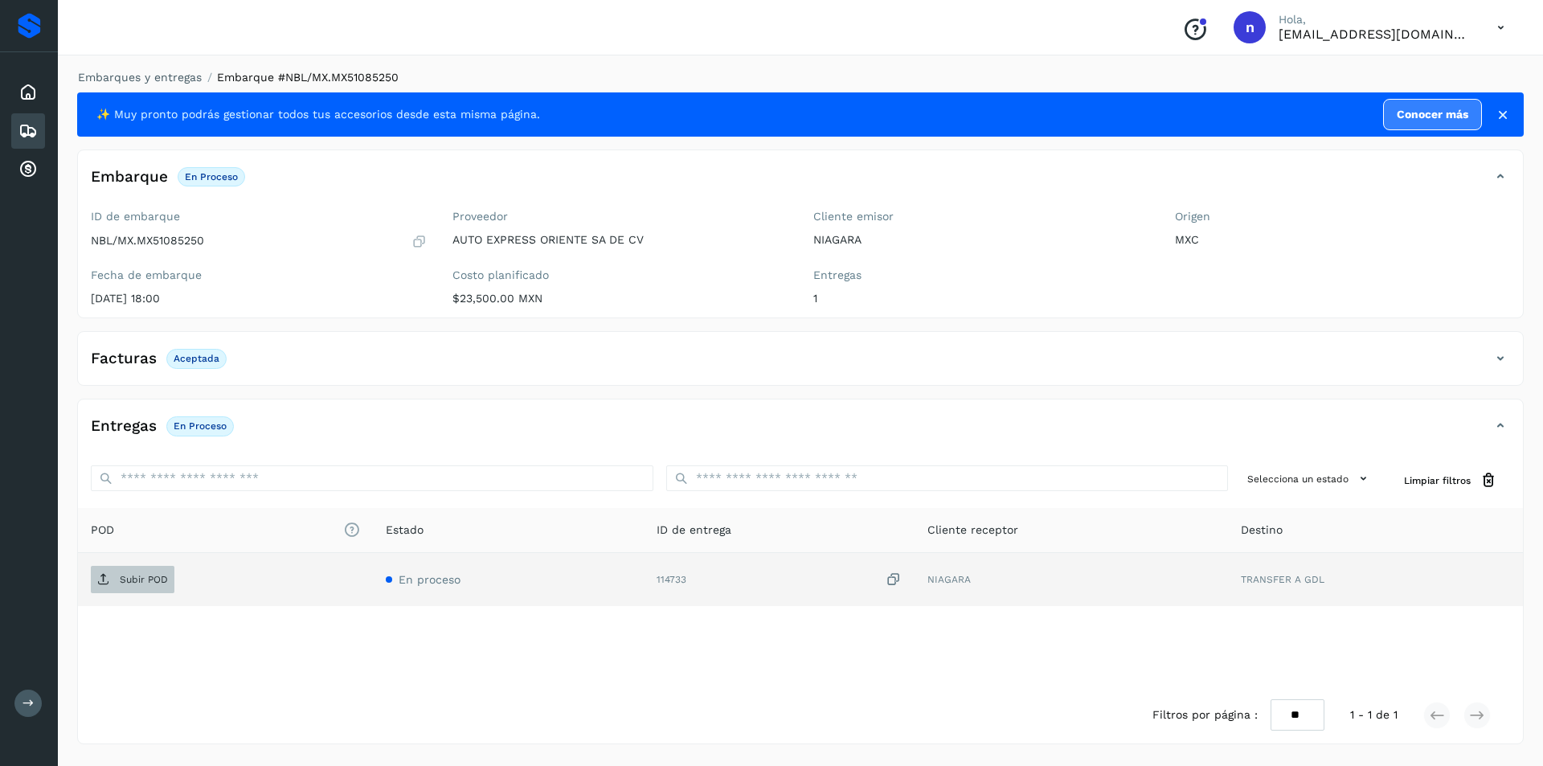
click at [142, 574] on p "Subir POD" at bounding box center [144, 579] width 48 height 11
click at [27, 125] on icon at bounding box center [27, 130] width 19 height 19
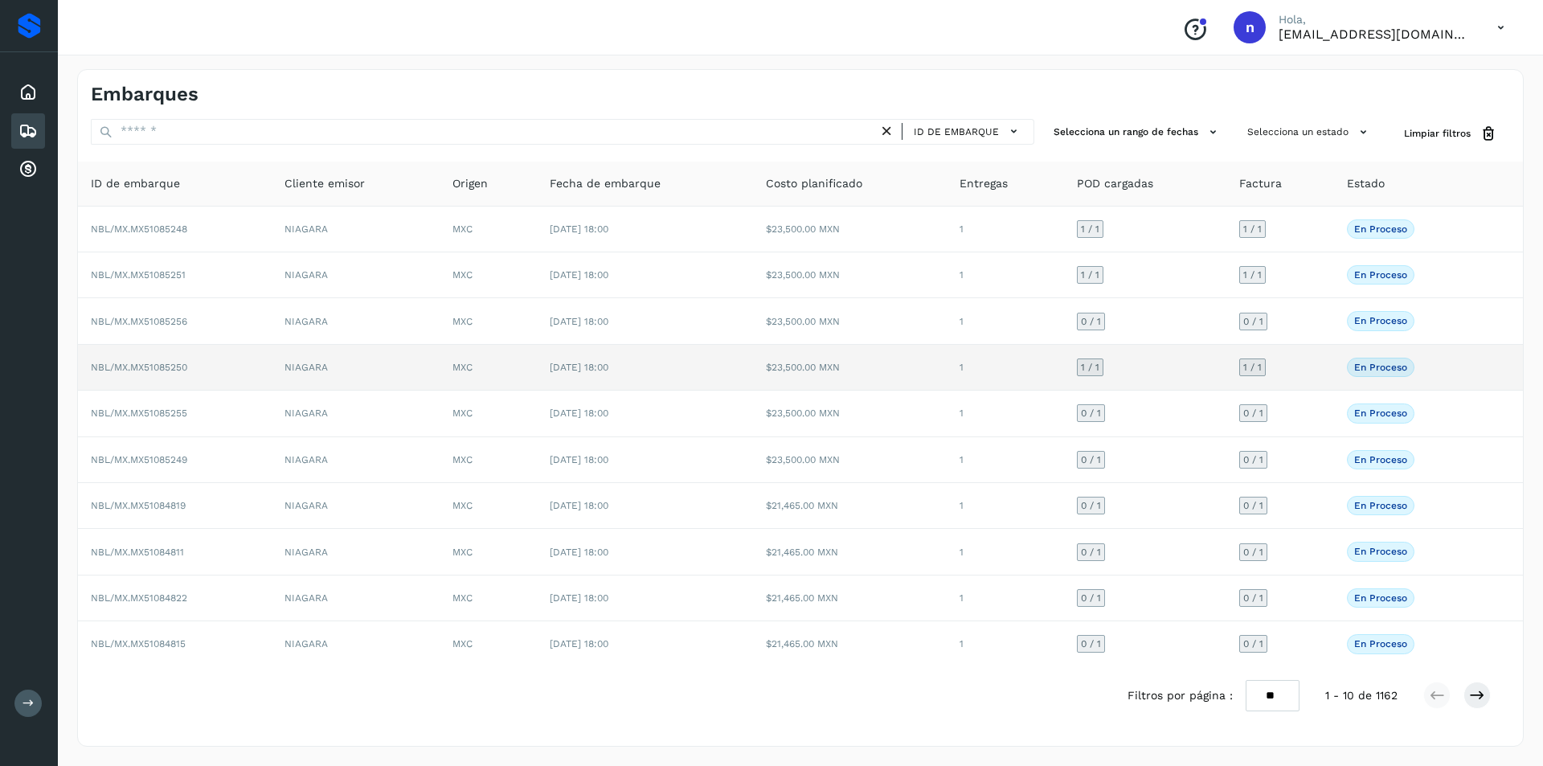
click at [166, 361] on td "NBL/MX.MX51085250" at bounding box center [175, 368] width 194 height 46
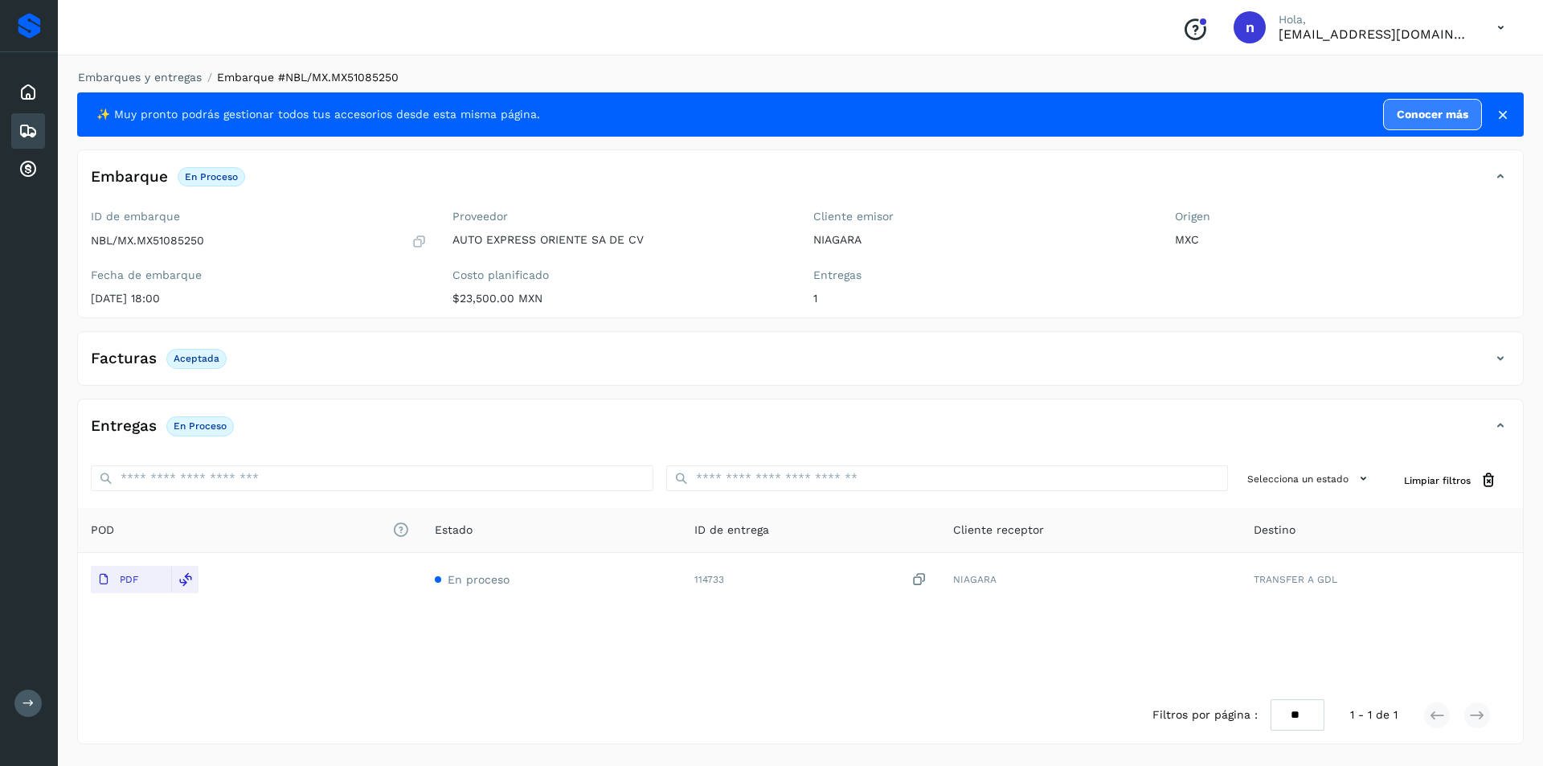
click at [18, 124] on icon at bounding box center [27, 130] width 19 height 19
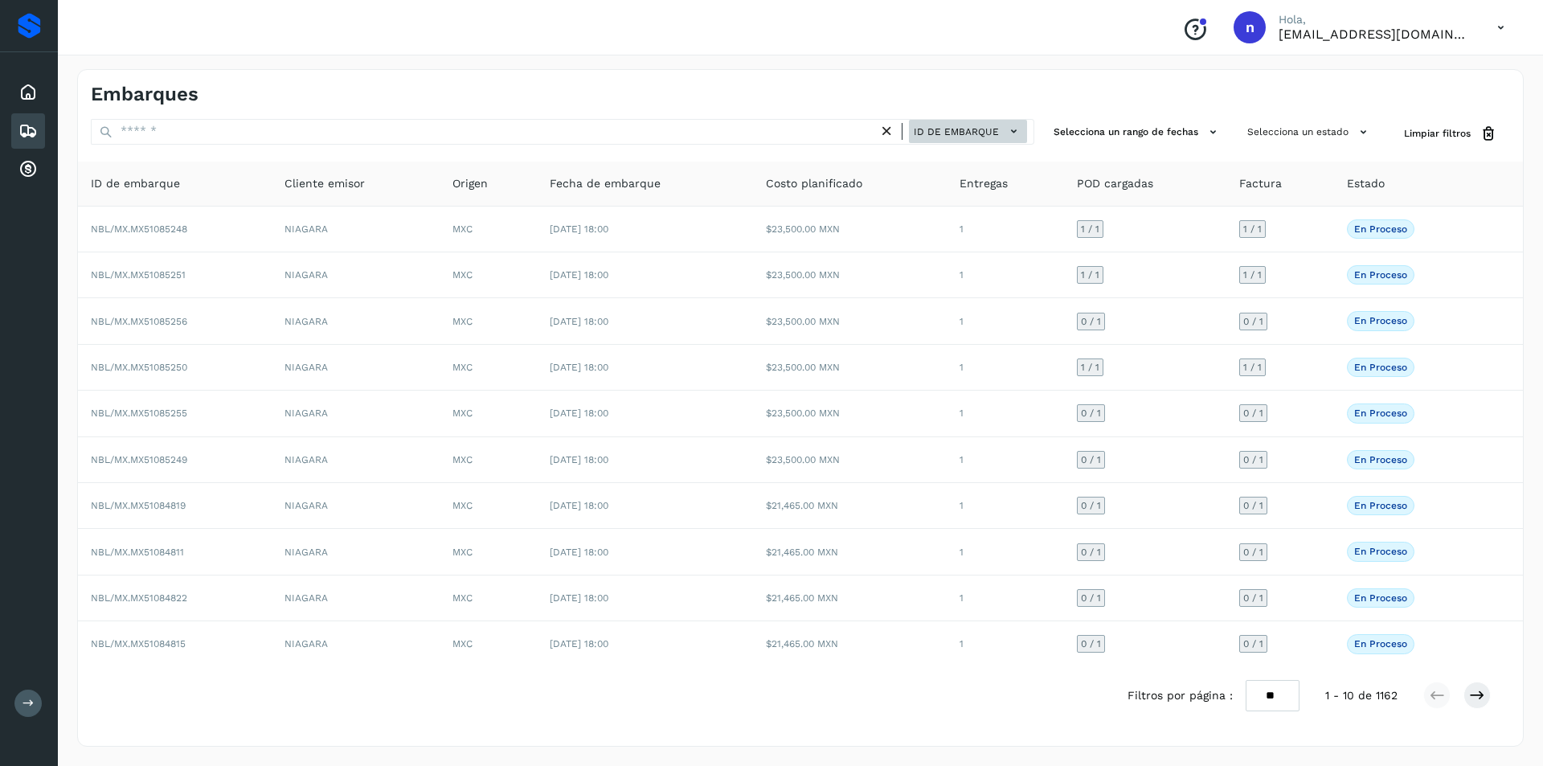
click at [998, 133] on span "ID de embarque" at bounding box center [956, 132] width 85 height 14
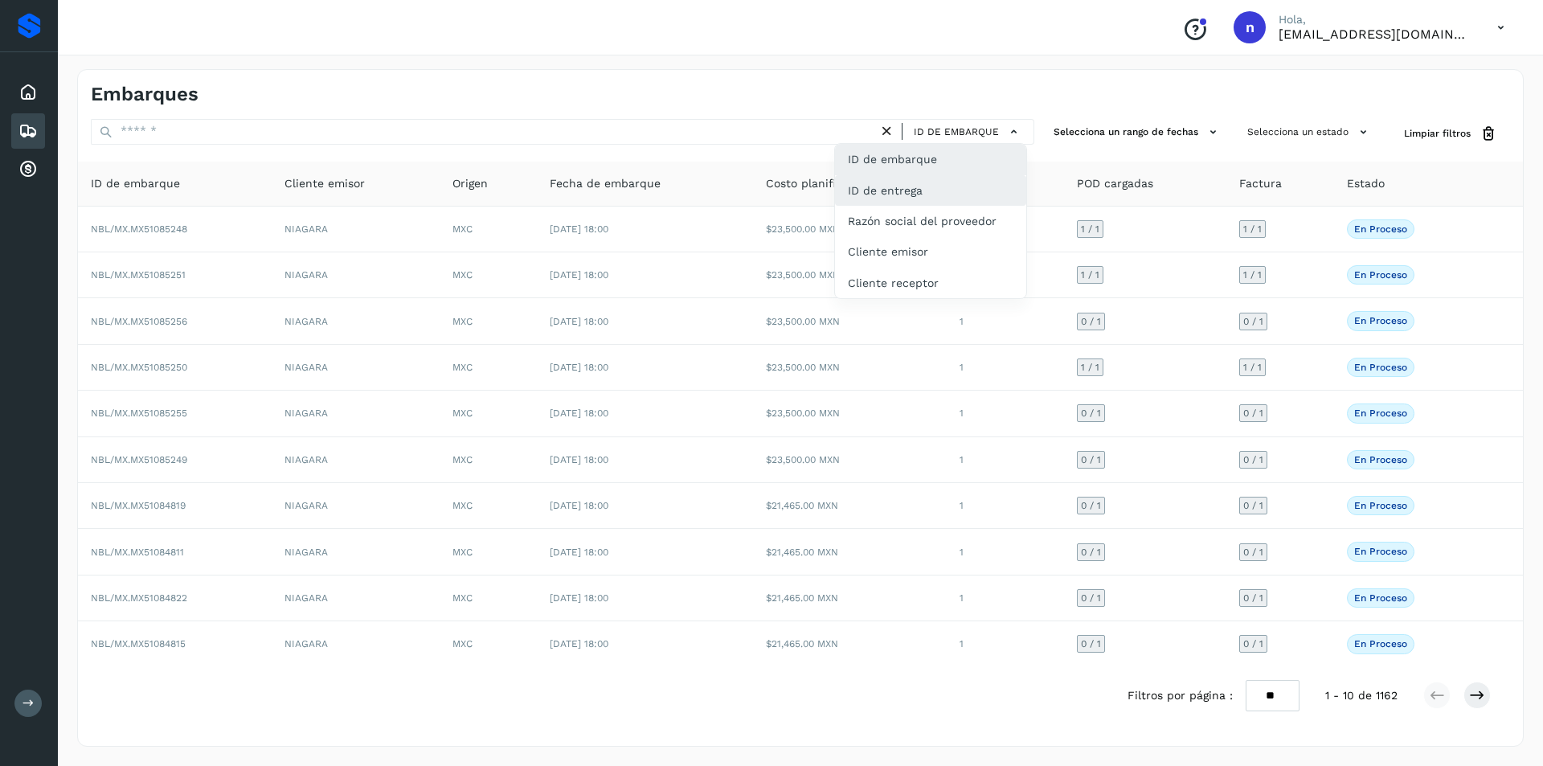
click at [963, 190] on div "ID de entrega" at bounding box center [930, 190] width 191 height 31
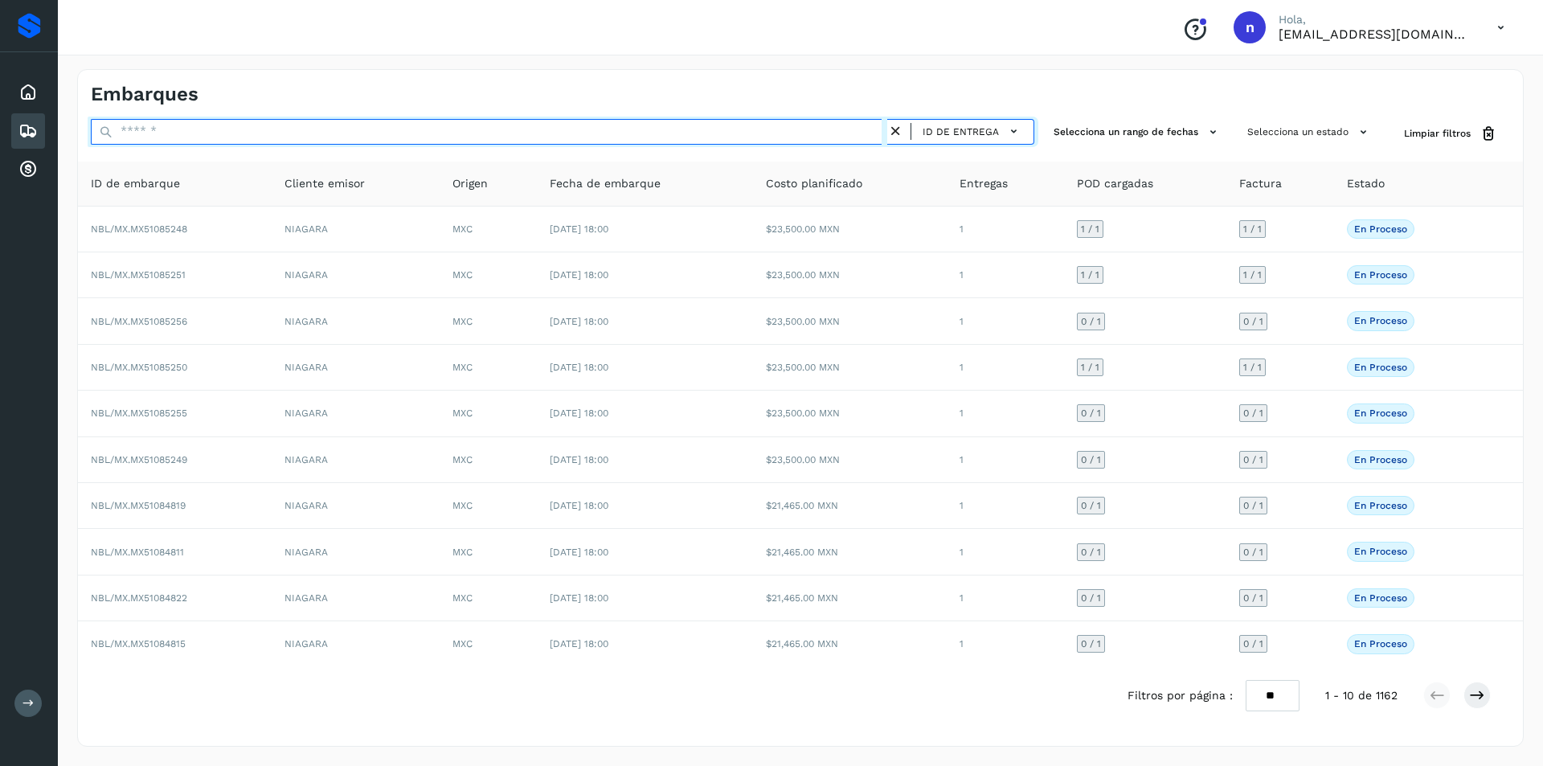
click at [687, 133] on input "text" at bounding box center [489, 132] width 796 height 26
type input "******"
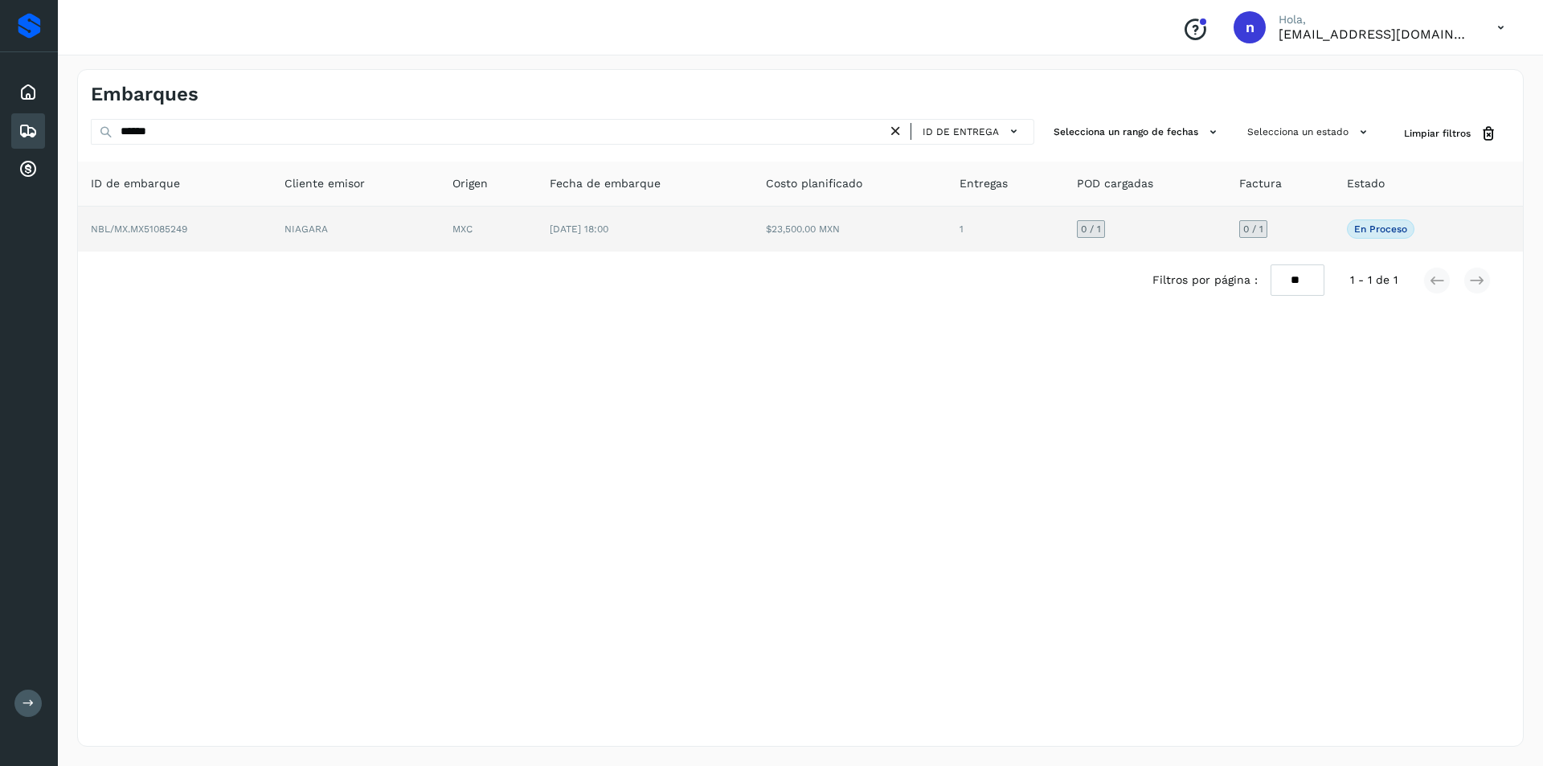
click at [158, 224] on span "NBL/MX.MX51085249" at bounding box center [139, 228] width 96 height 11
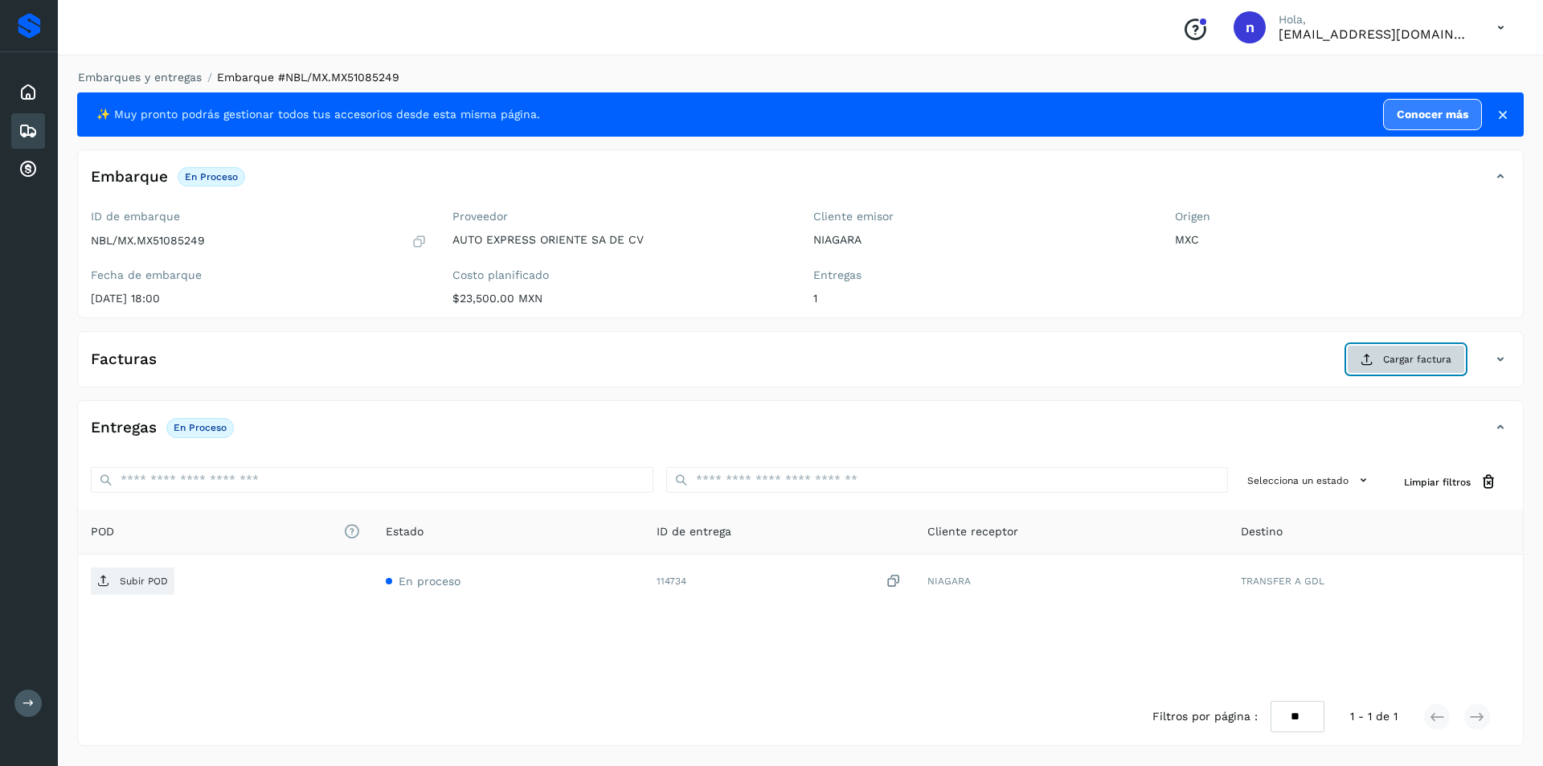
click at [1400, 357] on span "Cargar factura" at bounding box center [1417, 359] width 68 height 14
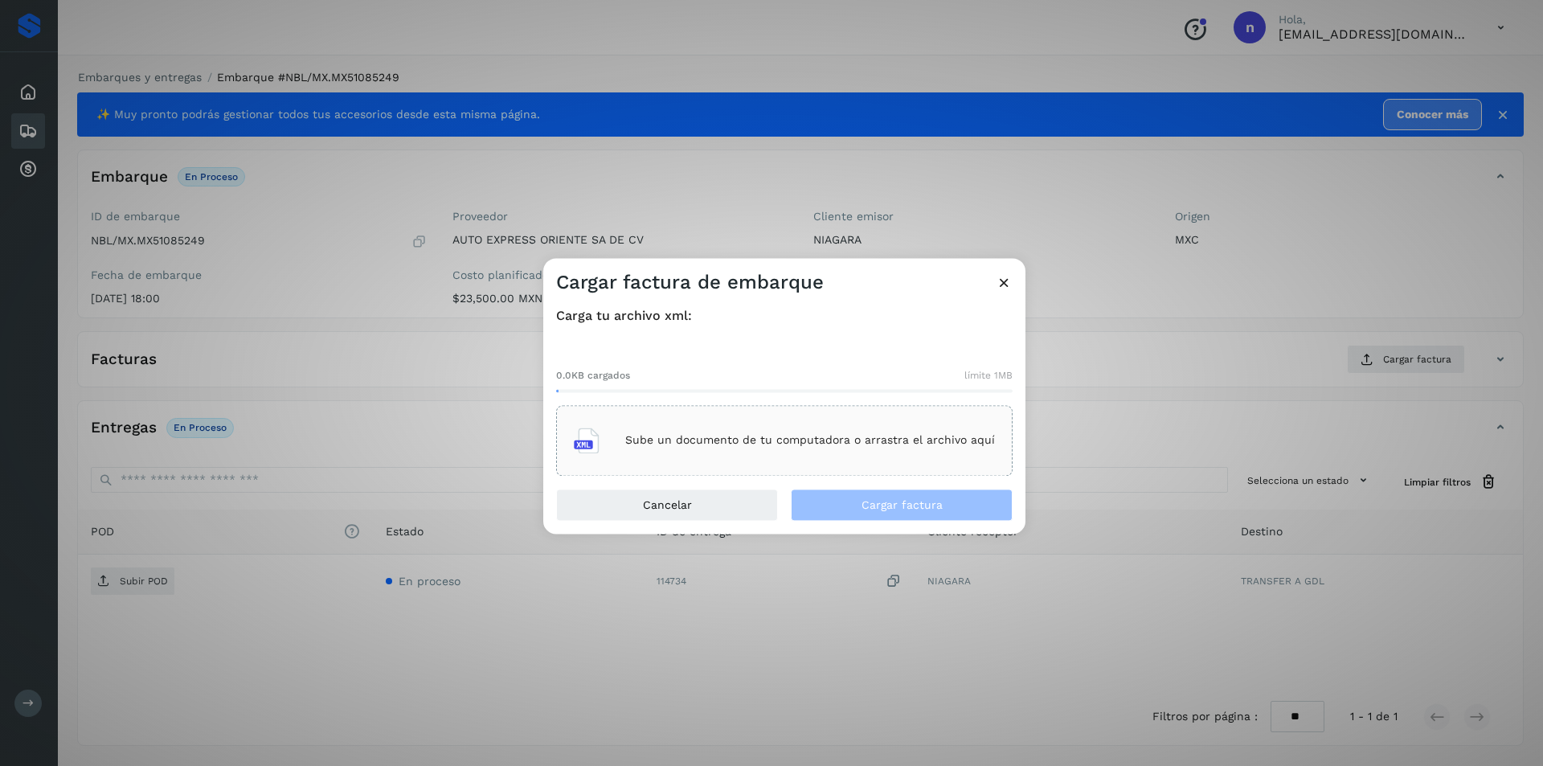
click at [757, 436] on p "Sube un documento de tu computadora o arrastra el archivo aquí" at bounding box center [810, 441] width 370 height 14
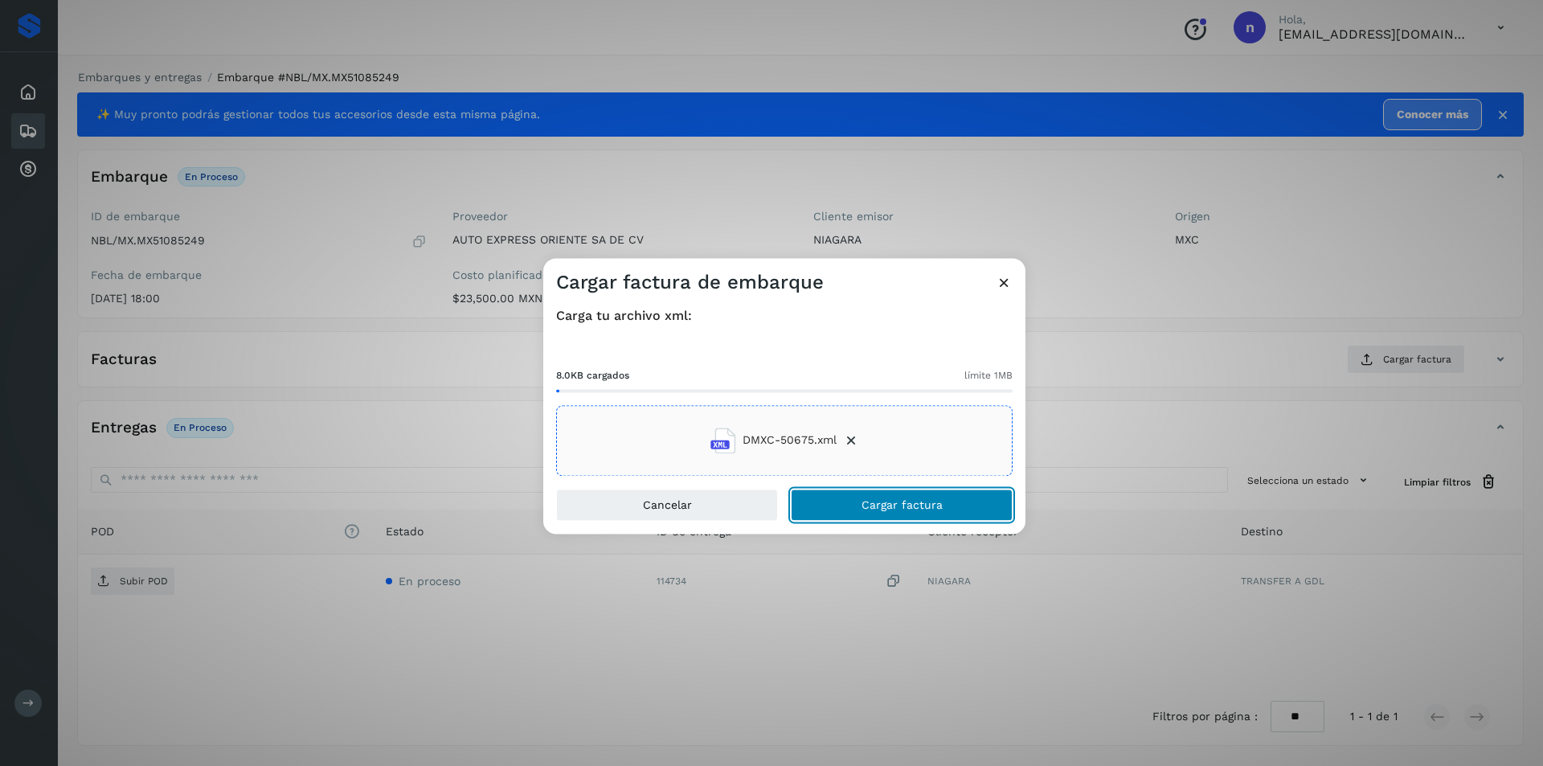
click at [874, 499] on span "Cargar factura" at bounding box center [901, 504] width 81 height 11
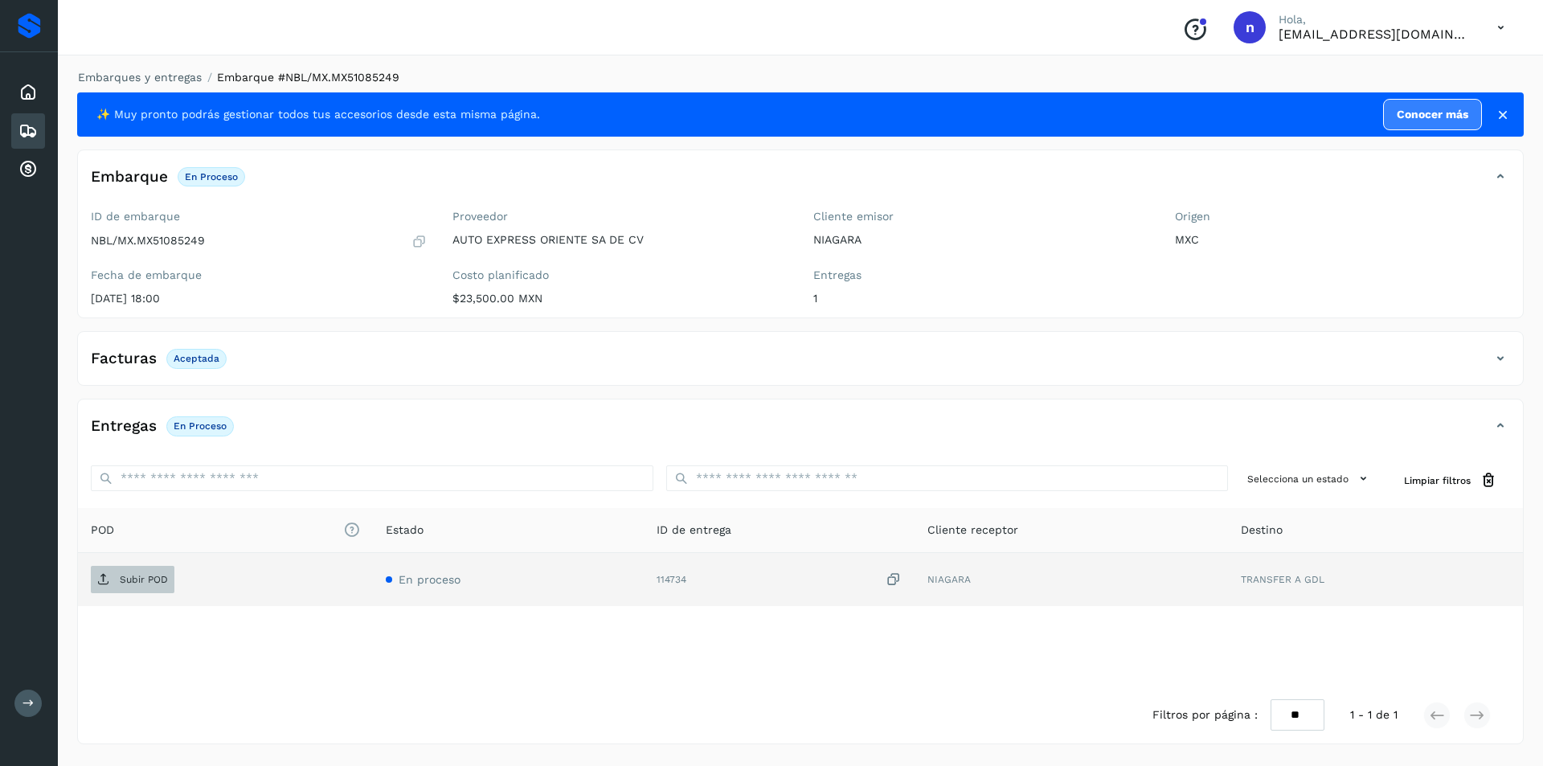
click at [138, 582] on p "Subir POD" at bounding box center [144, 579] width 48 height 11
click at [21, 125] on icon at bounding box center [27, 130] width 19 height 19
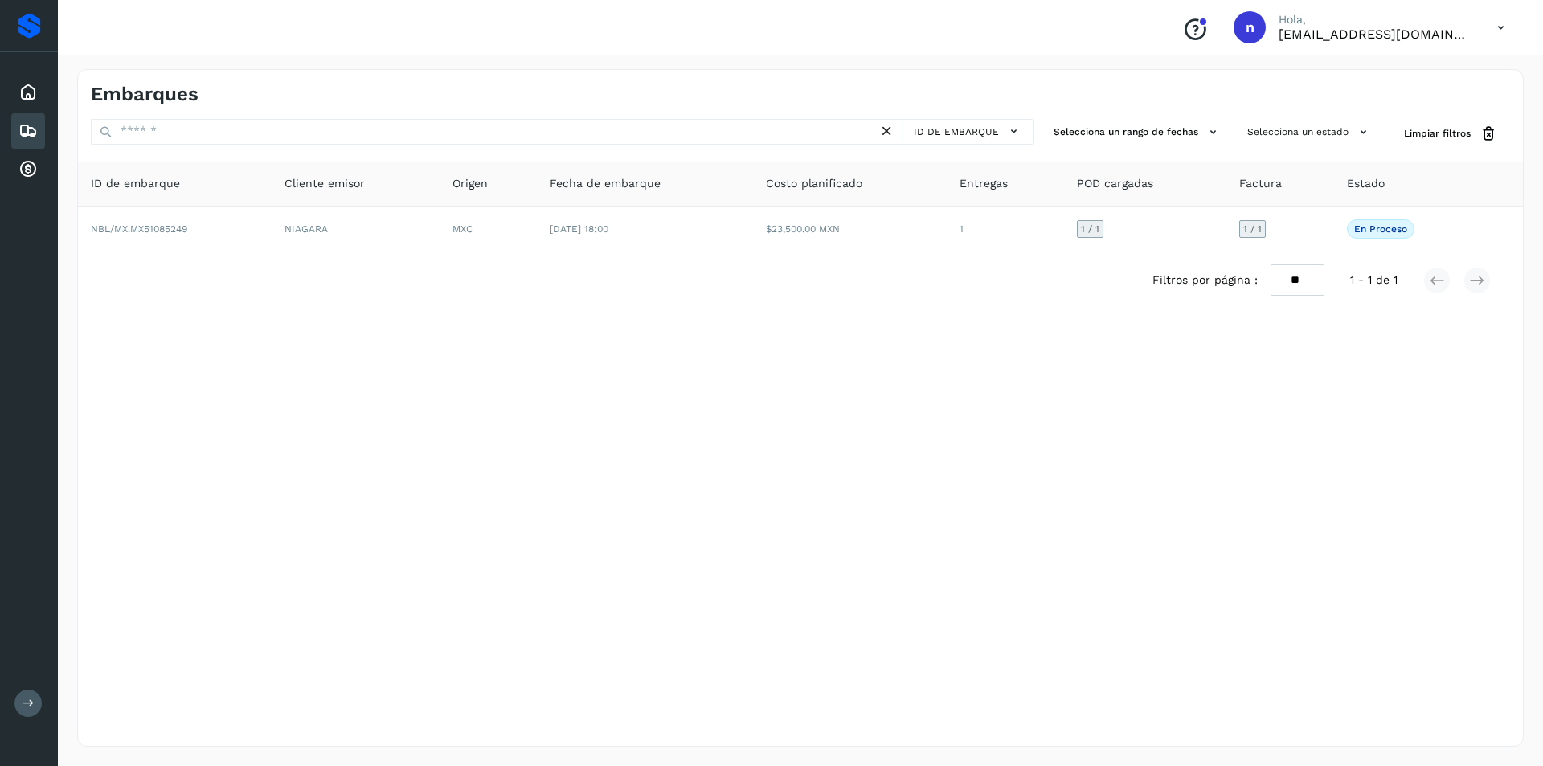
click at [26, 129] on icon at bounding box center [27, 130] width 19 height 19
click at [1019, 129] on icon at bounding box center [1013, 131] width 17 height 17
click at [937, 157] on div "ID de embarque" at bounding box center [930, 159] width 191 height 31
click at [27, 127] on icon at bounding box center [27, 130] width 19 height 19
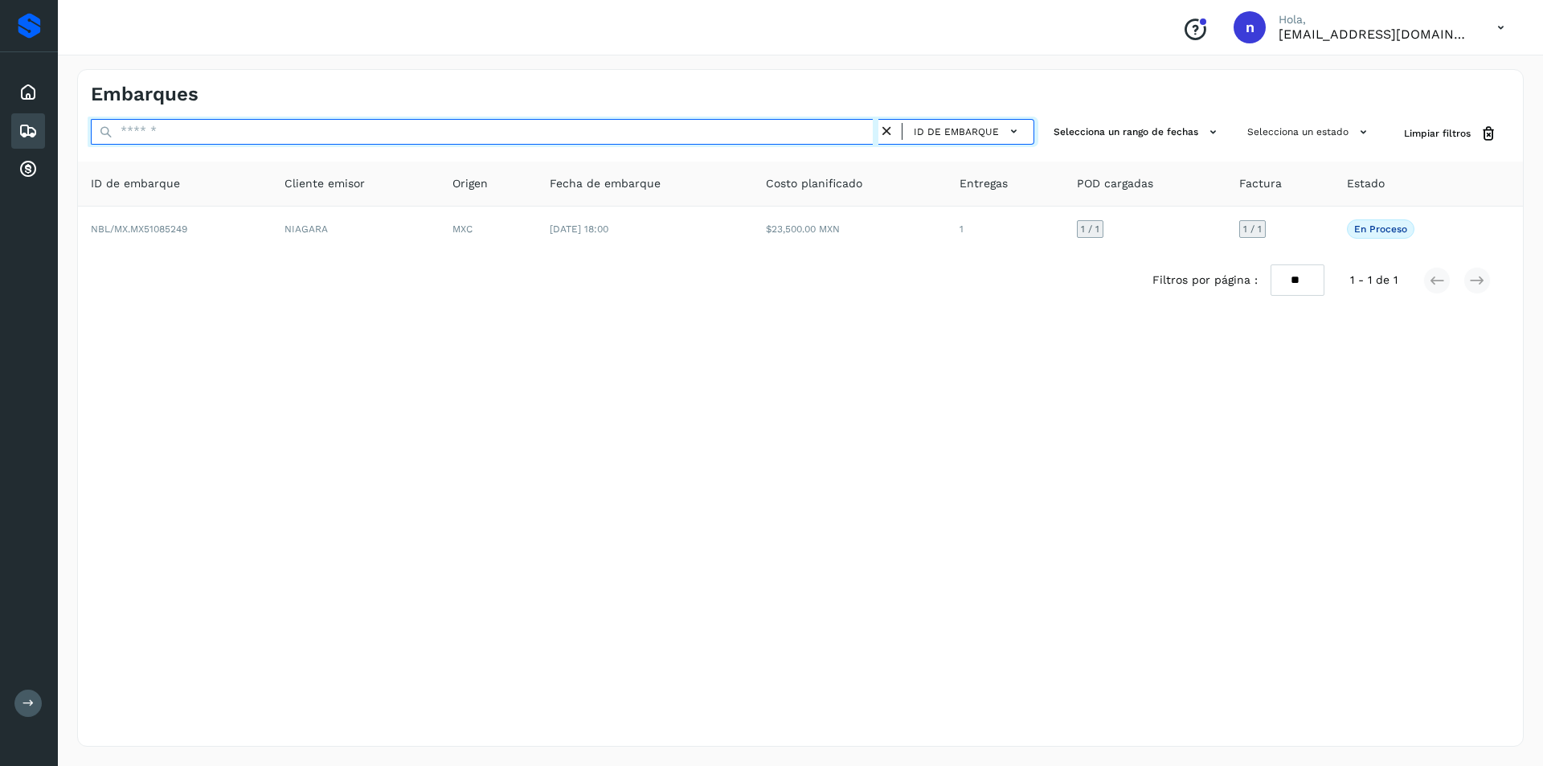
drag, startPoint x: 182, startPoint y: 142, endPoint x: 241, endPoint y: 145, distance: 59.5
click at [182, 142] on input "text" at bounding box center [484, 132] width 787 height 26
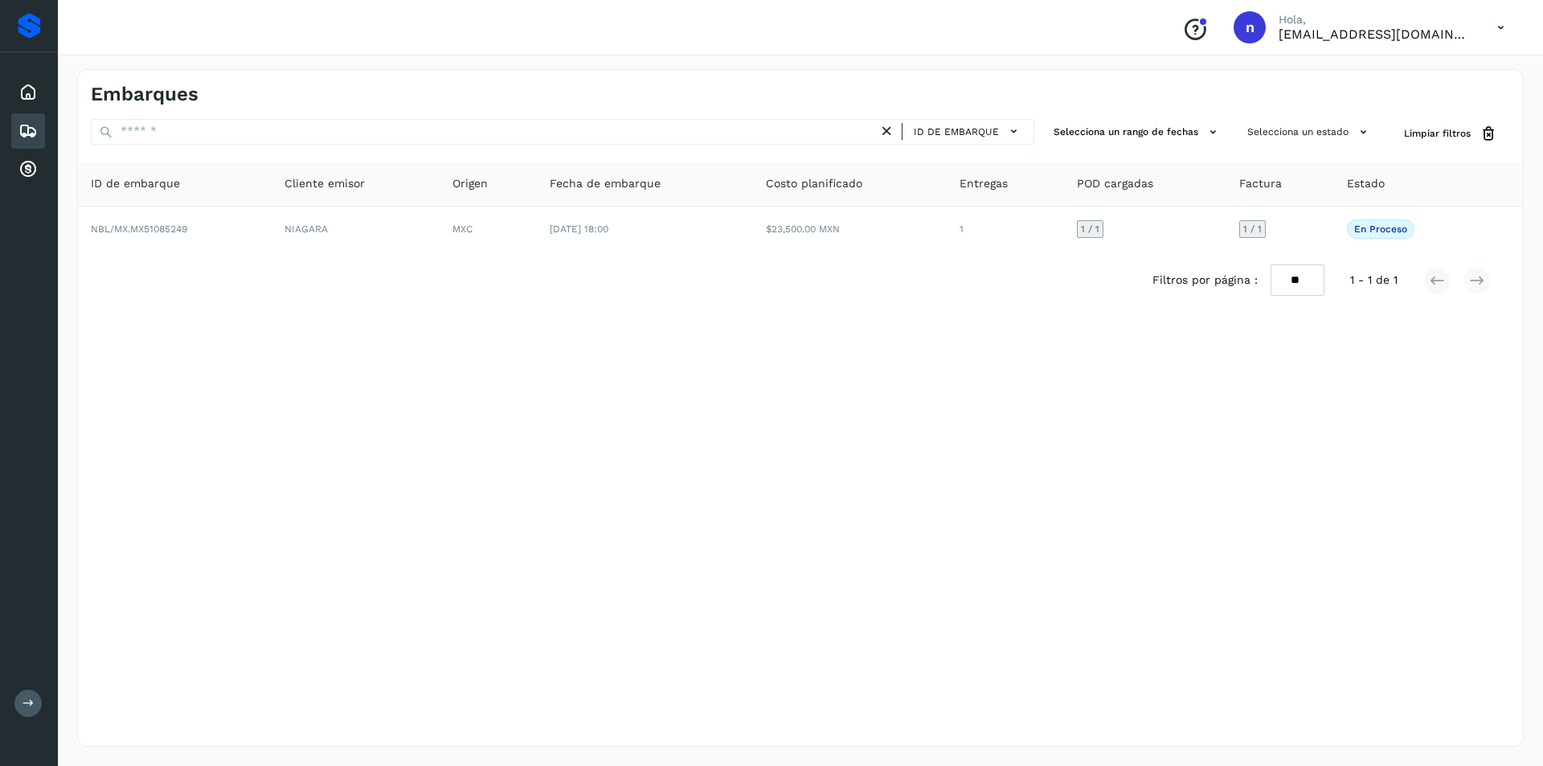
drag, startPoint x: 166, startPoint y: 333, endPoint x: 164, endPoint y: 287, distance: 45.9
click at [166, 333] on div "Embarques ID de embarque Selecciona un rango de fechas Selecciona un estado Lim…" at bounding box center [800, 407] width 1446 height 677
click at [23, 124] on icon at bounding box center [27, 130] width 19 height 19
click at [28, 89] on icon at bounding box center [27, 92] width 19 height 19
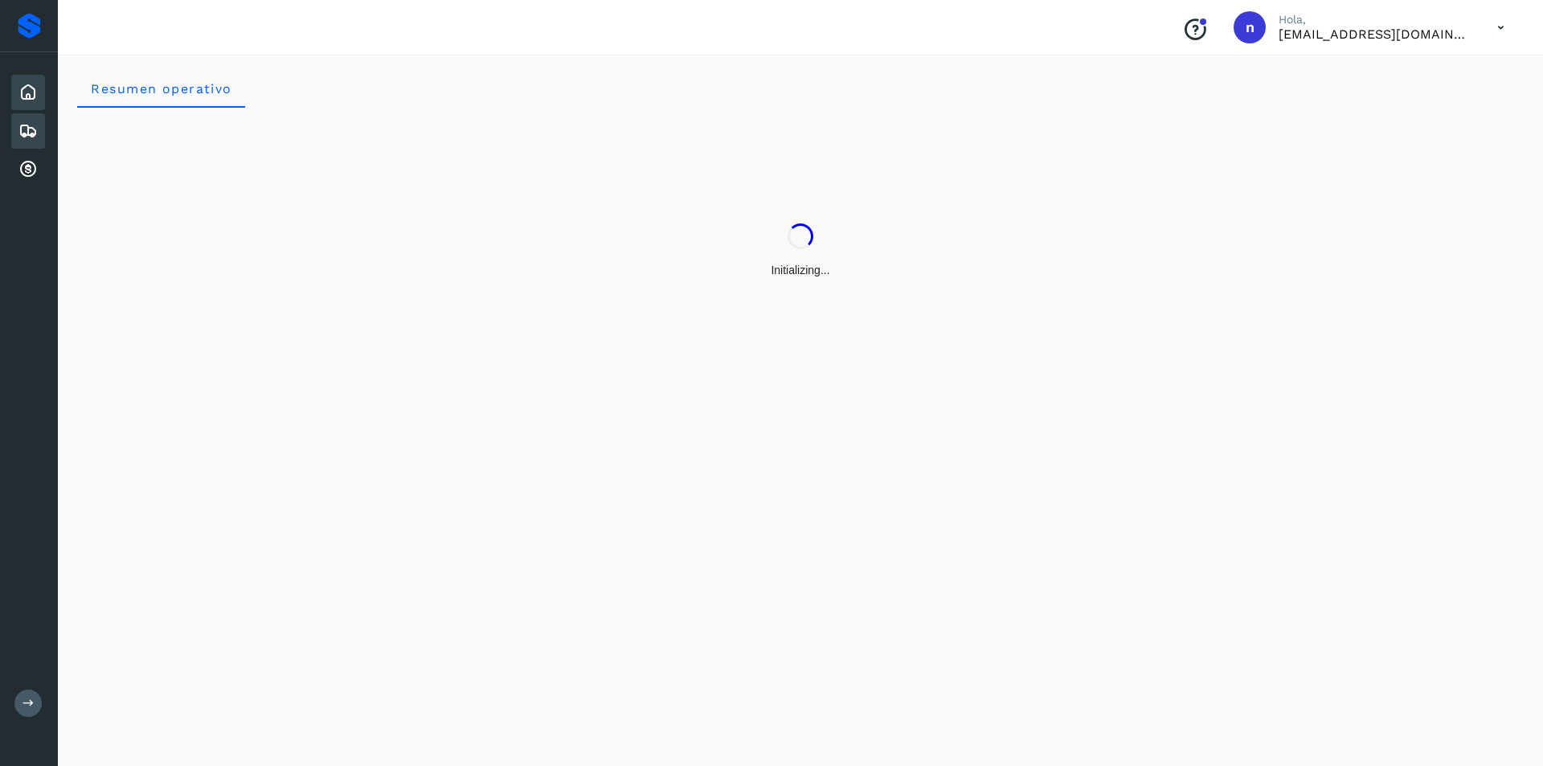
click at [27, 126] on icon at bounding box center [27, 130] width 19 height 19
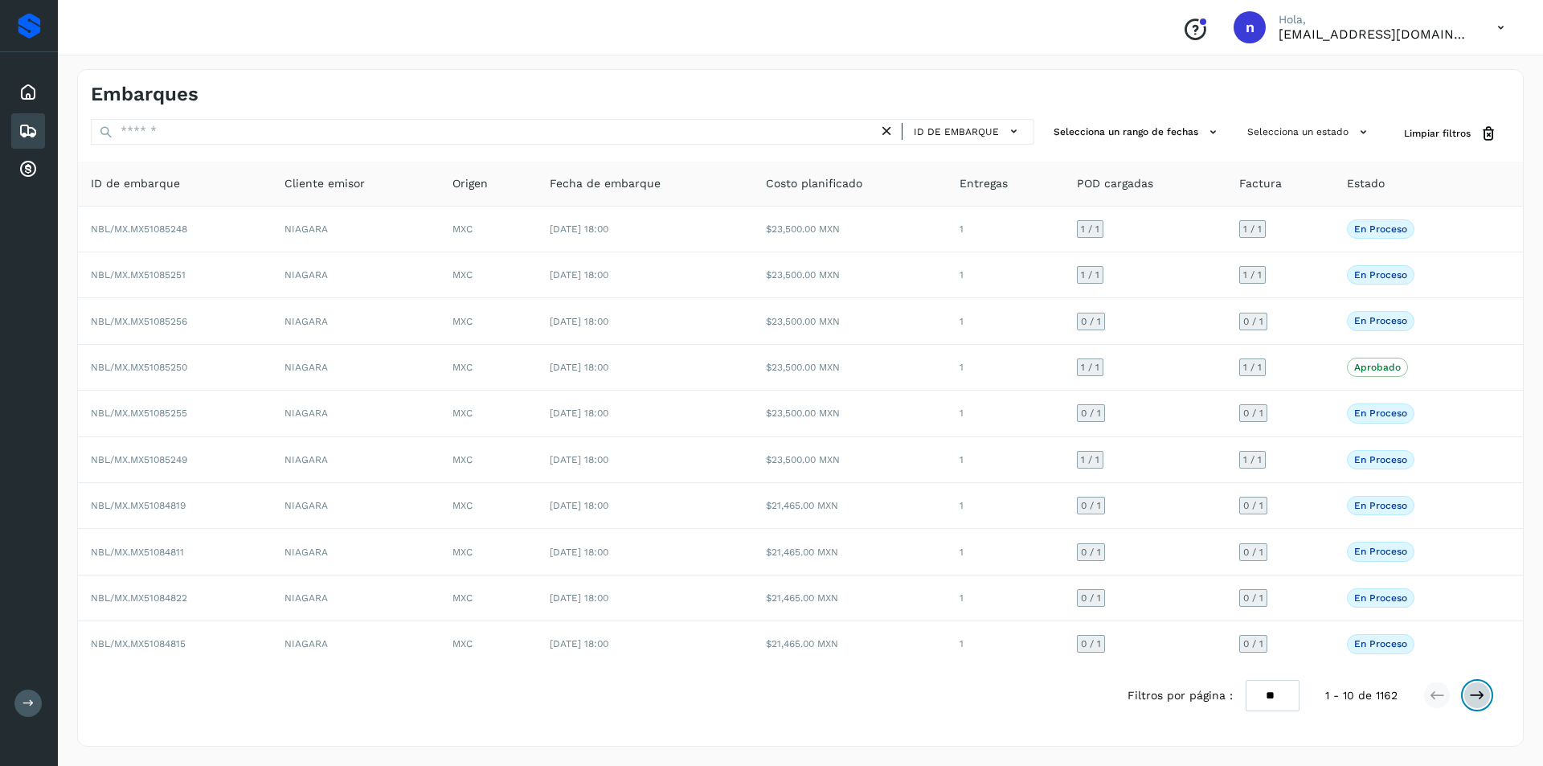
click at [1477, 693] on icon at bounding box center [1477, 695] width 16 height 16
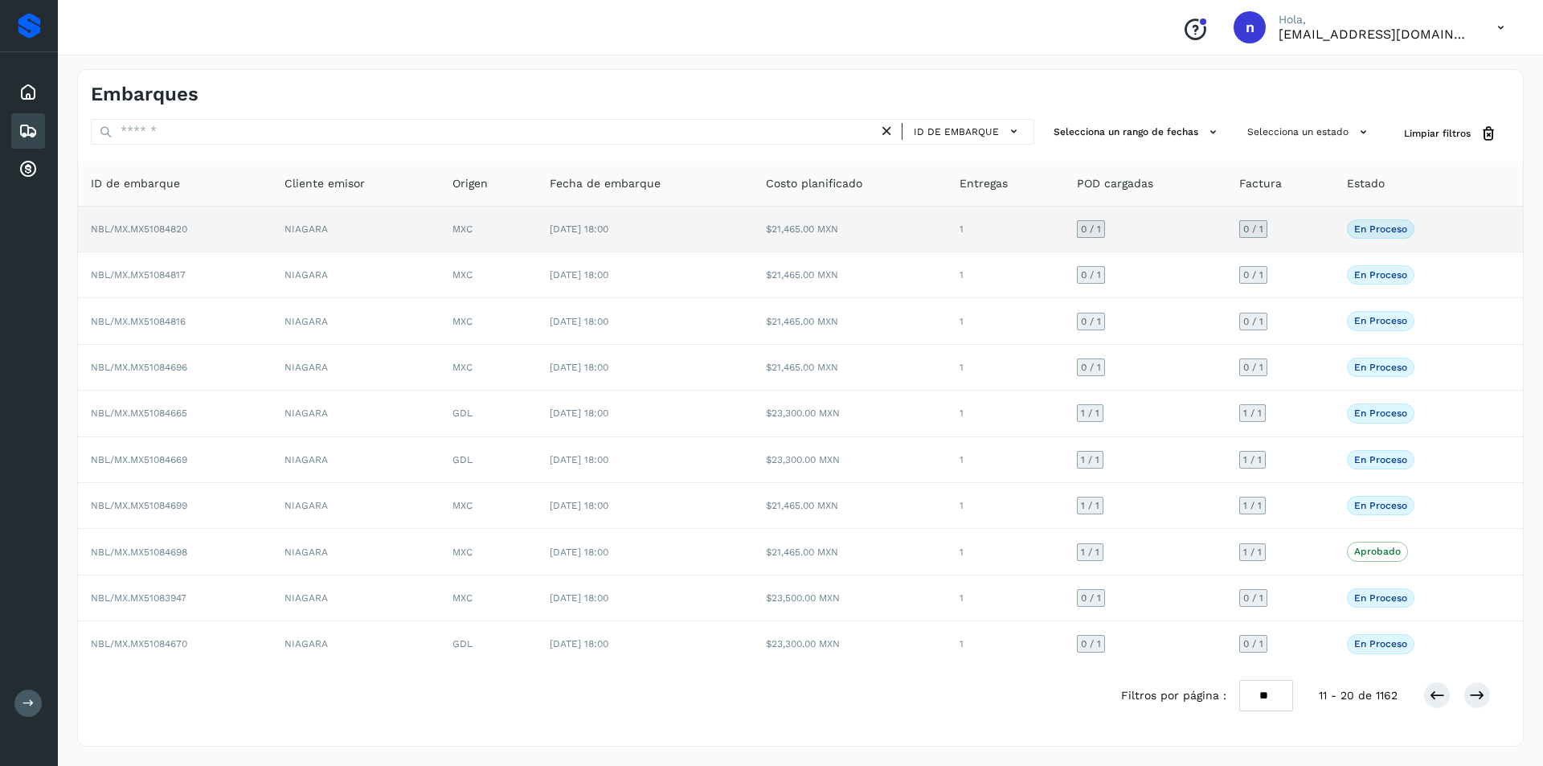
click at [157, 223] on span "NBL/MX.MX51084820" at bounding box center [139, 228] width 96 height 11
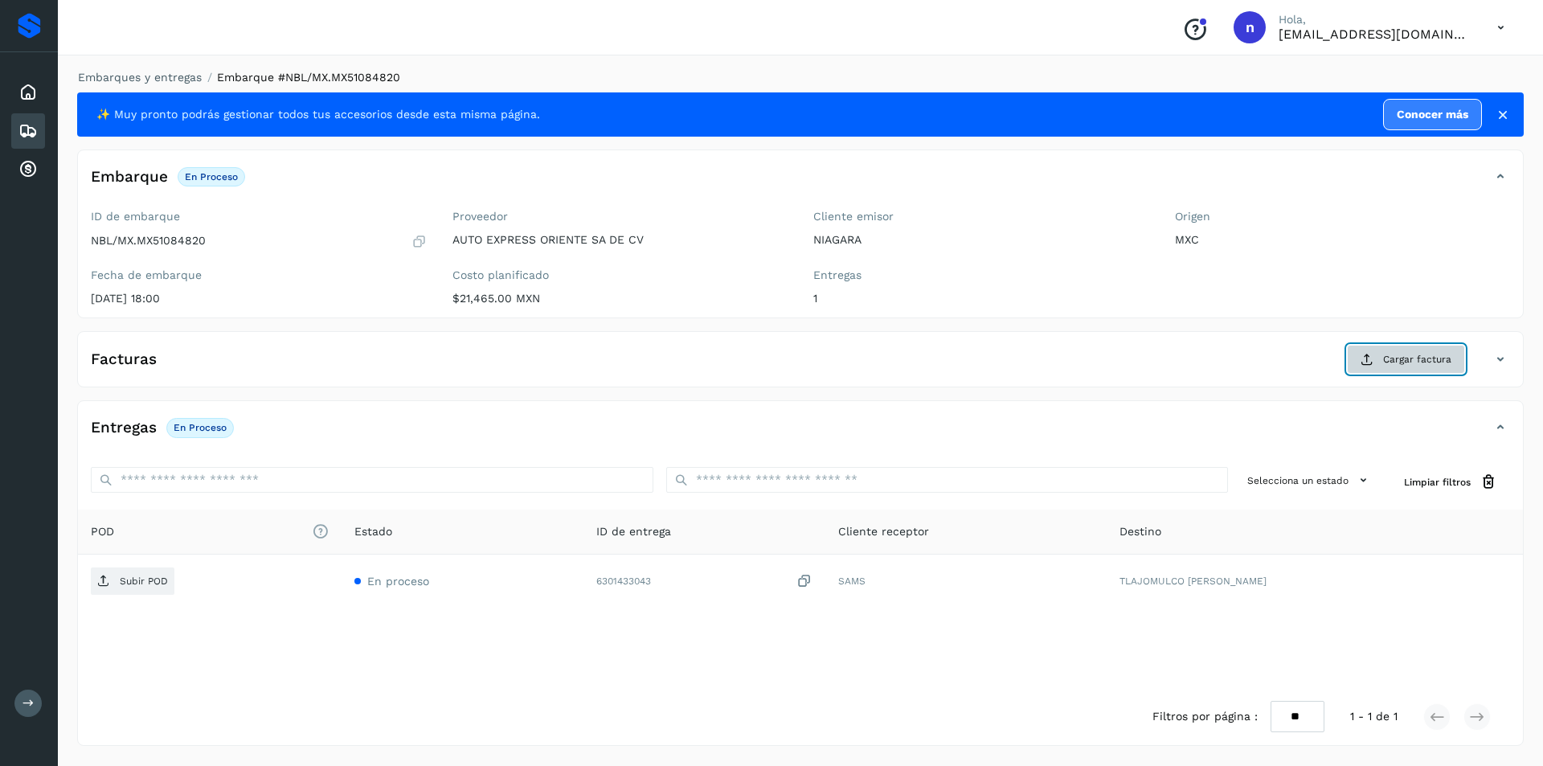
click at [1413, 357] on span "Cargar factura" at bounding box center [1417, 359] width 68 height 14
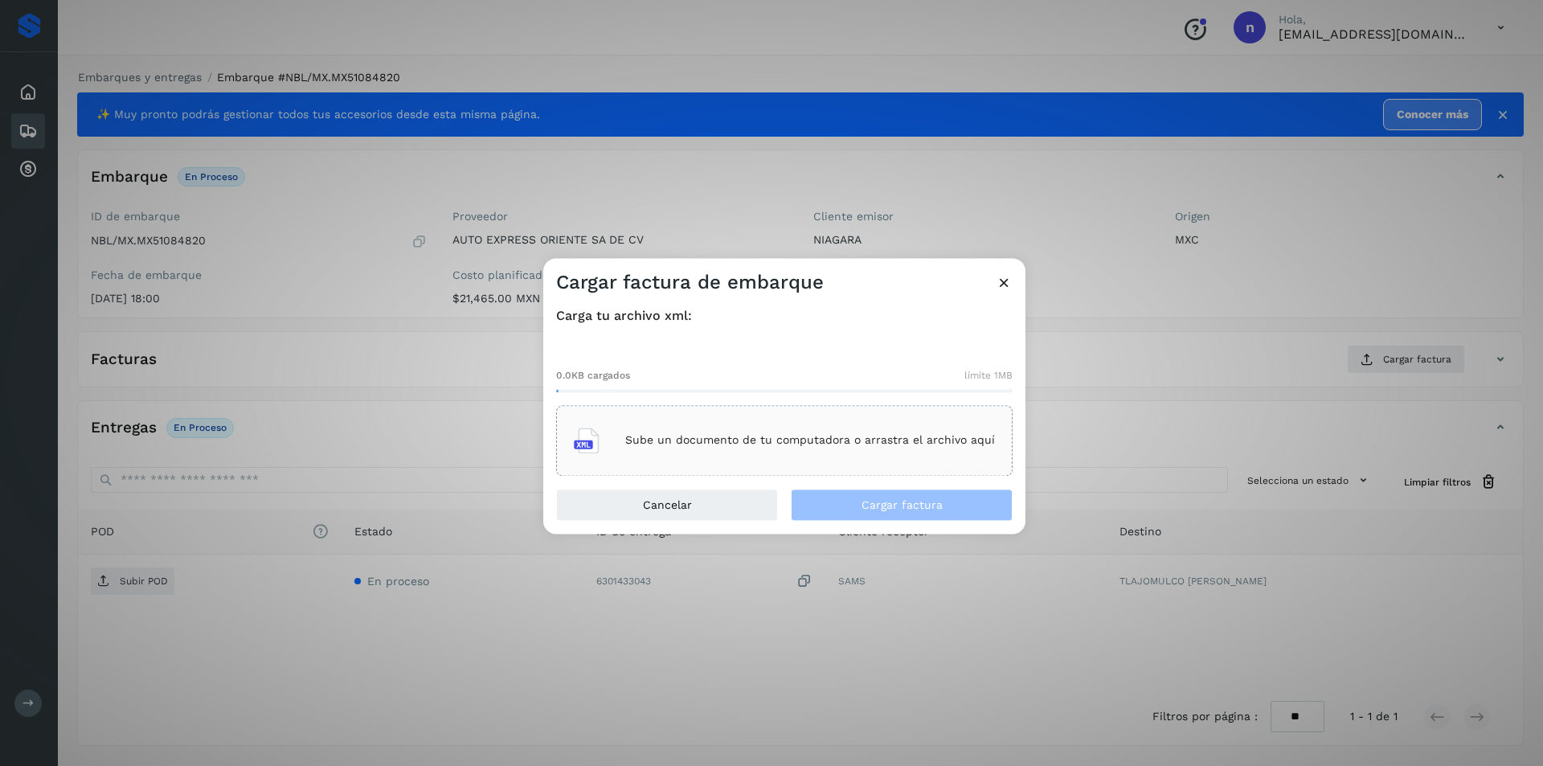
click at [754, 435] on p "Sube un documento de tu computadora o arrastra el archivo aquí" at bounding box center [810, 441] width 370 height 14
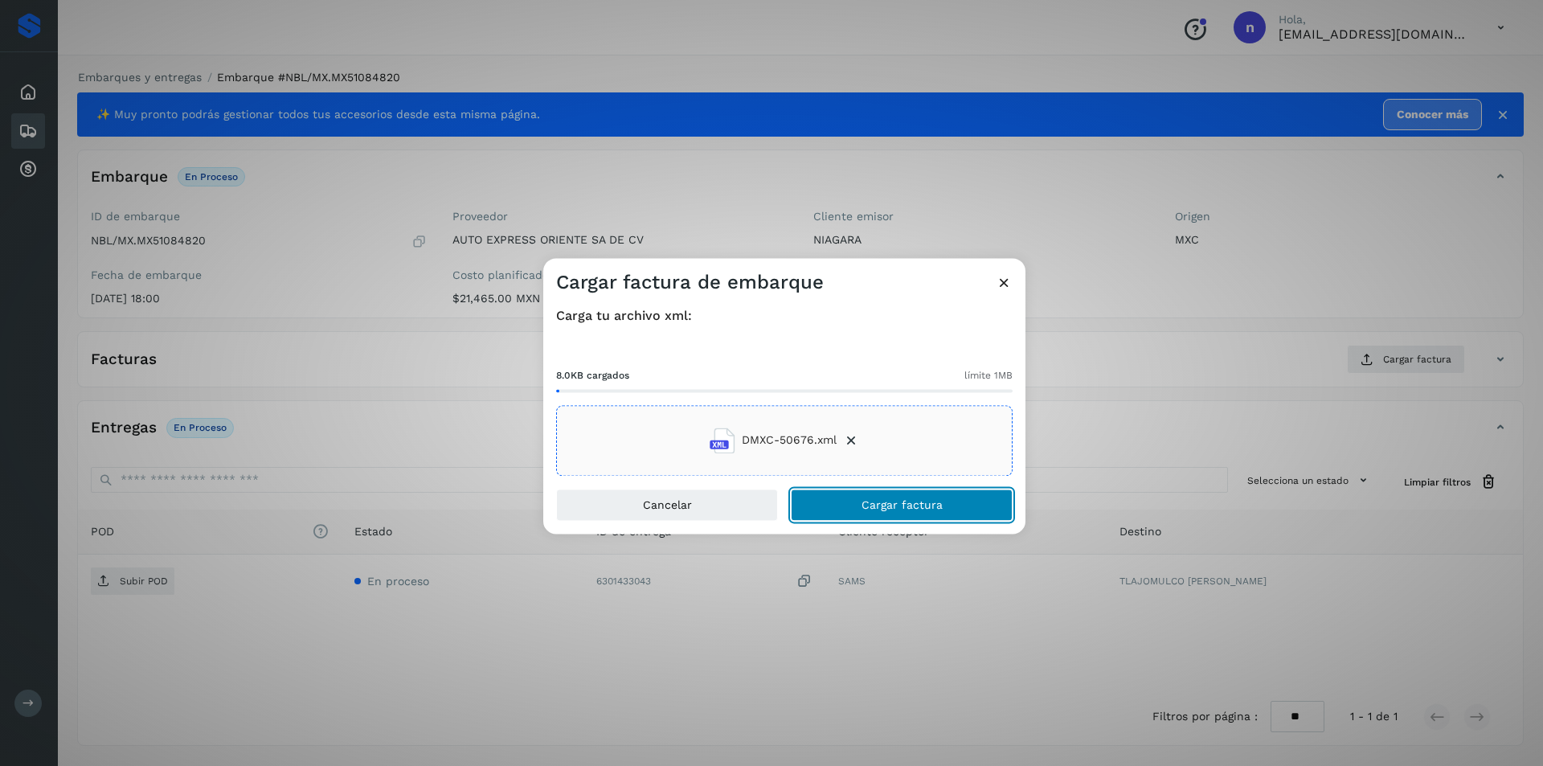
click at [886, 505] on span "Cargar factura" at bounding box center [901, 504] width 81 height 11
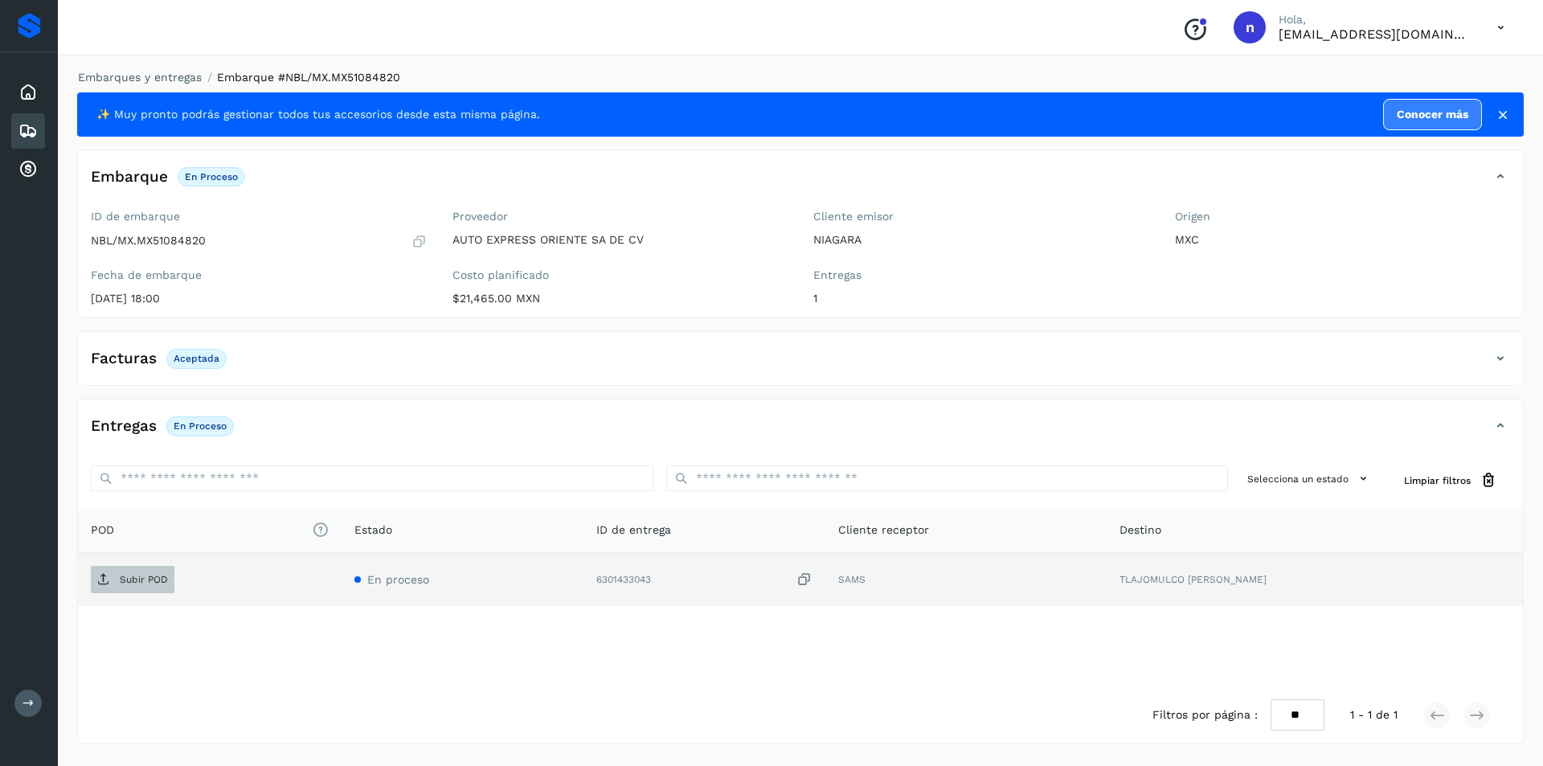
click at [124, 574] on p "Subir POD" at bounding box center [144, 579] width 48 height 11
click at [28, 125] on icon at bounding box center [27, 130] width 19 height 19
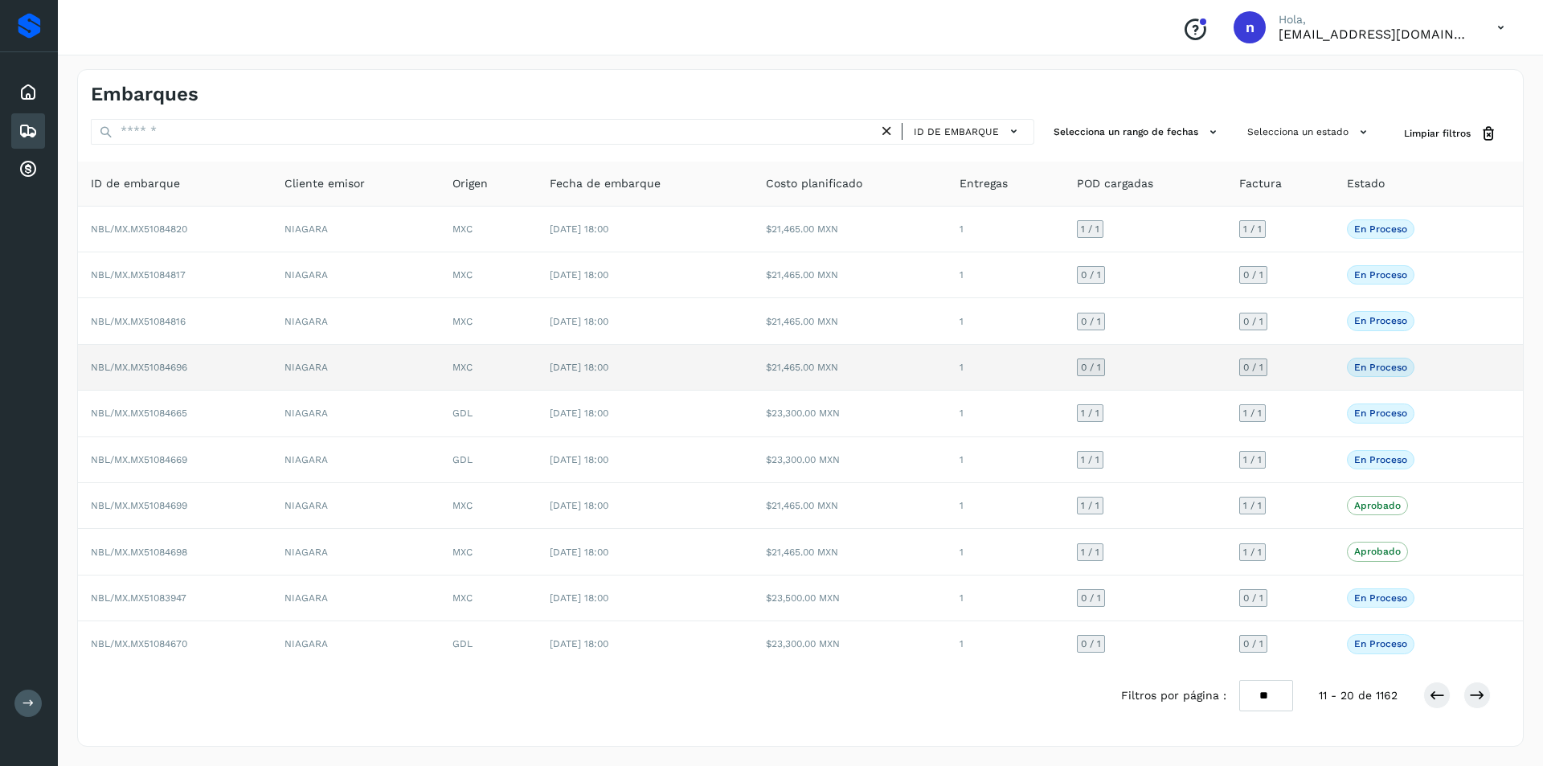
click at [158, 362] on span "NBL/MX.MX51084696" at bounding box center [139, 367] width 96 height 11
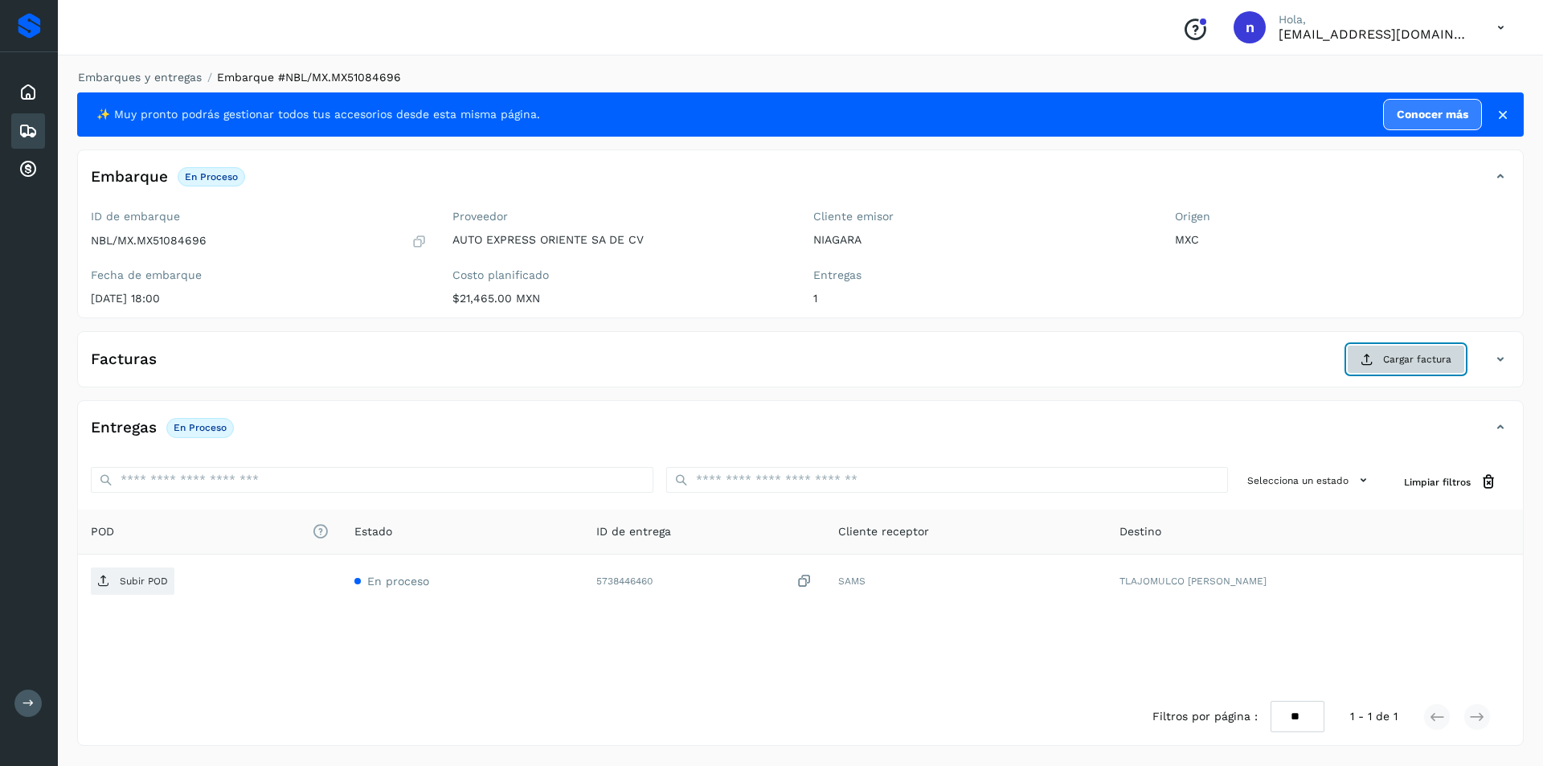
click at [1384, 360] on span "Cargar factura" at bounding box center [1417, 359] width 68 height 14
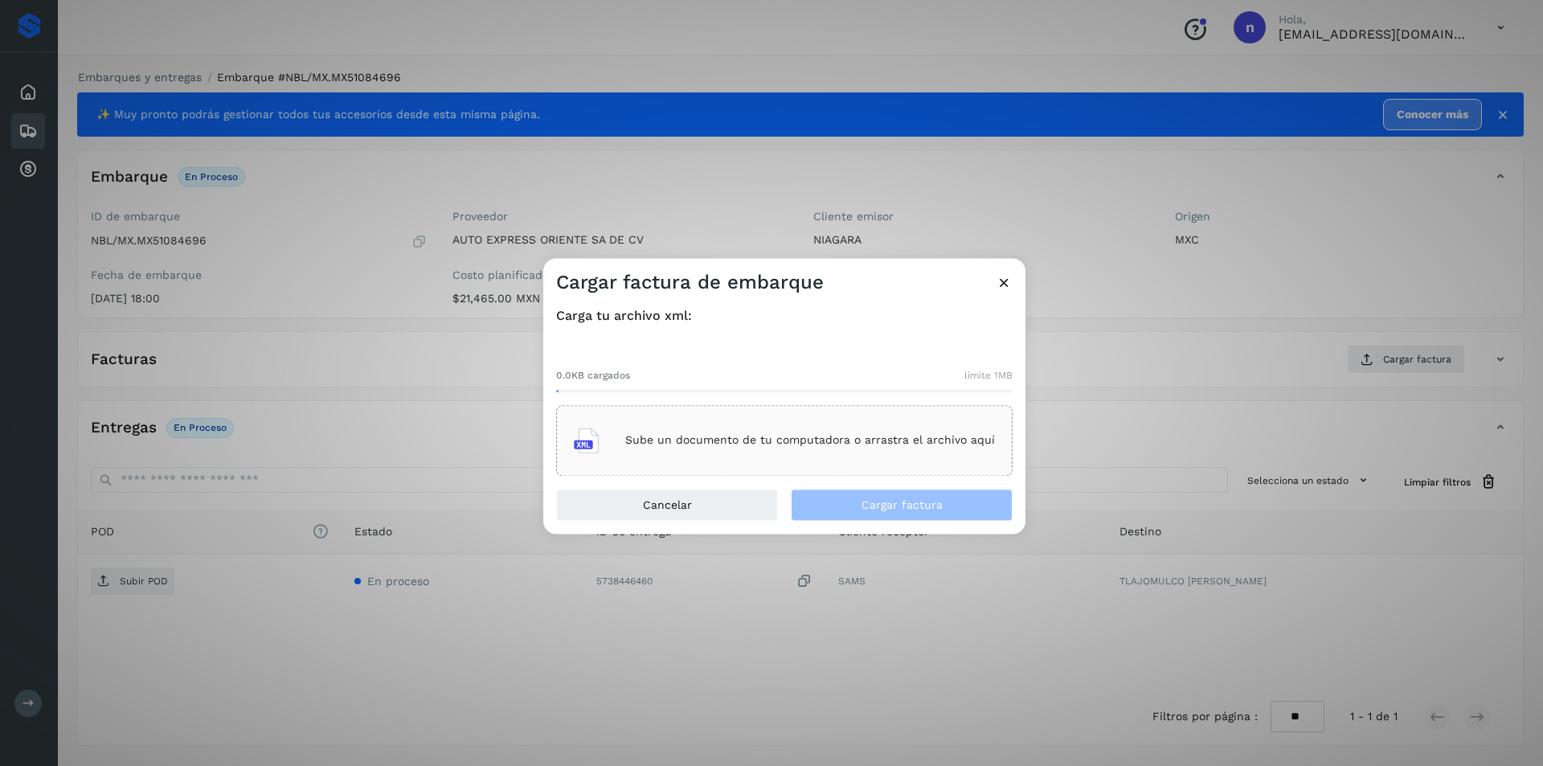
click at [734, 435] on p "Sube un documento de tu computadora o arrastra el archivo aquí" at bounding box center [810, 441] width 370 height 14
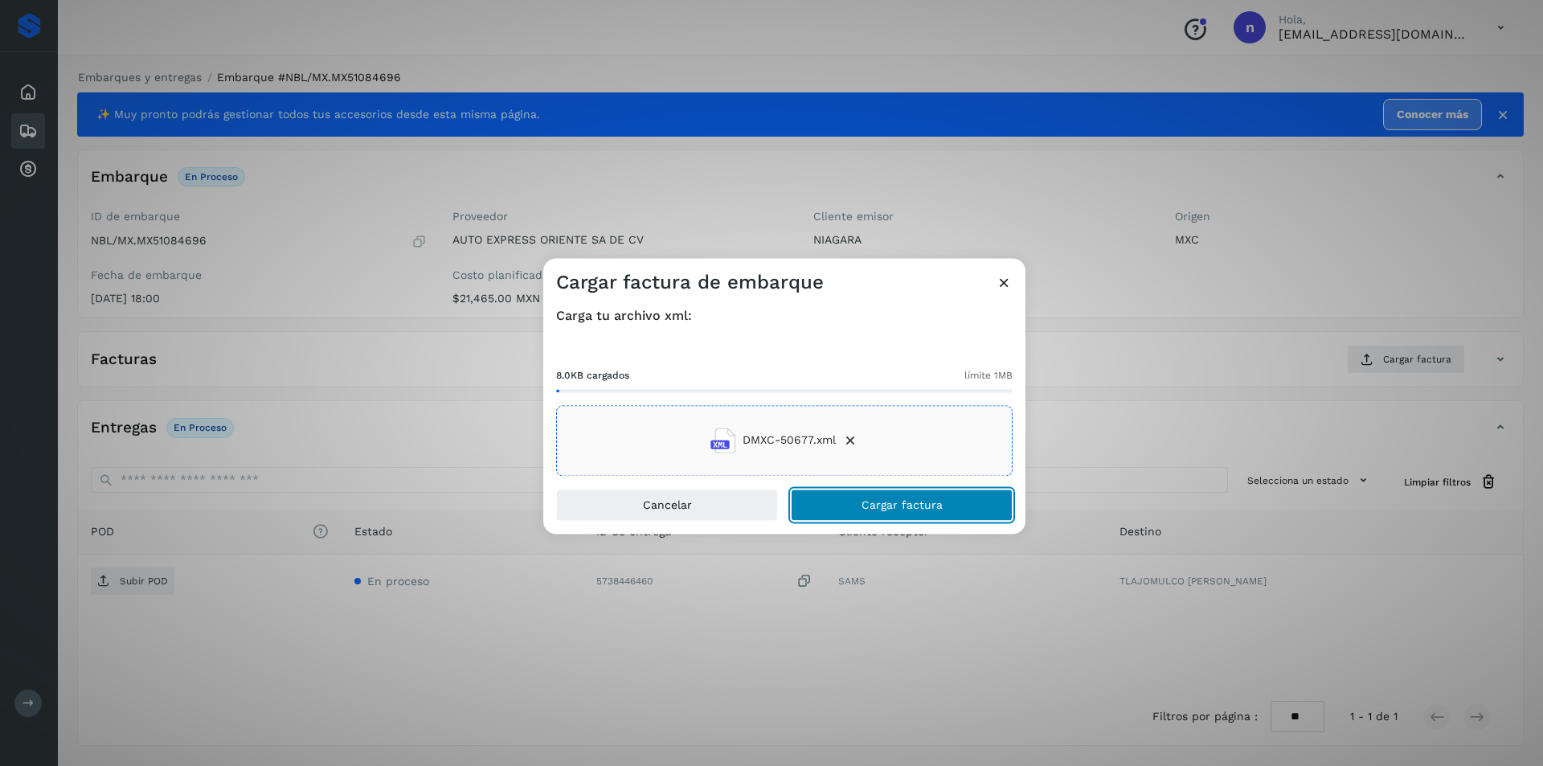
click at [873, 501] on span "Cargar factura" at bounding box center [901, 504] width 81 height 11
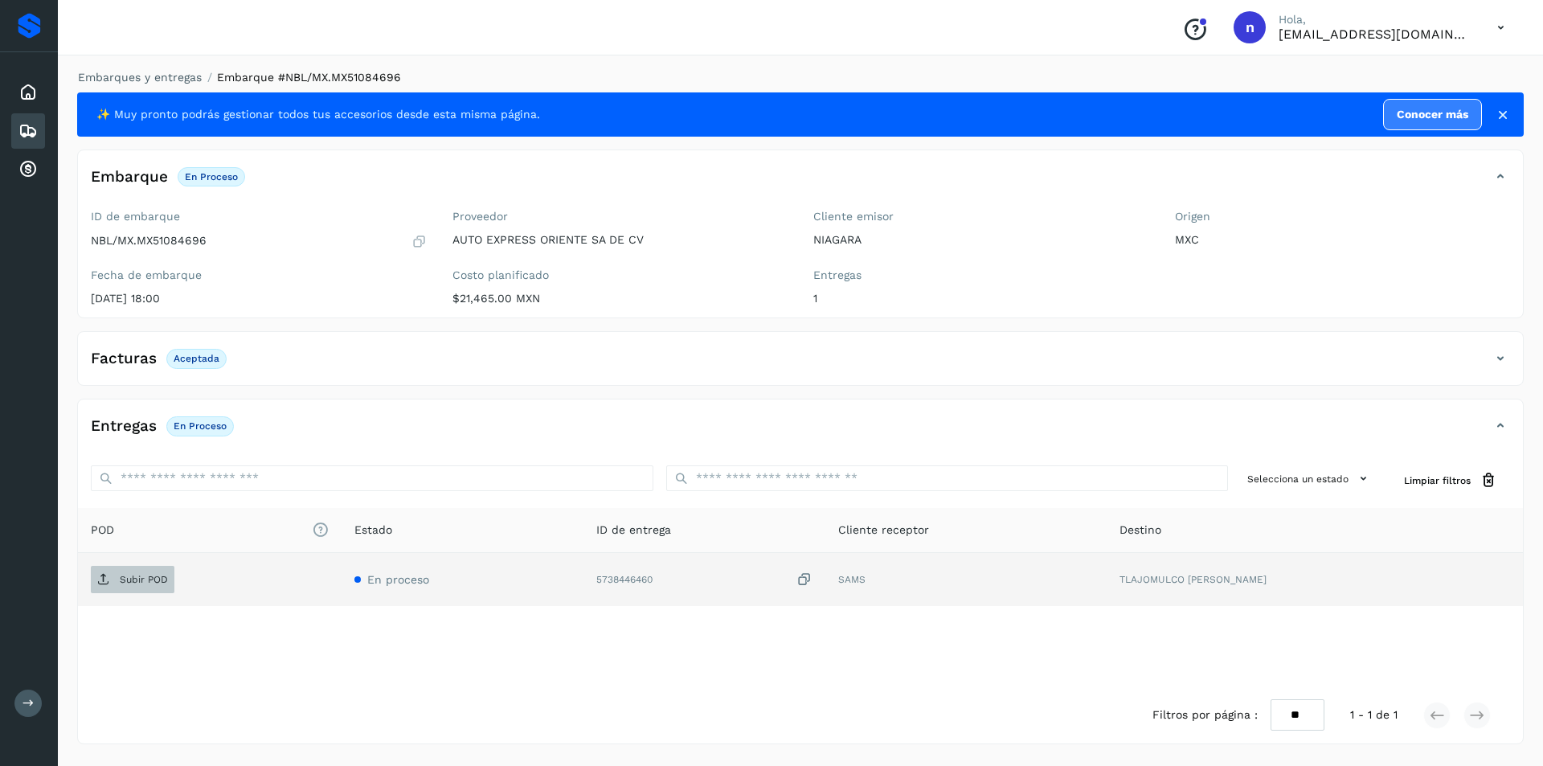
click at [142, 574] on p "Subir POD" at bounding box center [144, 579] width 48 height 11
click at [28, 127] on icon at bounding box center [27, 130] width 19 height 19
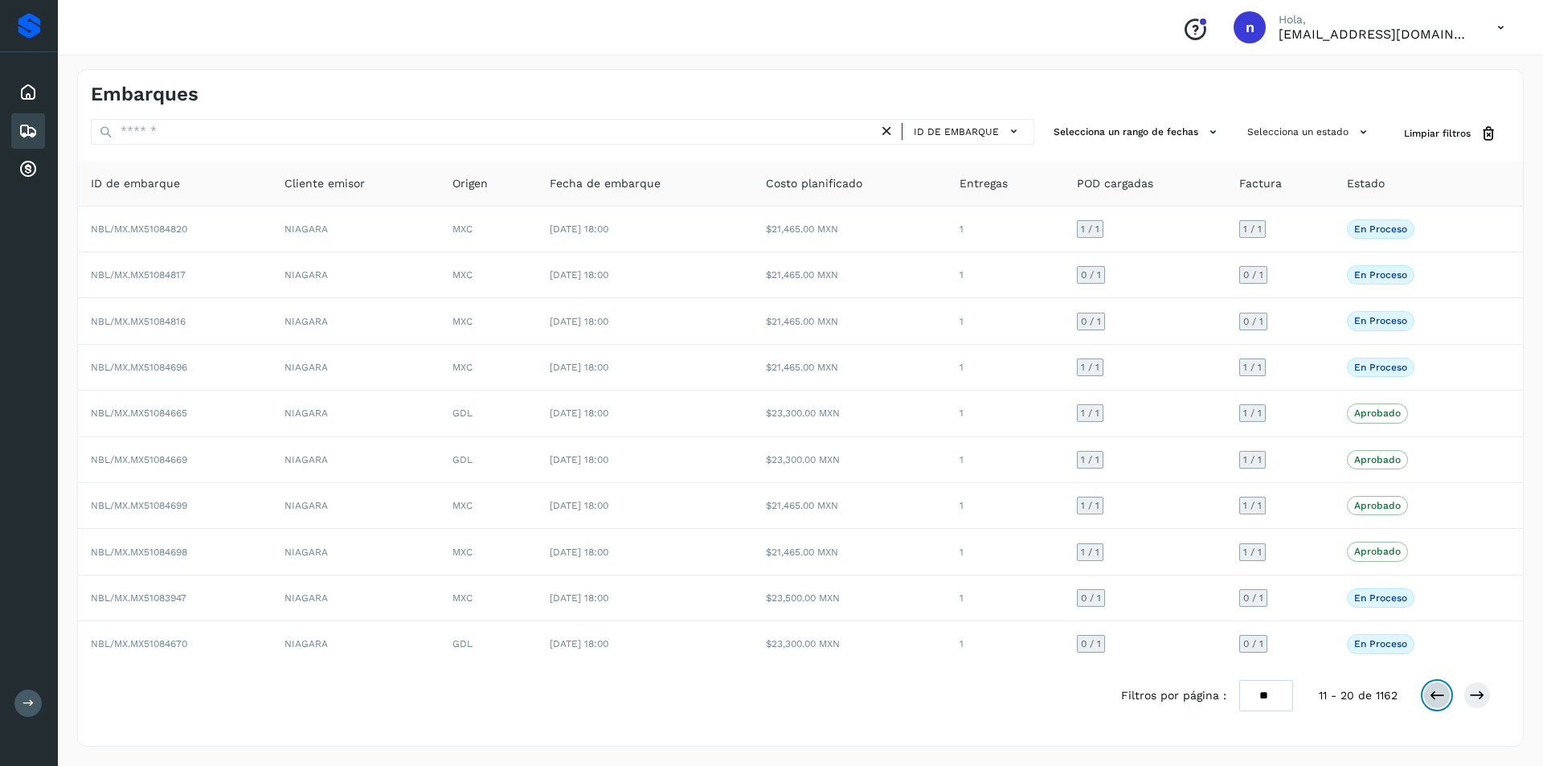
click at [1440, 692] on icon at bounding box center [1437, 695] width 16 height 16
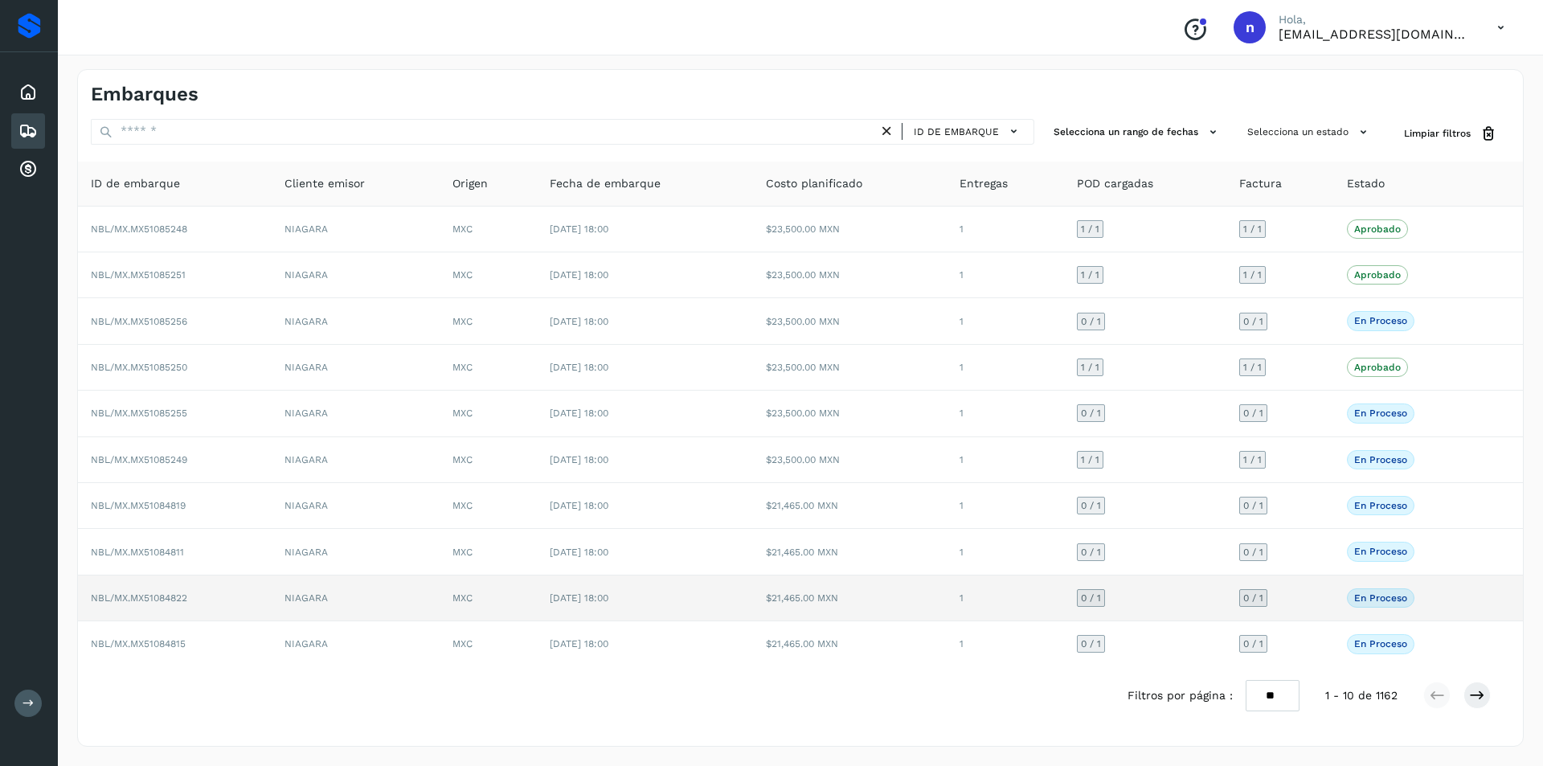
click at [173, 596] on span "NBL/MX.MX51084822" at bounding box center [139, 597] width 96 height 11
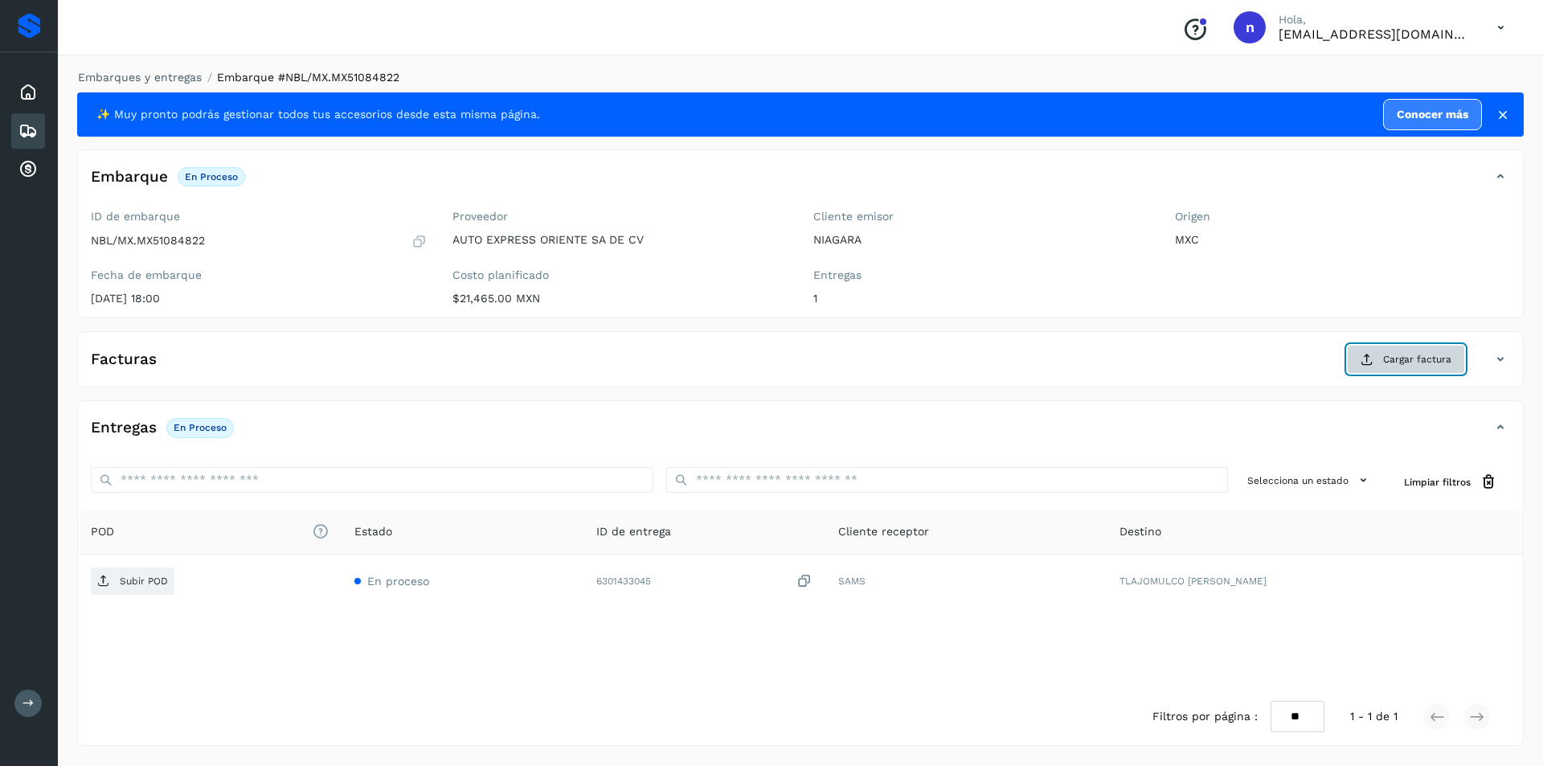
click at [1409, 356] on span "Cargar factura" at bounding box center [1417, 359] width 68 height 14
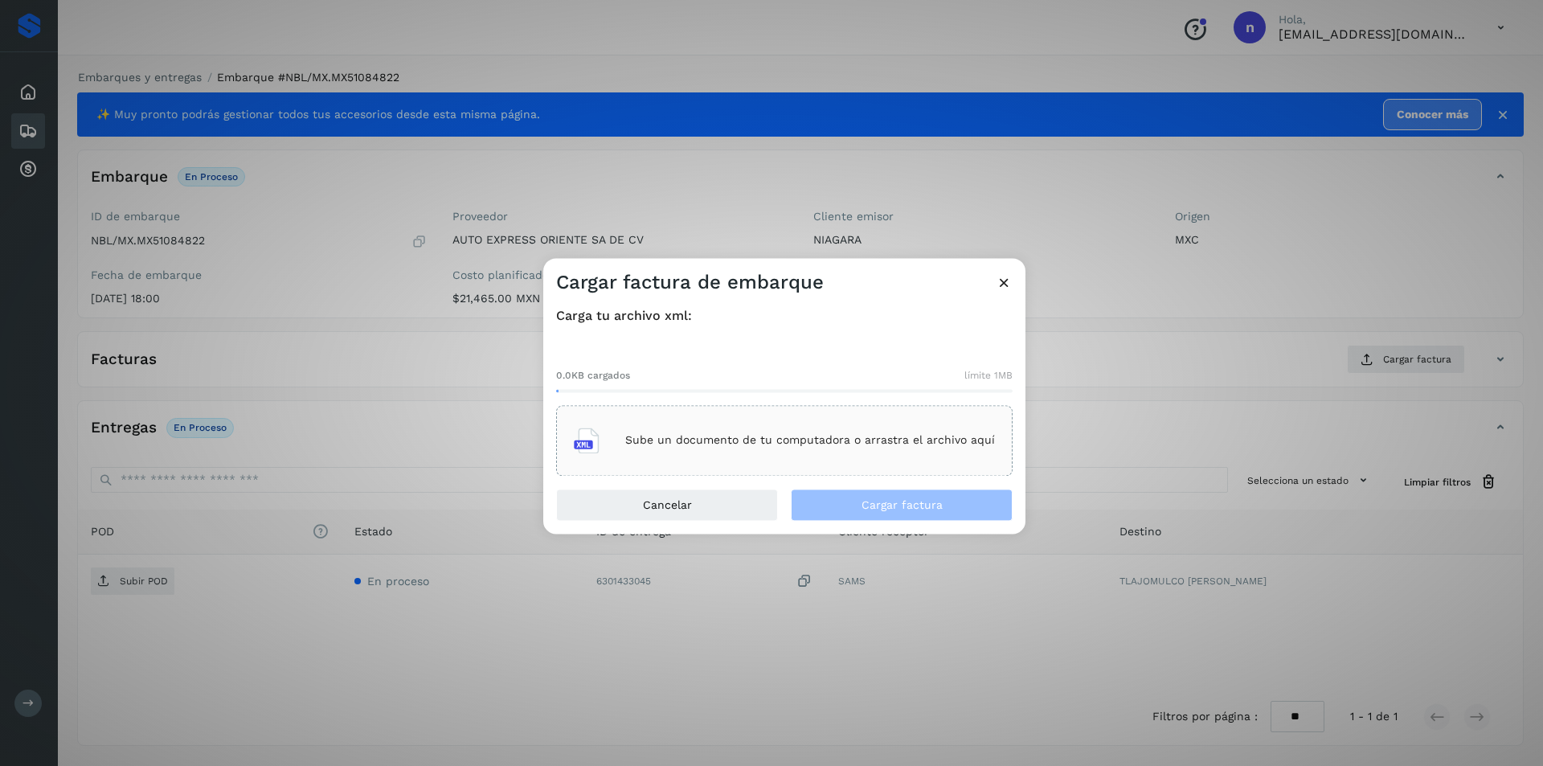
click at [809, 435] on p "Sube un documento de tu computadora o arrastra el archivo aquí" at bounding box center [810, 441] width 370 height 14
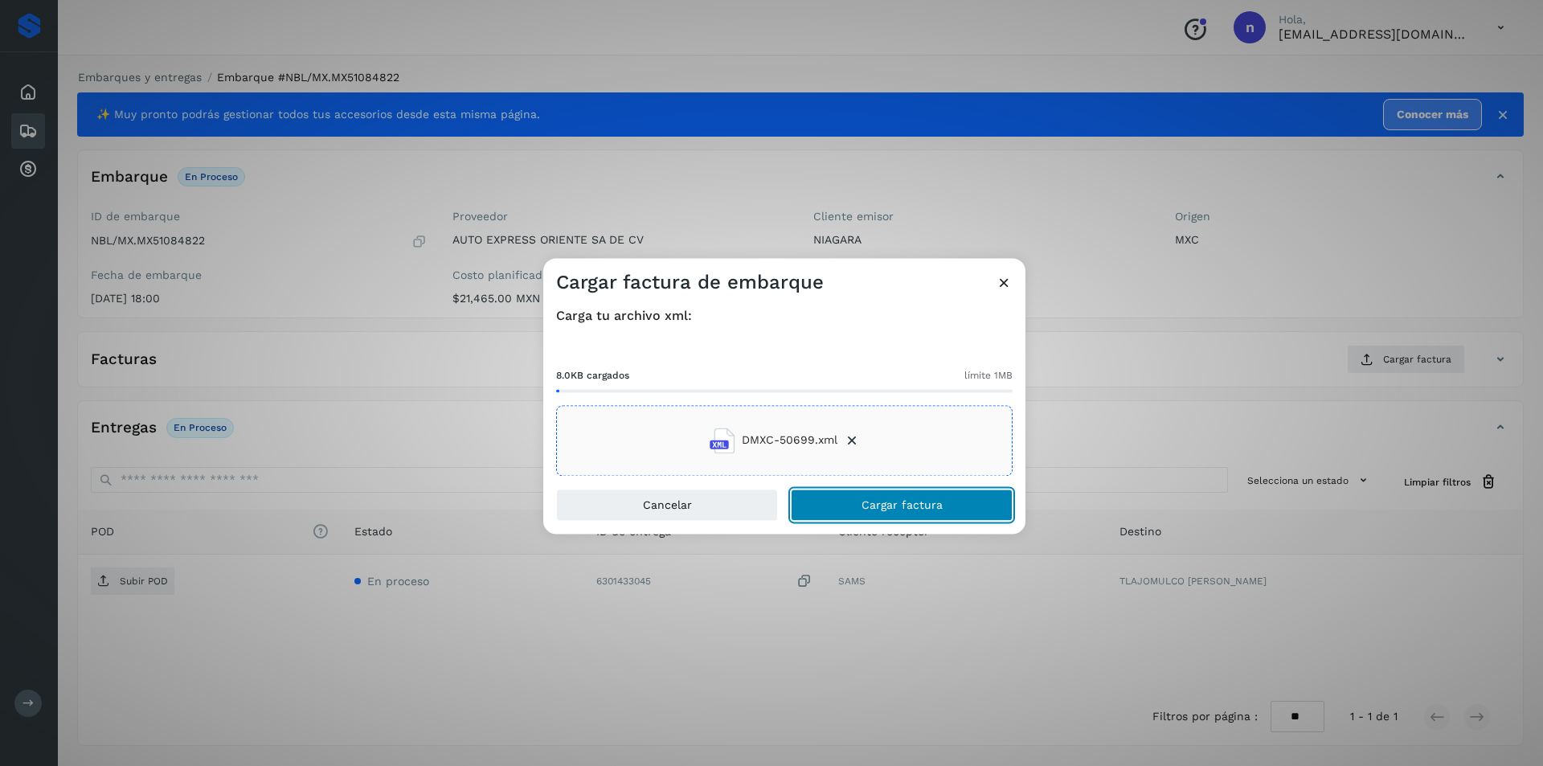
click at [880, 504] on span "Cargar factura" at bounding box center [901, 504] width 81 height 11
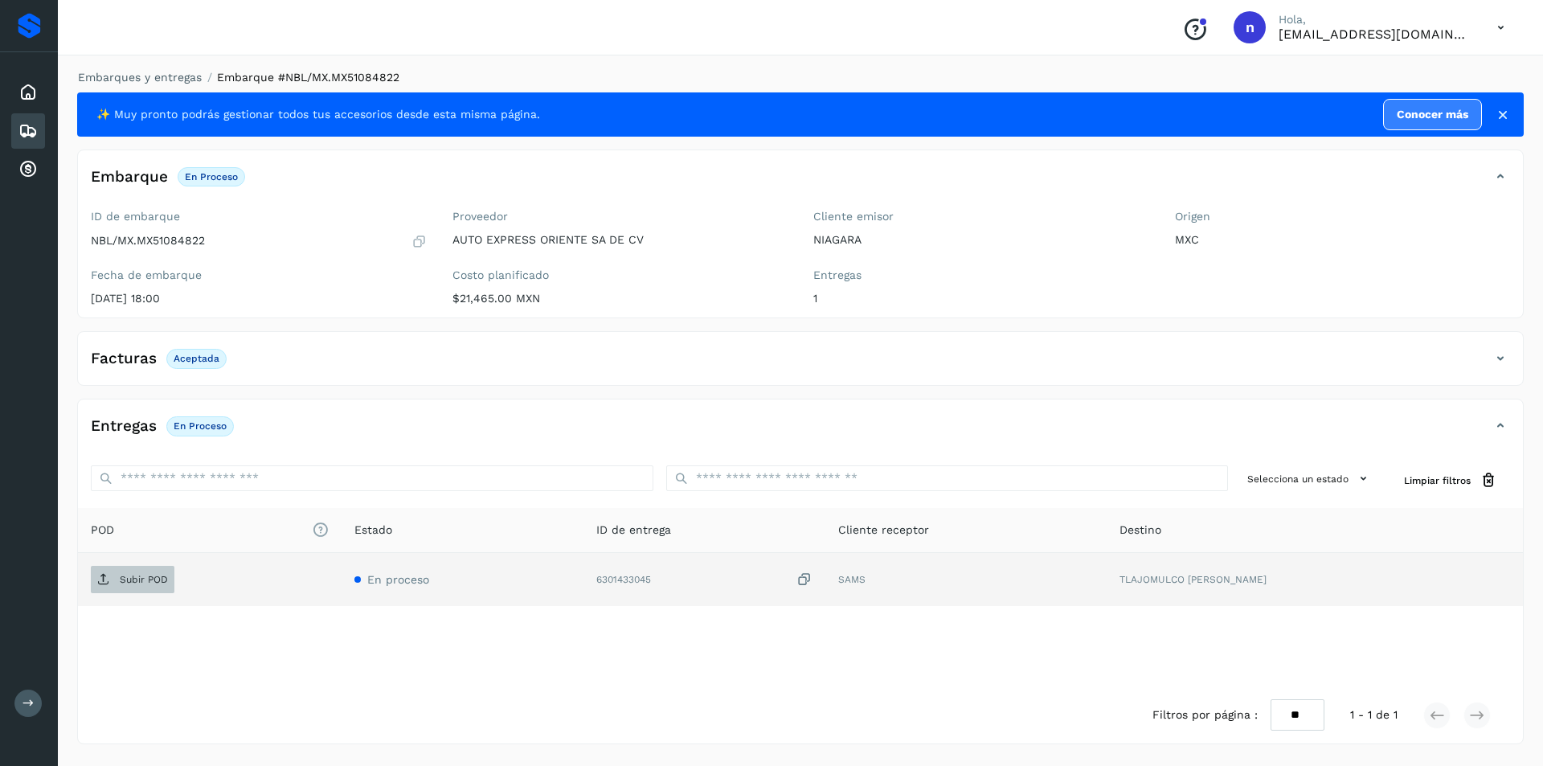
click at [147, 570] on span "Subir POD" at bounding box center [133, 579] width 84 height 26
click at [28, 128] on icon at bounding box center [27, 130] width 19 height 19
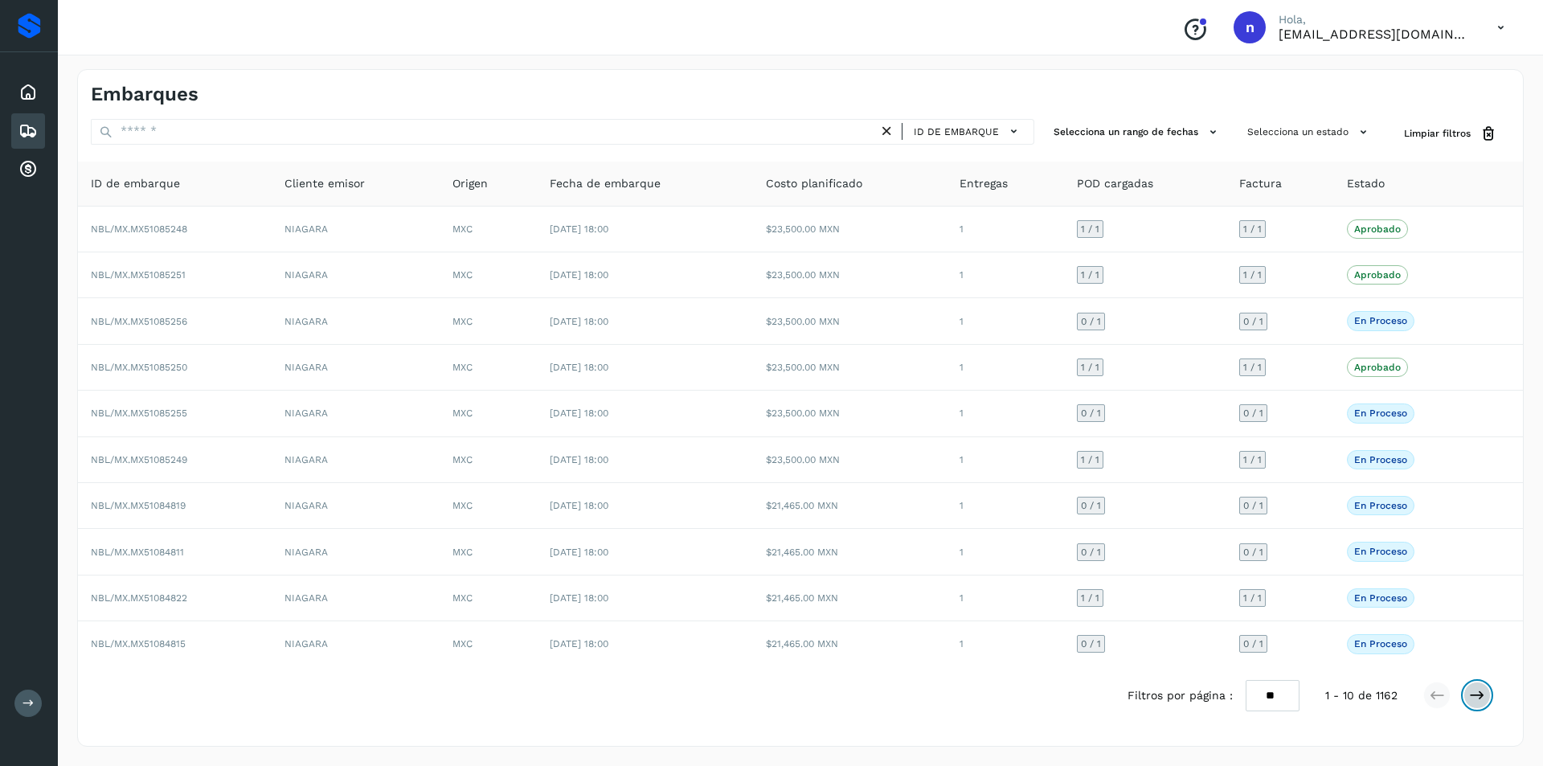
click at [1477, 696] on icon at bounding box center [1477, 695] width 16 height 16
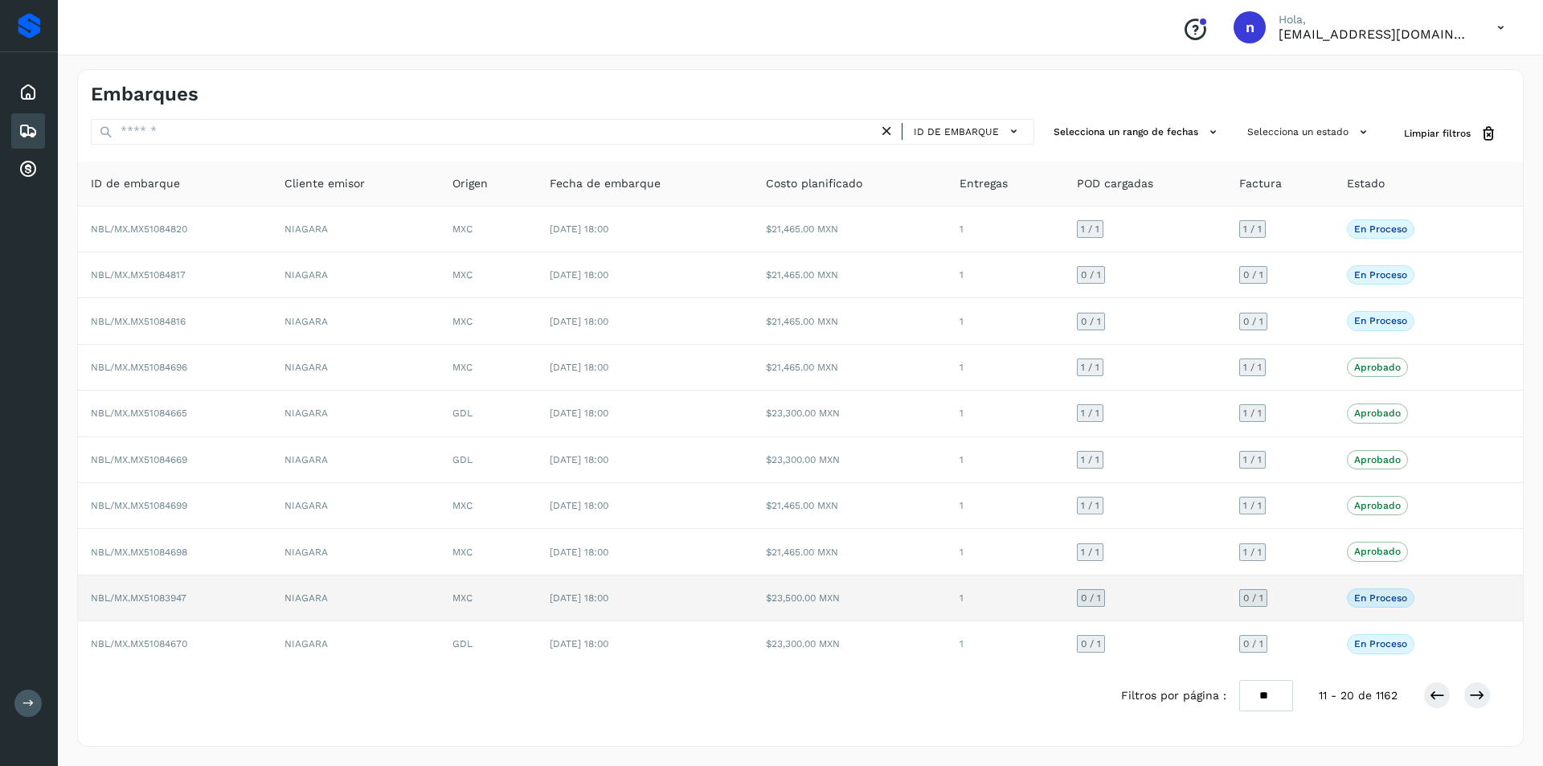
click at [162, 598] on span "NBL/MX.MX51083947" at bounding box center [139, 597] width 96 height 11
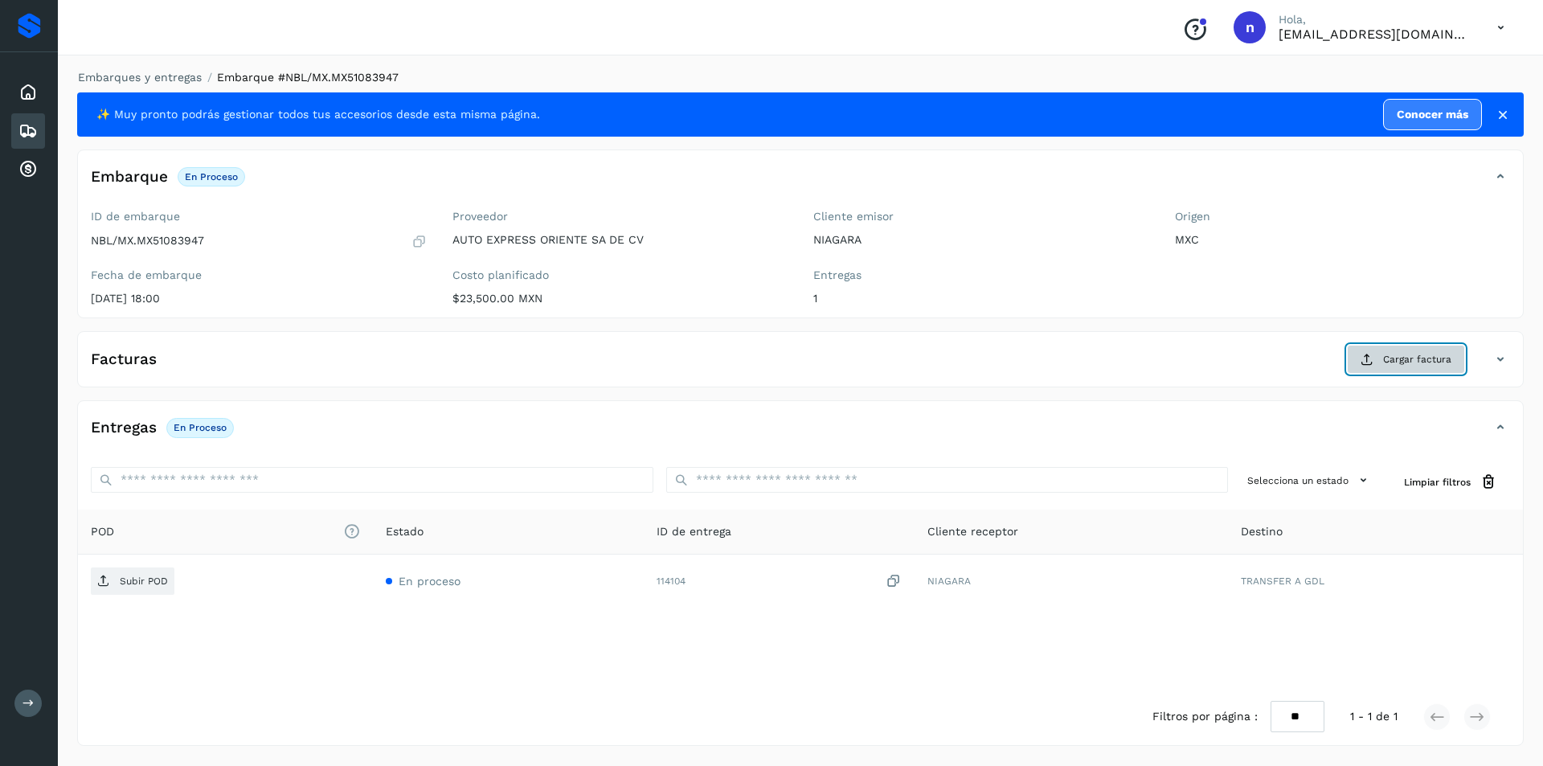
click at [1401, 354] on span "Cargar factura" at bounding box center [1417, 359] width 68 height 14
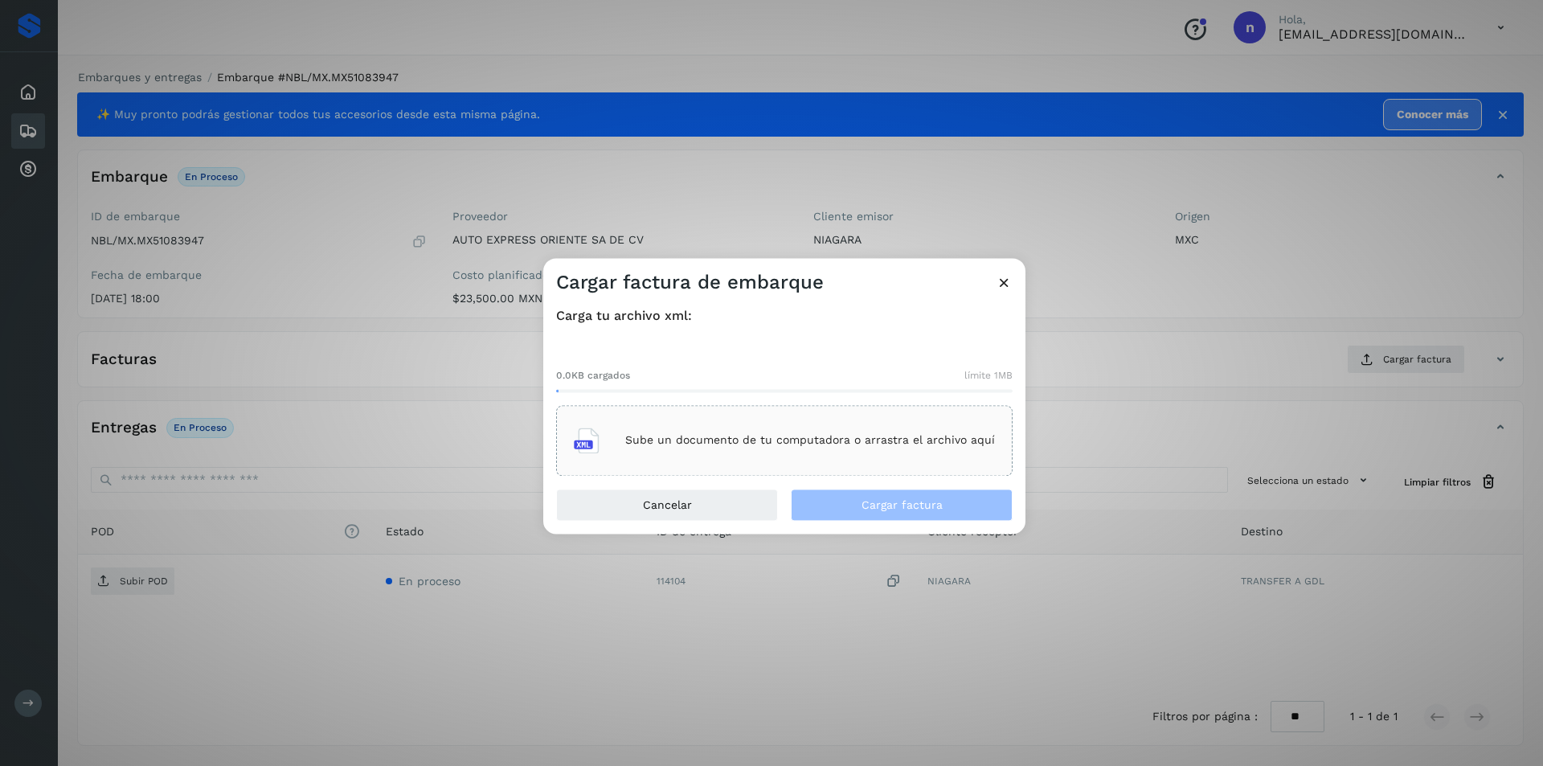
click at [781, 448] on div "Sube un documento de tu computadora o arrastra el archivo aquí" at bounding box center [784, 440] width 421 height 43
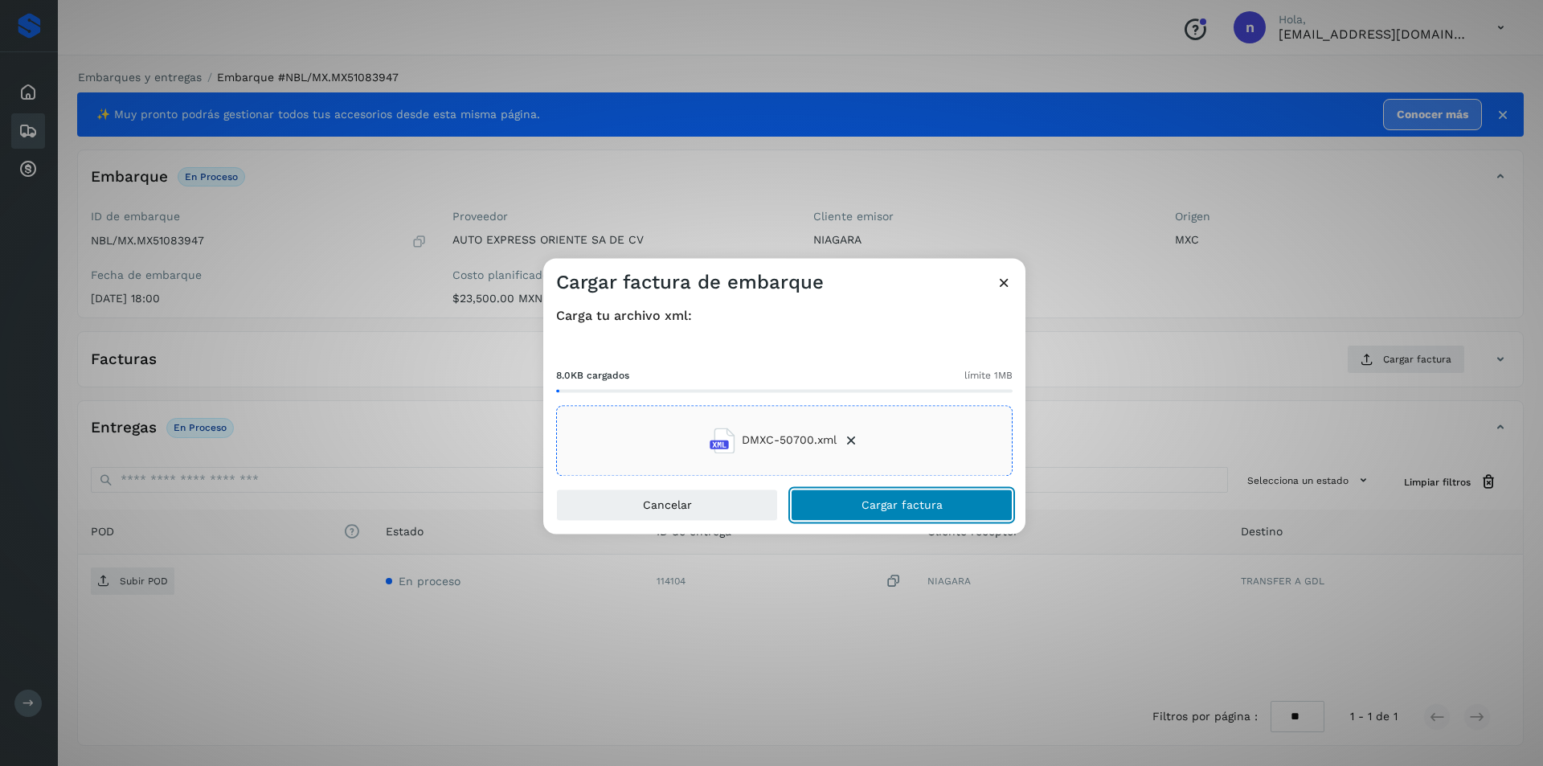
click at [912, 505] on span "Cargar factura" at bounding box center [901, 504] width 81 height 11
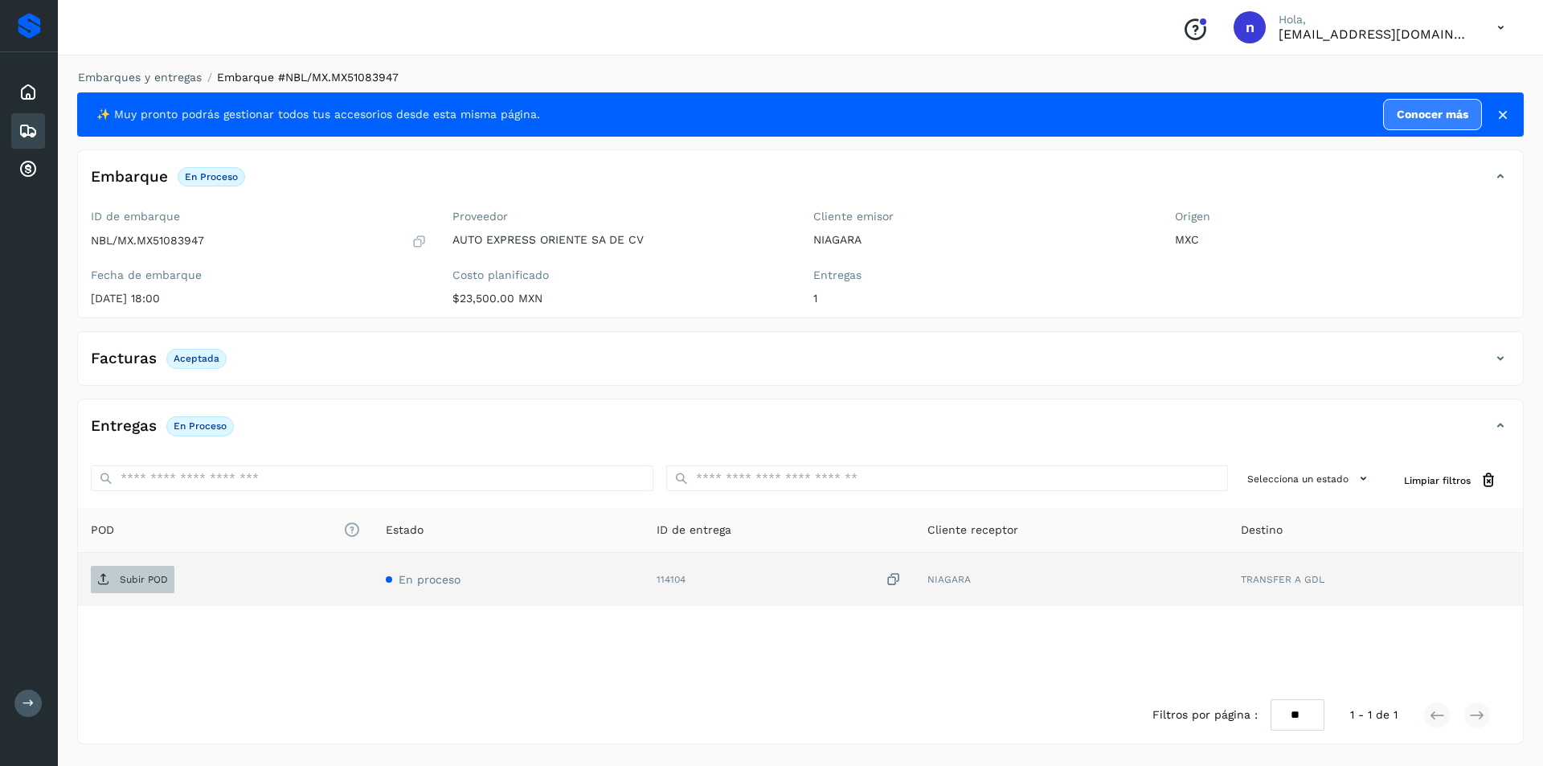
click at [129, 579] on p "Subir POD" at bounding box center [144, 579] width 48 height 11
click at [30, 133] on icon at bounding box center [27, 130] width 19 height 19
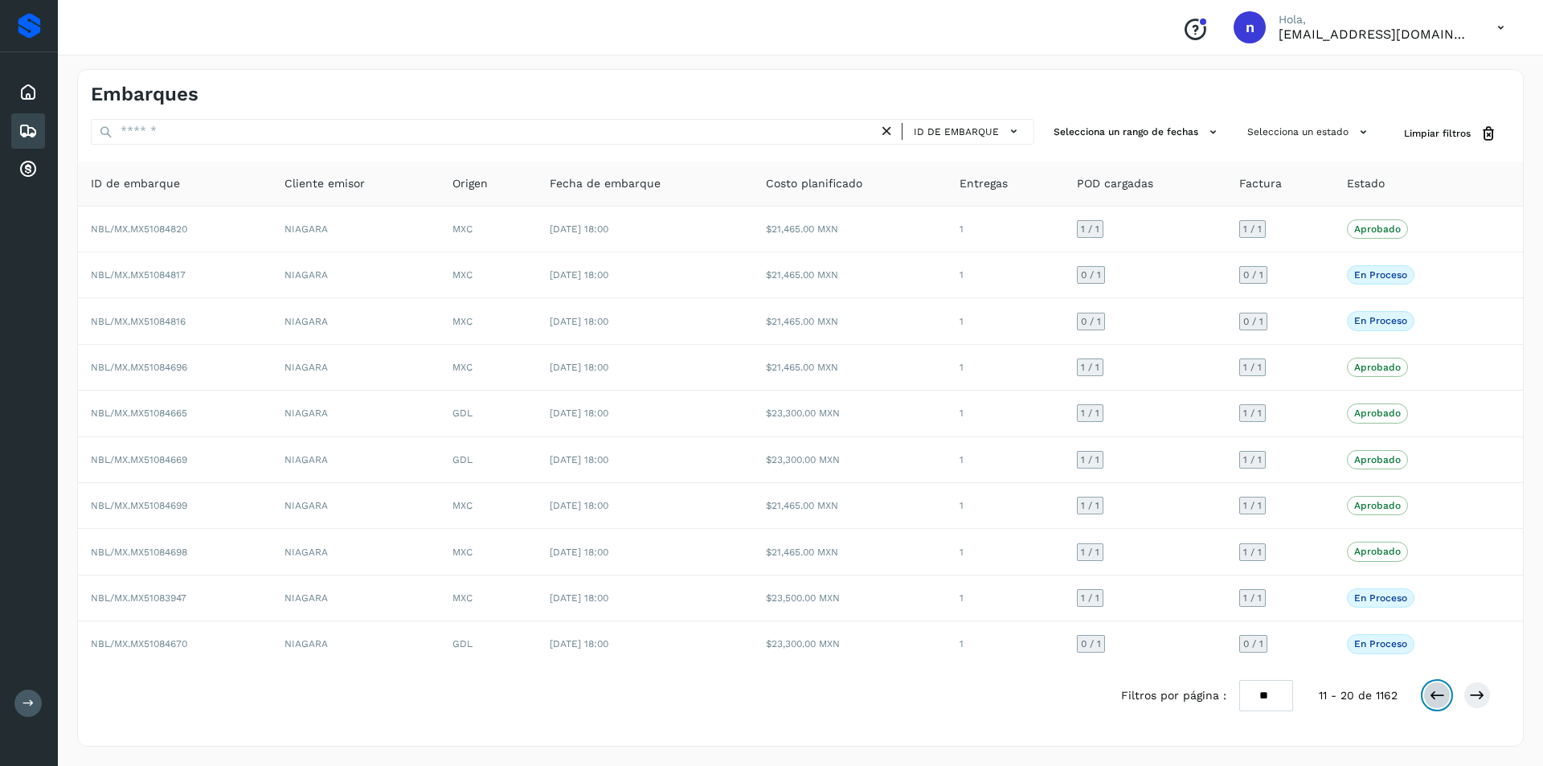
click at [1431, 693] on icon at bounding box center [1437, 695] width 16 height 16
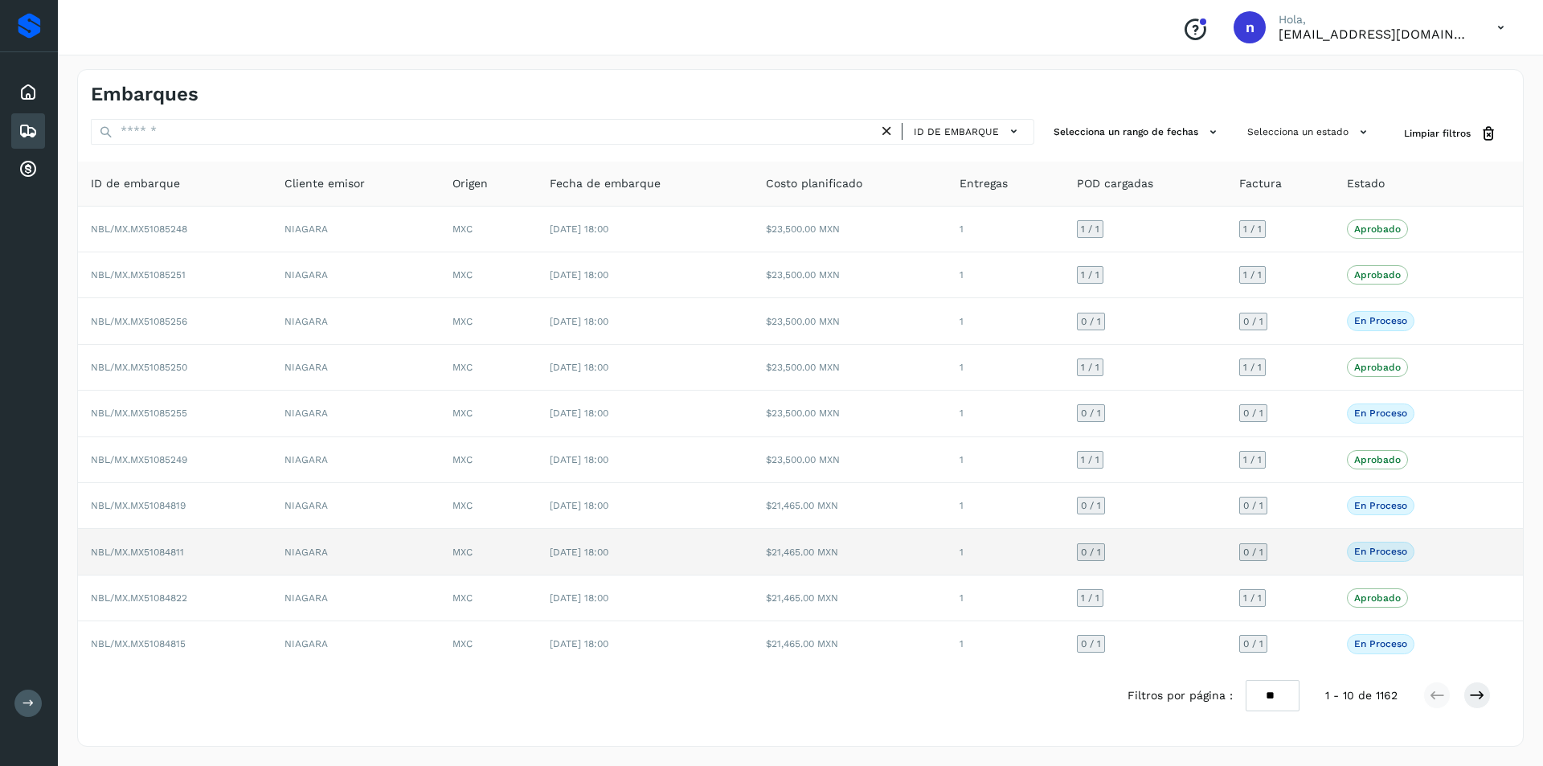
click at [161, 550] on span "NBL/MX.MX51084811" at bounding box center [137, 551] width 93 height 11
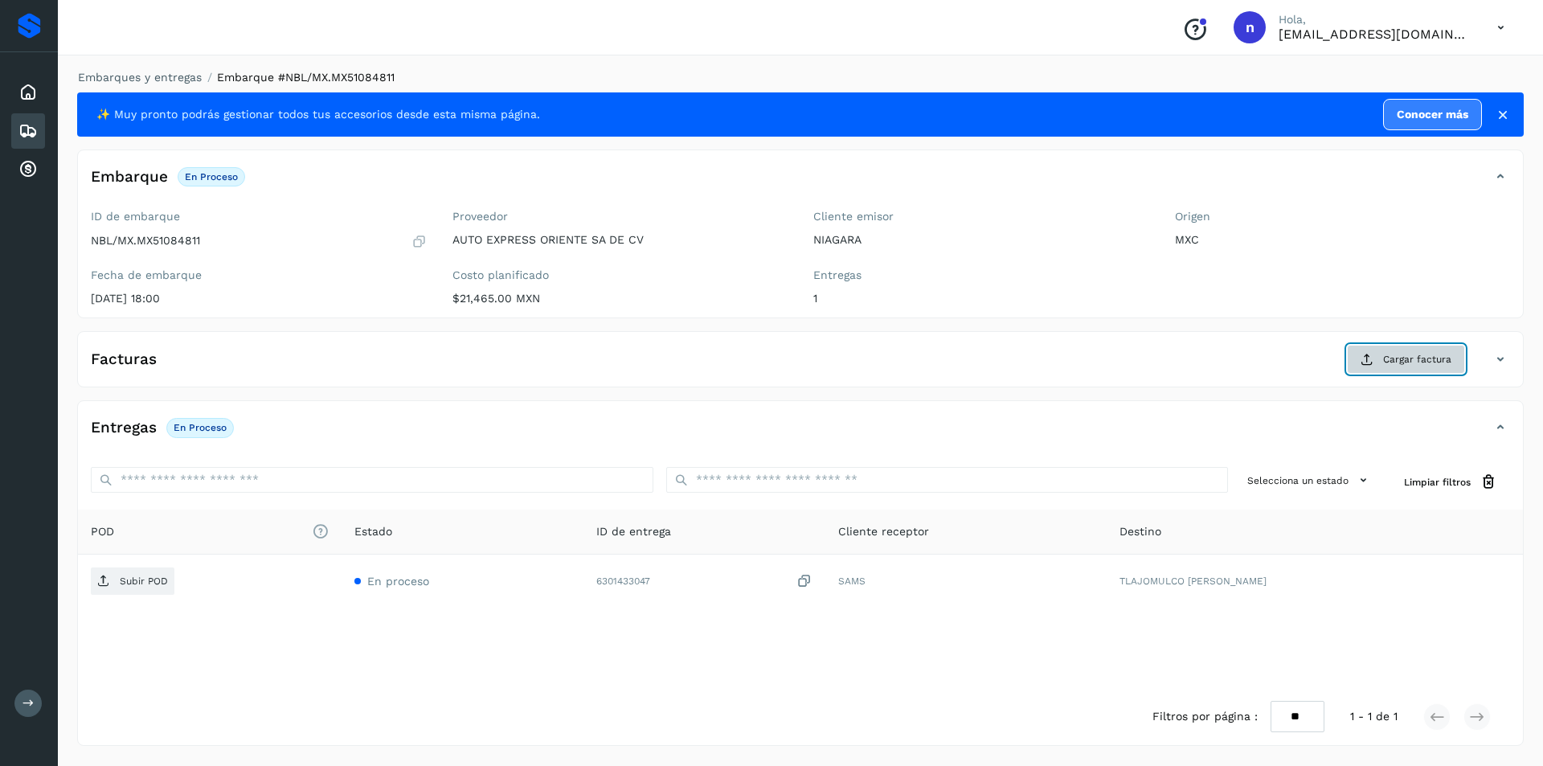
click at [1403, 362] on span "Cargar factura" at bounding box center [1417, 359] width 68 height 14
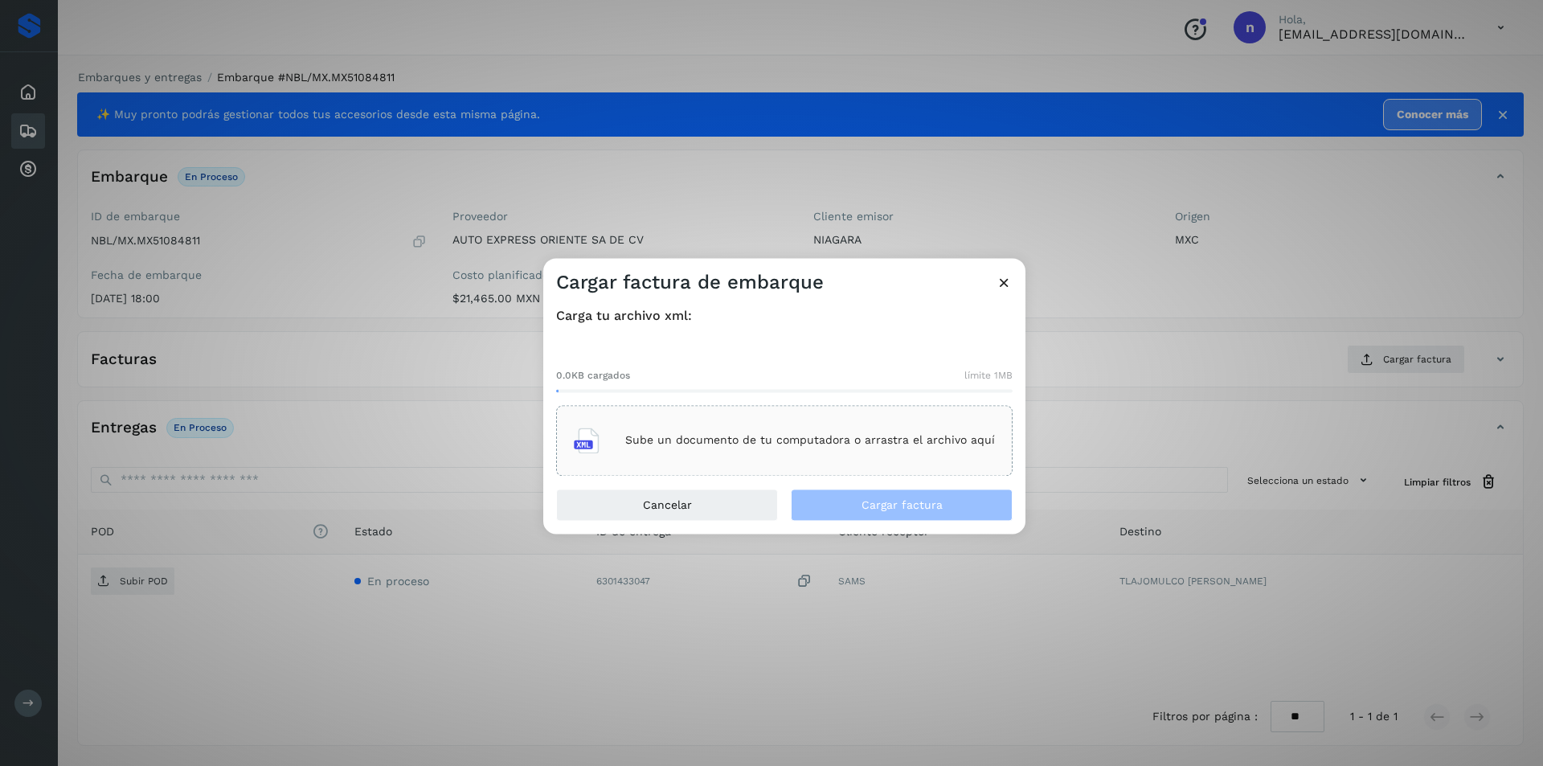
click at [778, 438] on p "Sube un documento de tu computadora o arrastra el archivo aquí" at bounding box center [810, 441] width 370 height 14
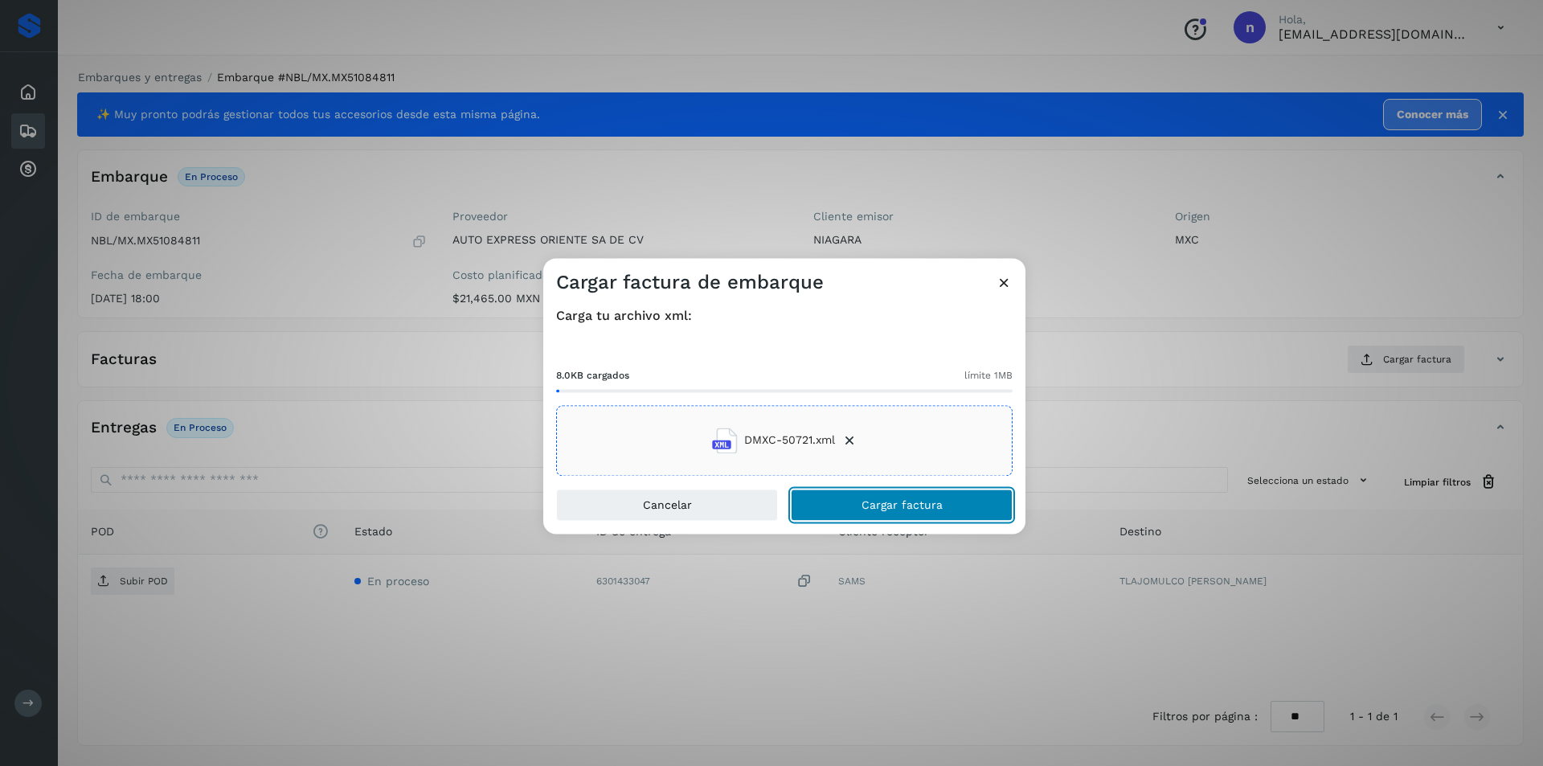
click at [917, 504] on span "Cargar factura" at bounding box center [901, 504] width 81 height 11
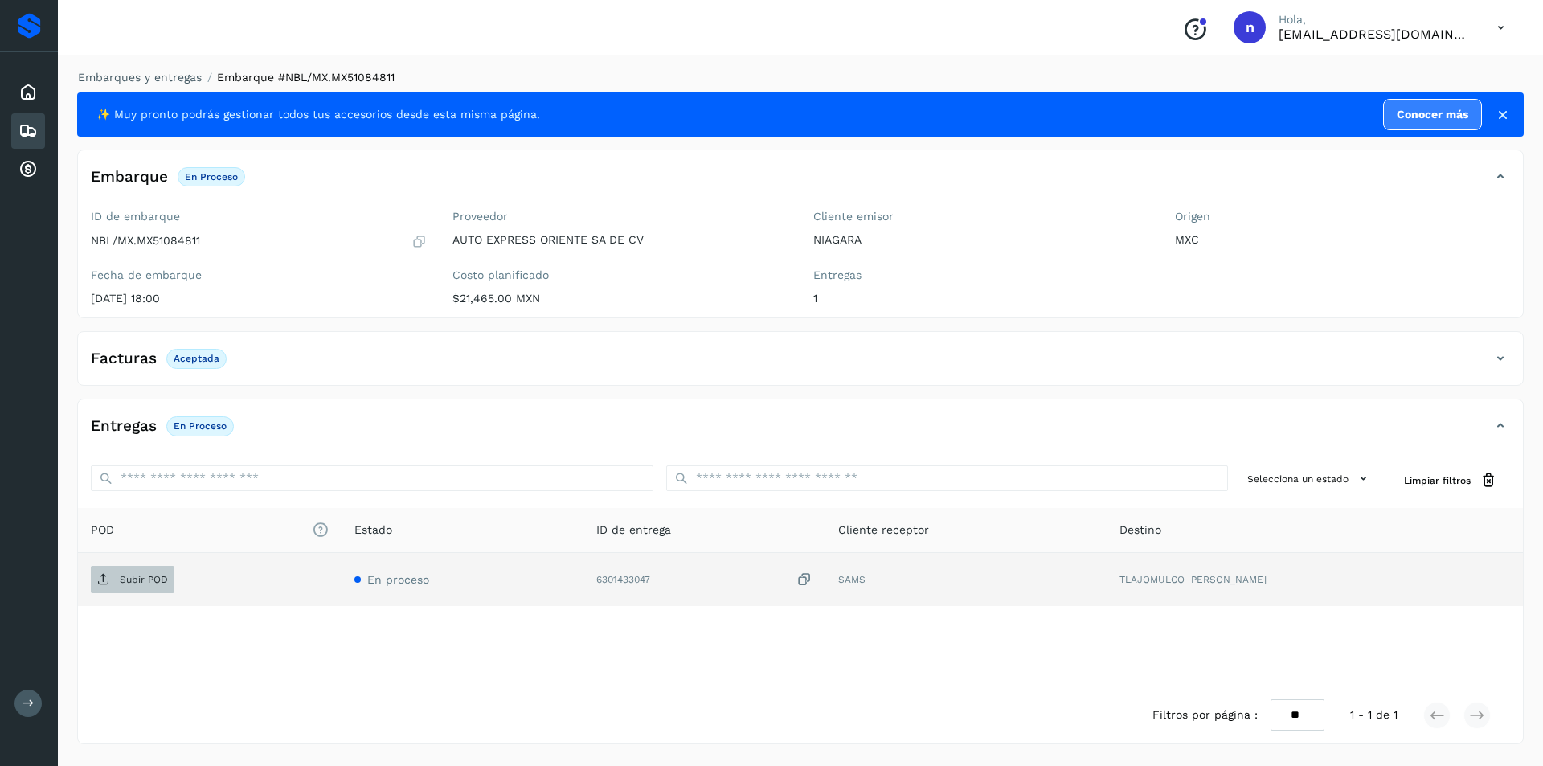
click at [135, 570] on span "Subir POD" at bounding box center [133, 579] width 84 height 26
click at [27, 124] on icon at bounding box center [27, 130] width 19 height 19
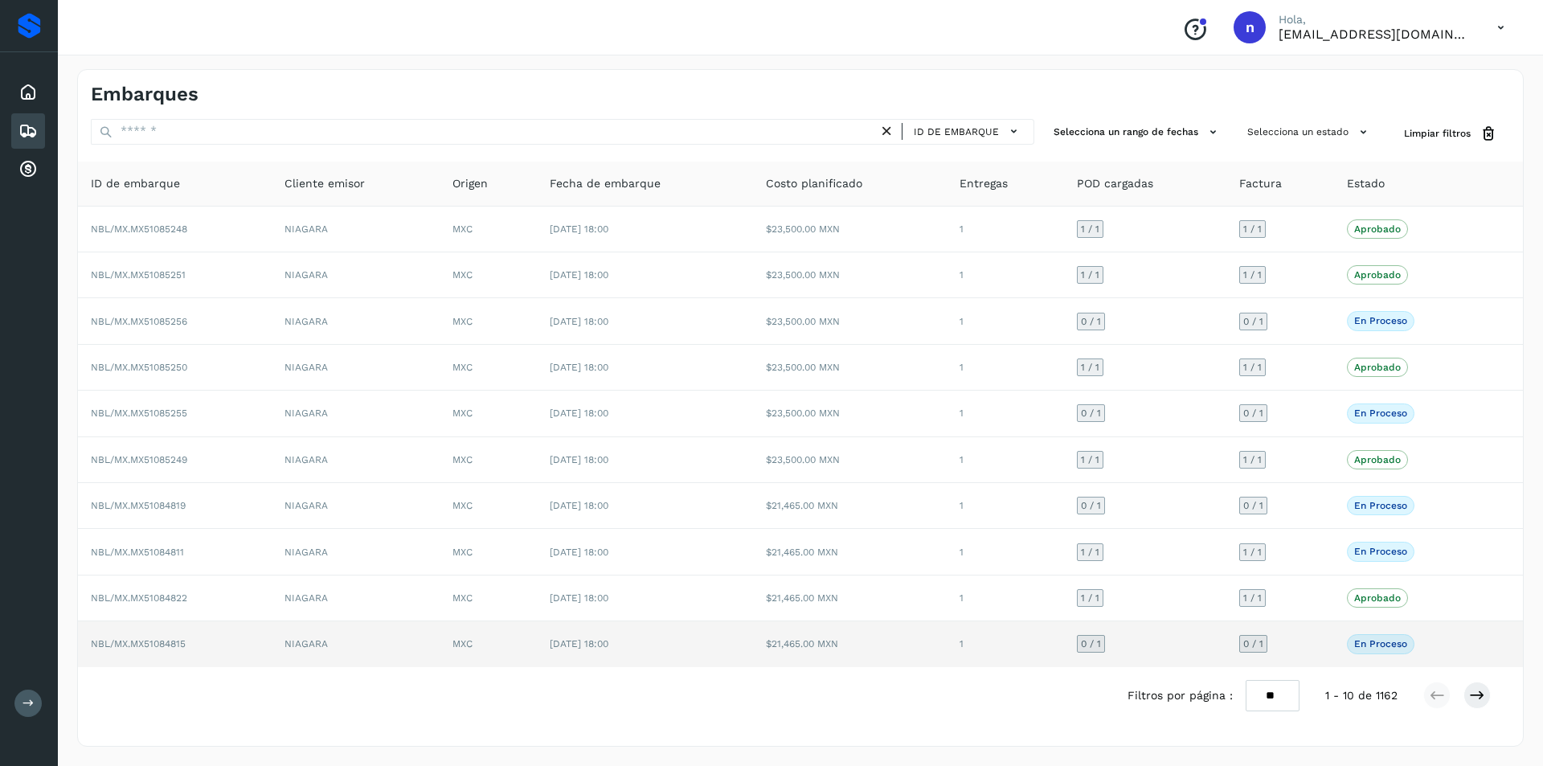
click at [157, 635] on td "NBL/MX.MX51084815" at bounding box center [175, 643] width 194 height 45
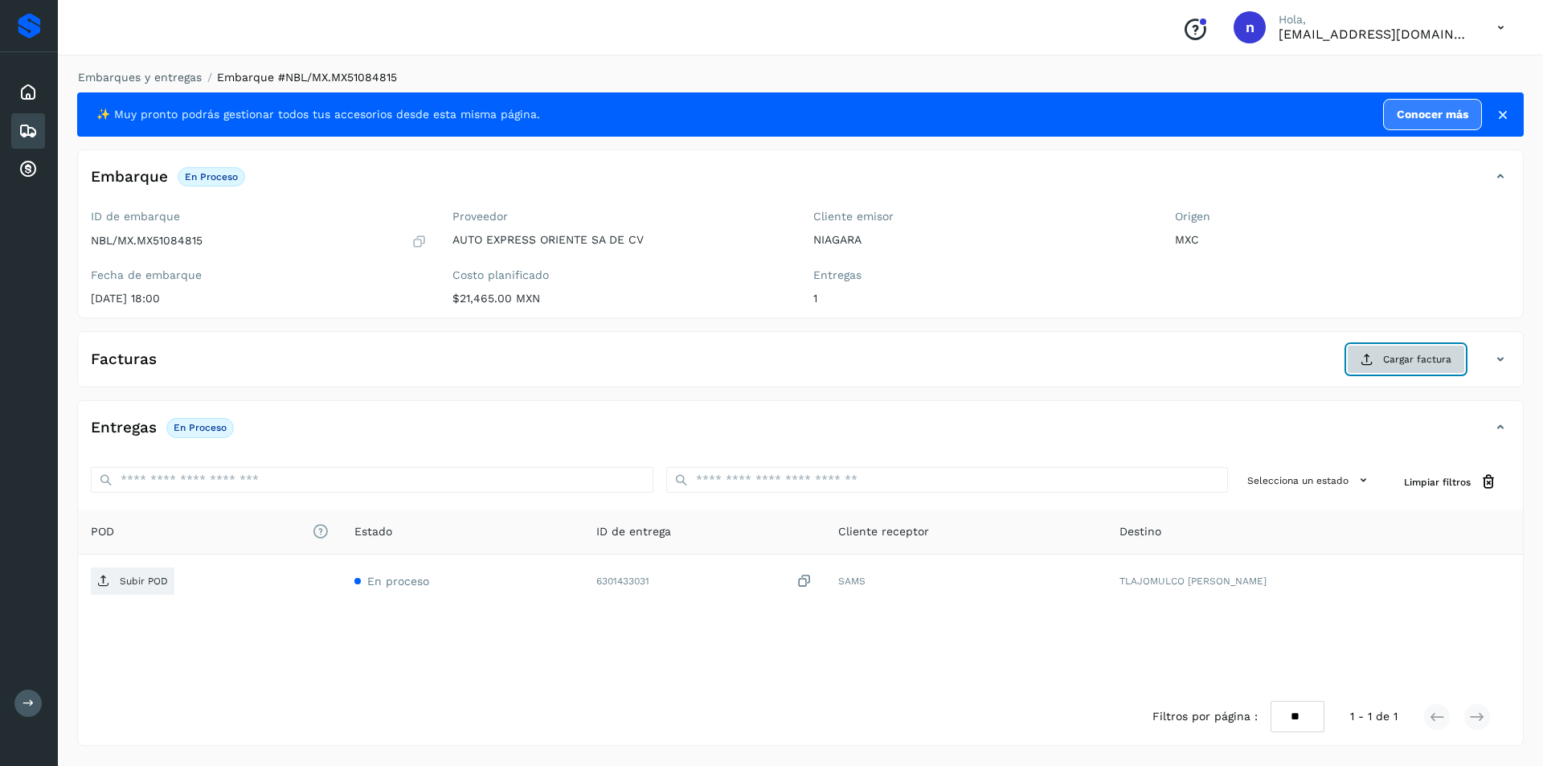
click at [1388, 356] on span "Cargar factura" at bounding box center [1417, 359] width 68 height 14
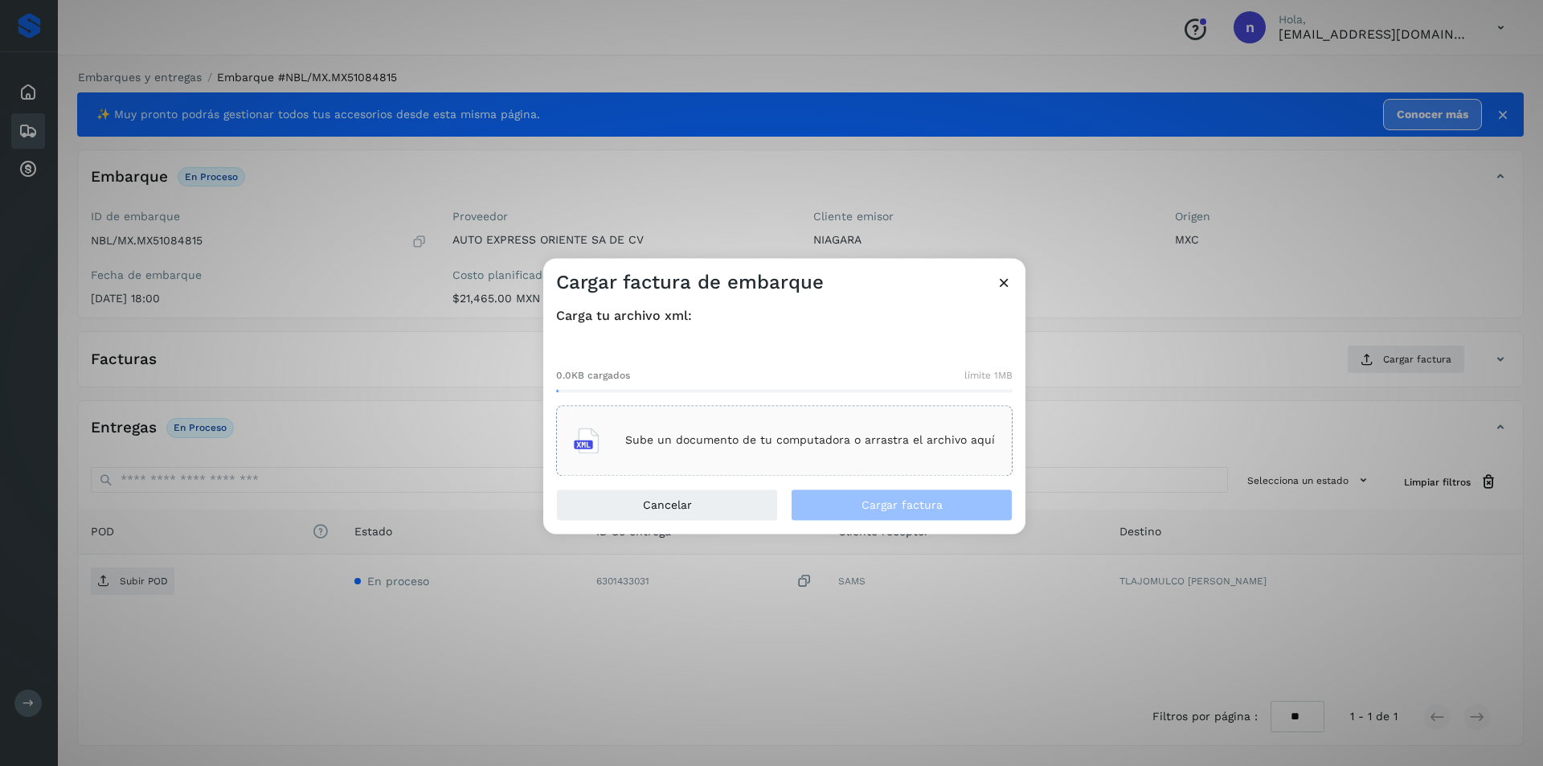
click at [828, 439] on p "Sube un documento de tu computadora o arrastra el archivo aquí" at bounding box center [810, 441] width 370 height 14
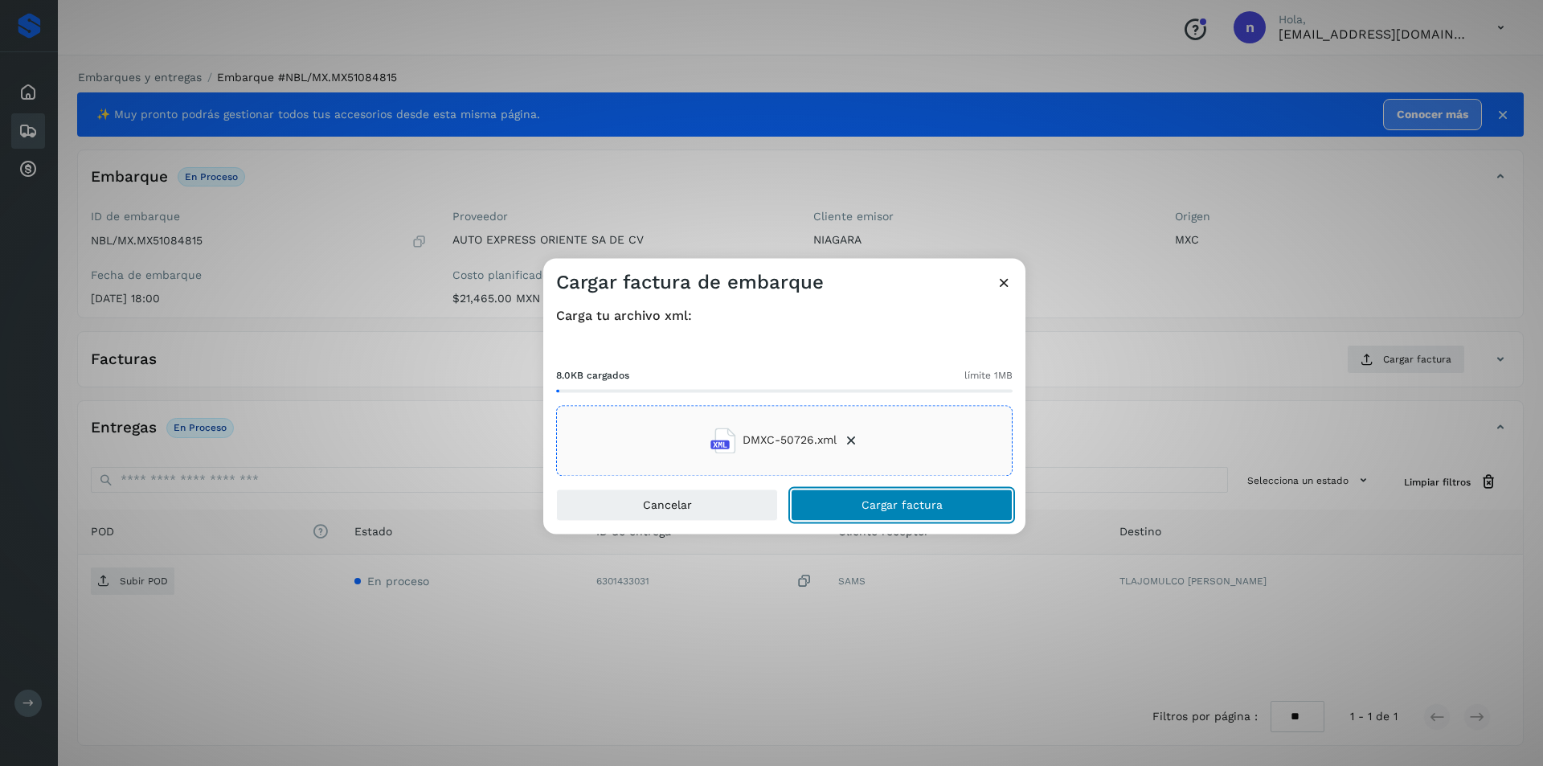
click at [914, 502] on span "Cargar factura" at bounding box center [901, 504] width 81 height 11
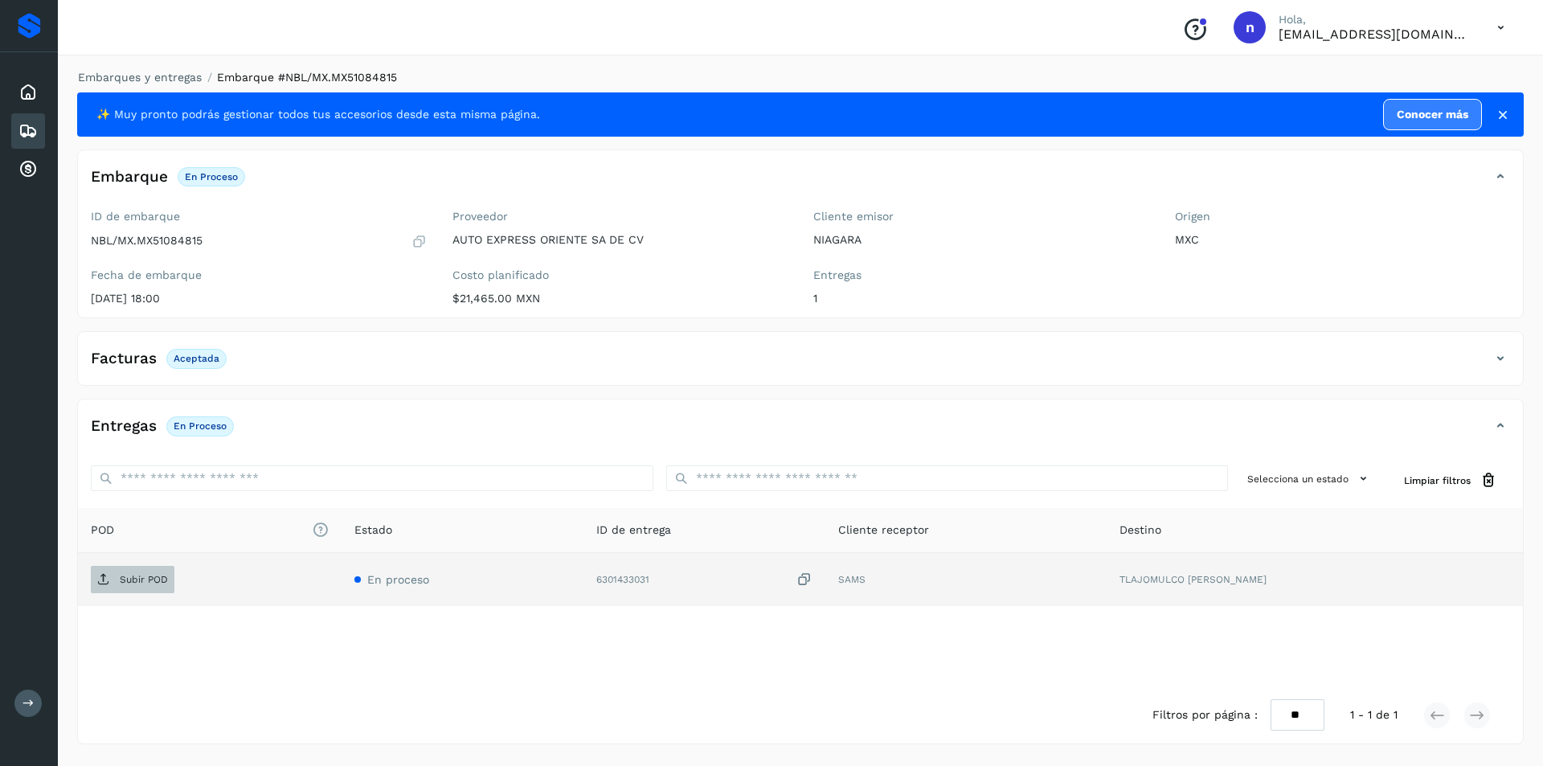
click at [135, 583] on p "Subir POD" at bounding box center [144, 579] width 48 height 11
click at [1474, 31] on div "Conoce nuestros beneficios n Hola, [EMAIL_ADDRESS][DOMAIN_NAME]" at bounding box center [1343, 27] width 348 height 37
click at [1498, 31] on icon at bounding box center [1500, 27] width 33 height 33
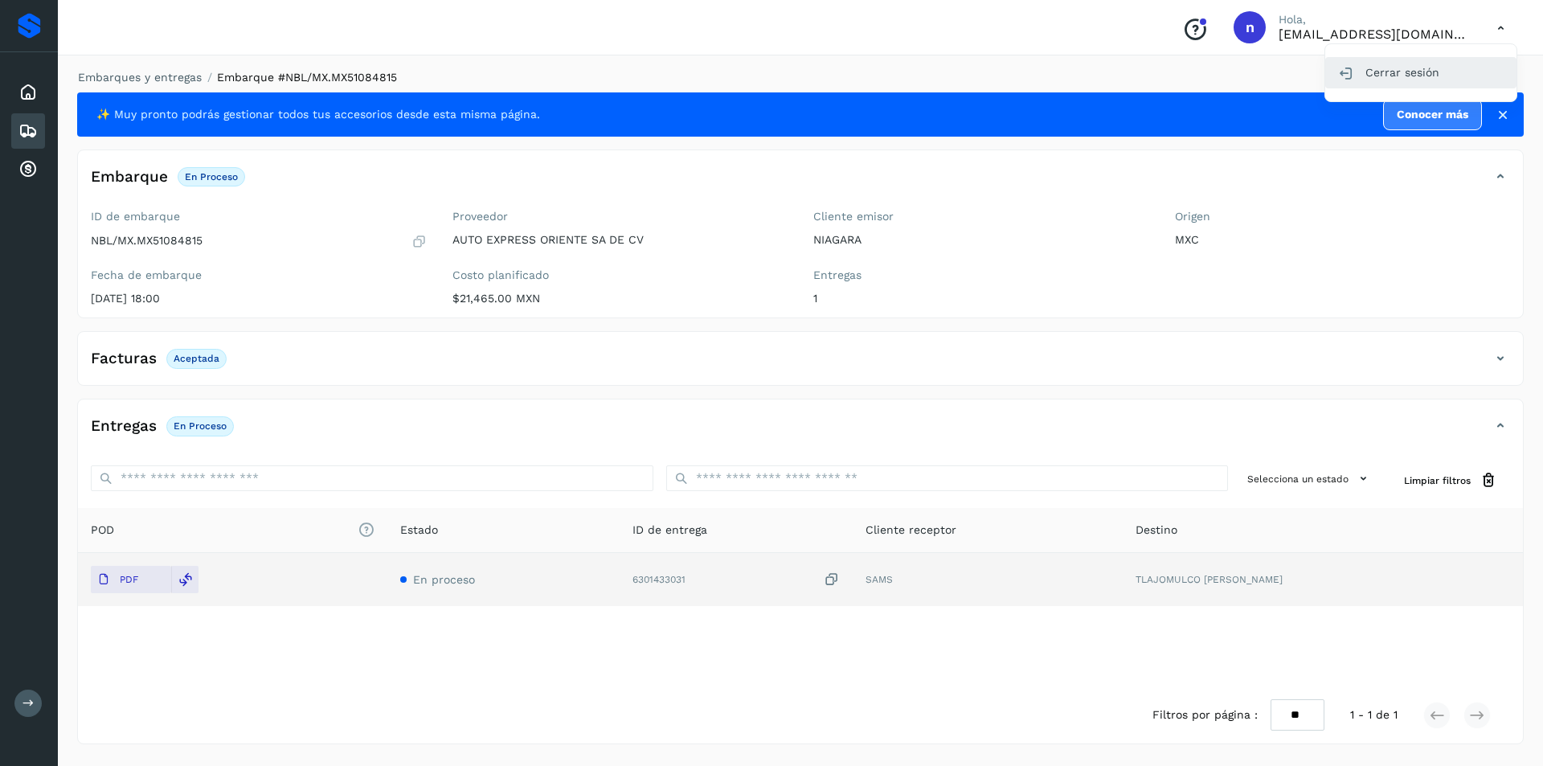
click at [1402, 67] on div "Cerrar sesión" at bounding box center [1420, 72] width 191 height 31
